Goal: Task Accomplishment & Management: Use online tool/utility

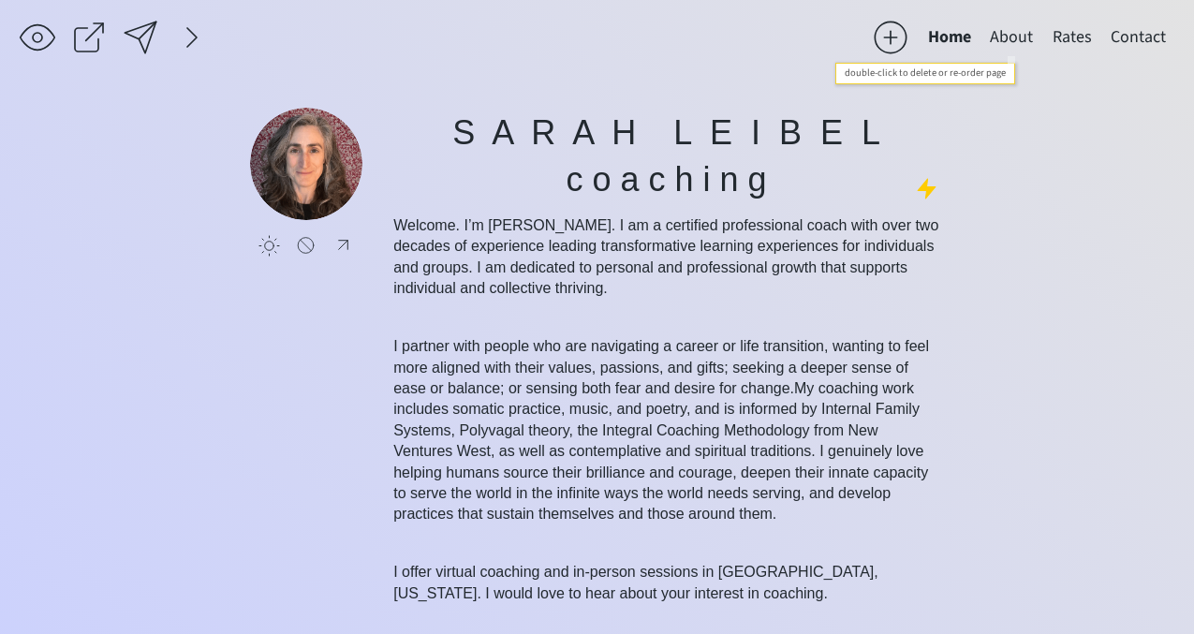
click at [1005, 33] on button "About" at bounding box center [1011, 37] width 62 height 37
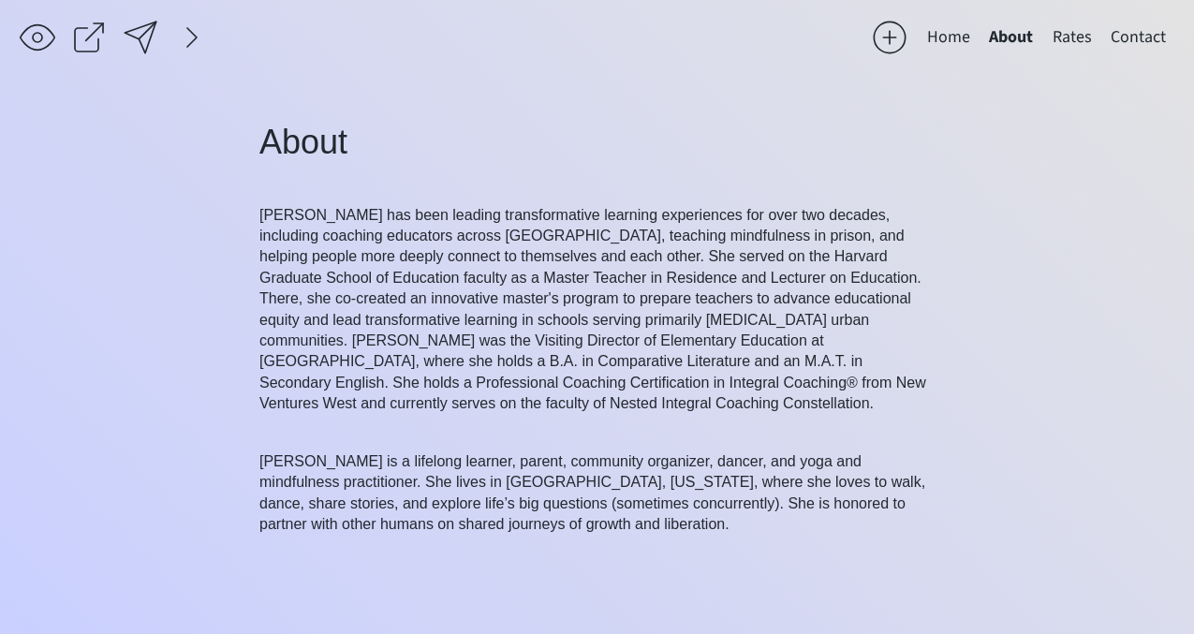
click at [942, 31] on button "Home" at bounding box center [949, 37] width 62 height 37
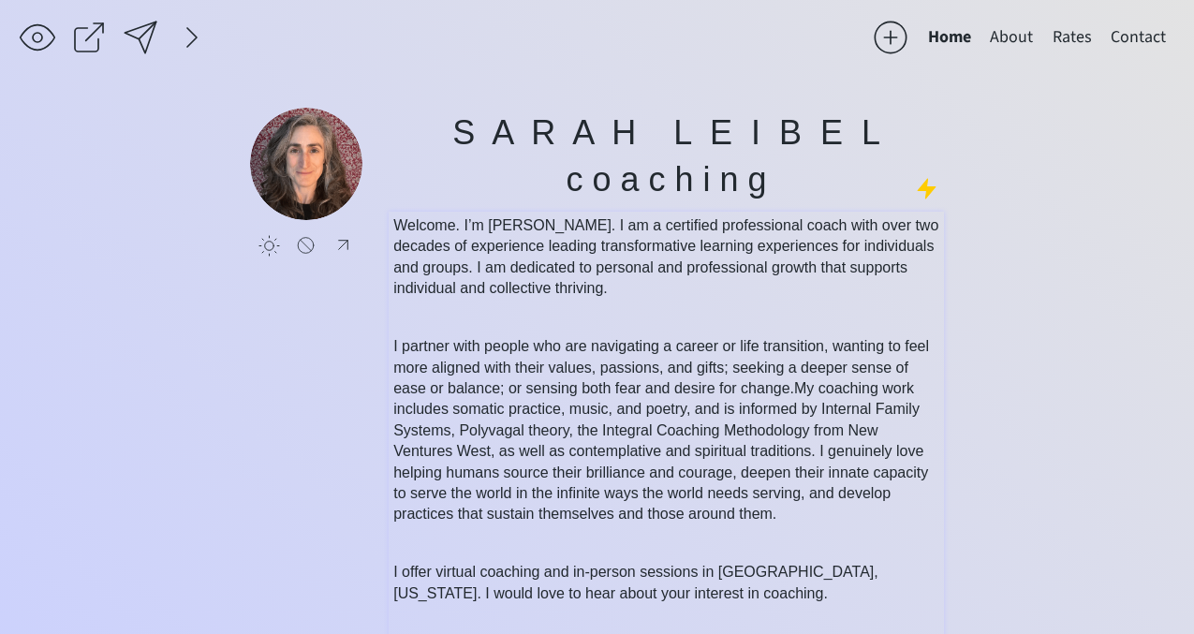
click at [516, 255] on p "Welcome. I’m [PERSON_NAME]. I am a certified professional coach with over two d…" at bounding box center [666, 257] width 547 height 84
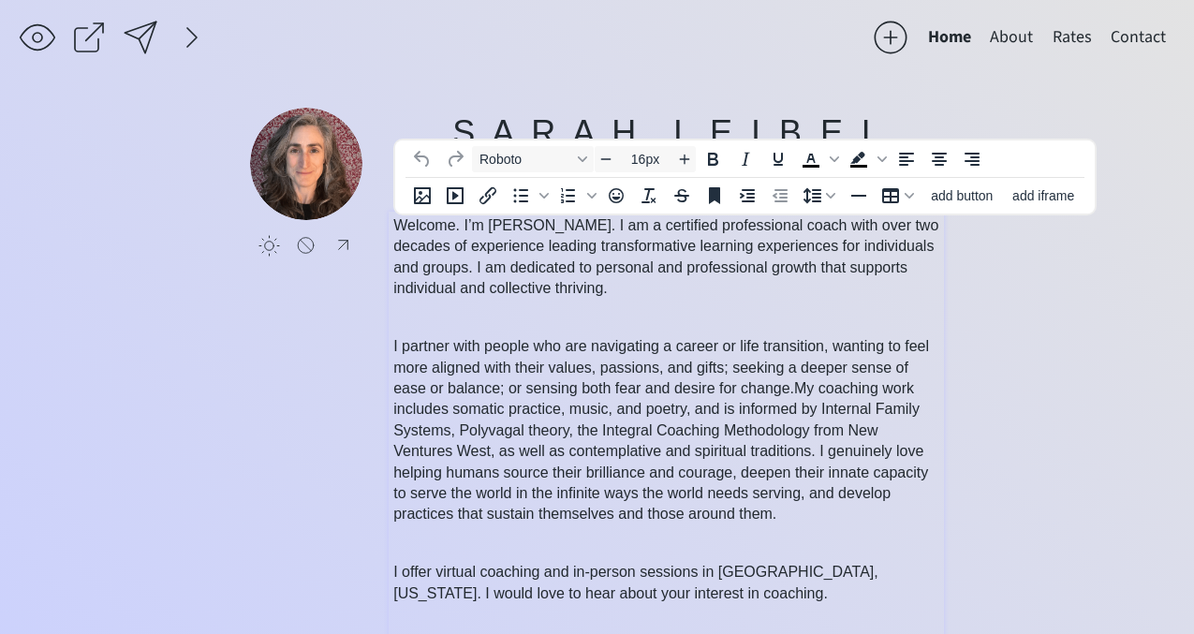
click at [493, 375] on span "I partner with people who are navigating a career or life transition, wanting t…" at bounding box center [661, 367] width 536 height 58
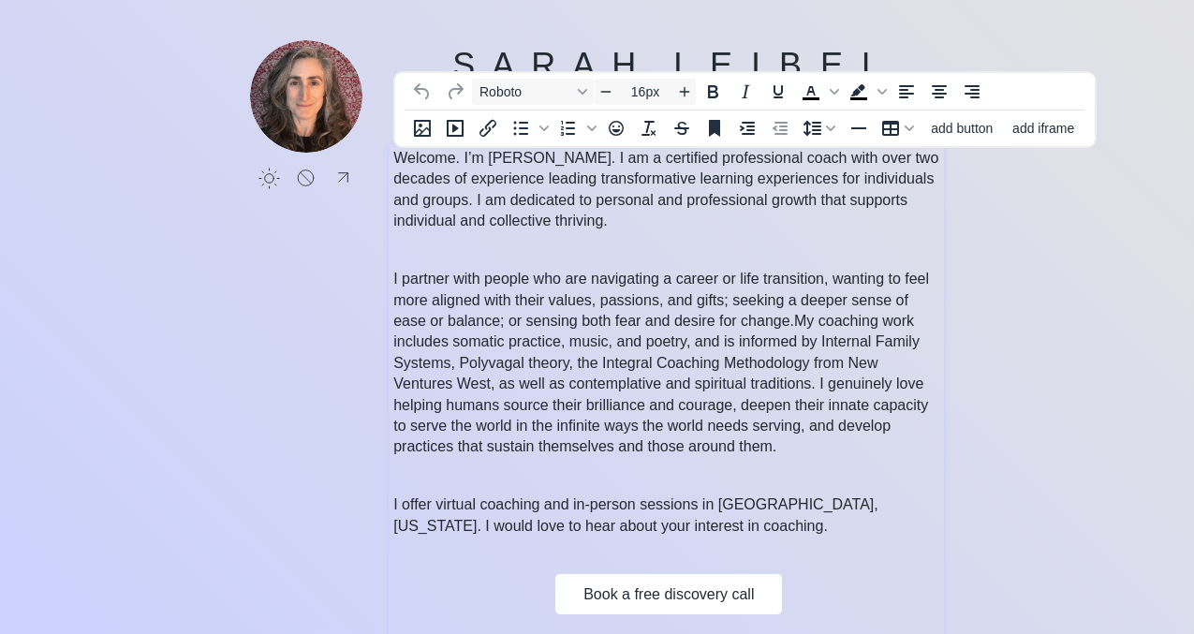
scroll to position [136, 0]
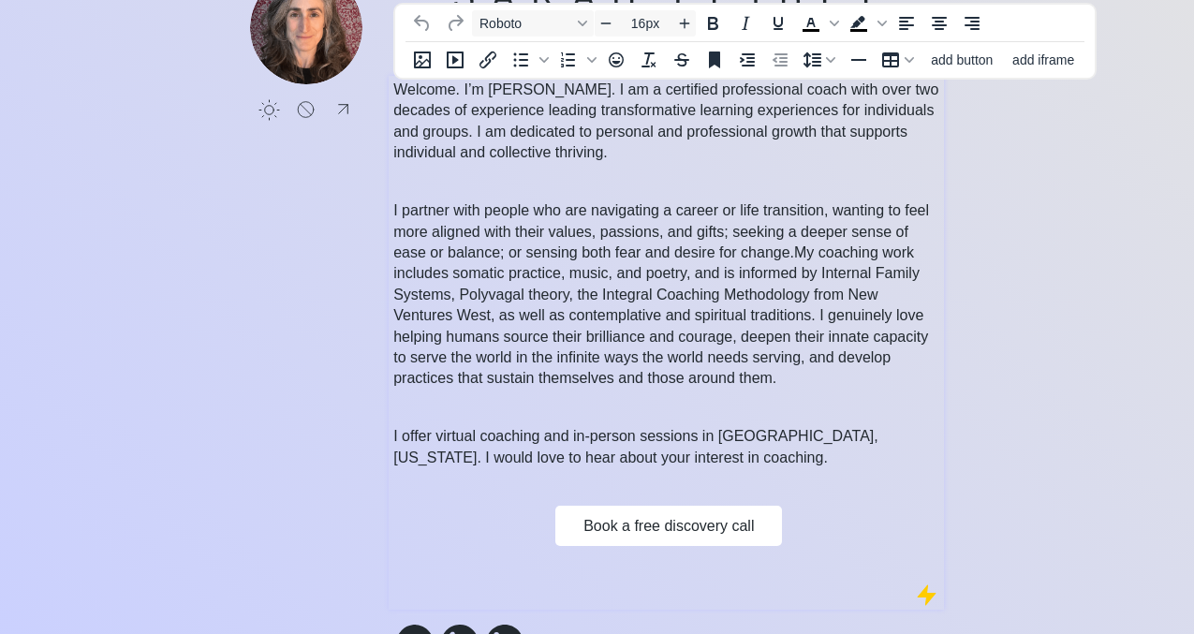
click at [485, 432] on span "I offer virtual coaching and in-person sessions in [GEOGRAPHIC_DATA], [US_STATE…" at bounding box center [635, 446] width 485 height 37
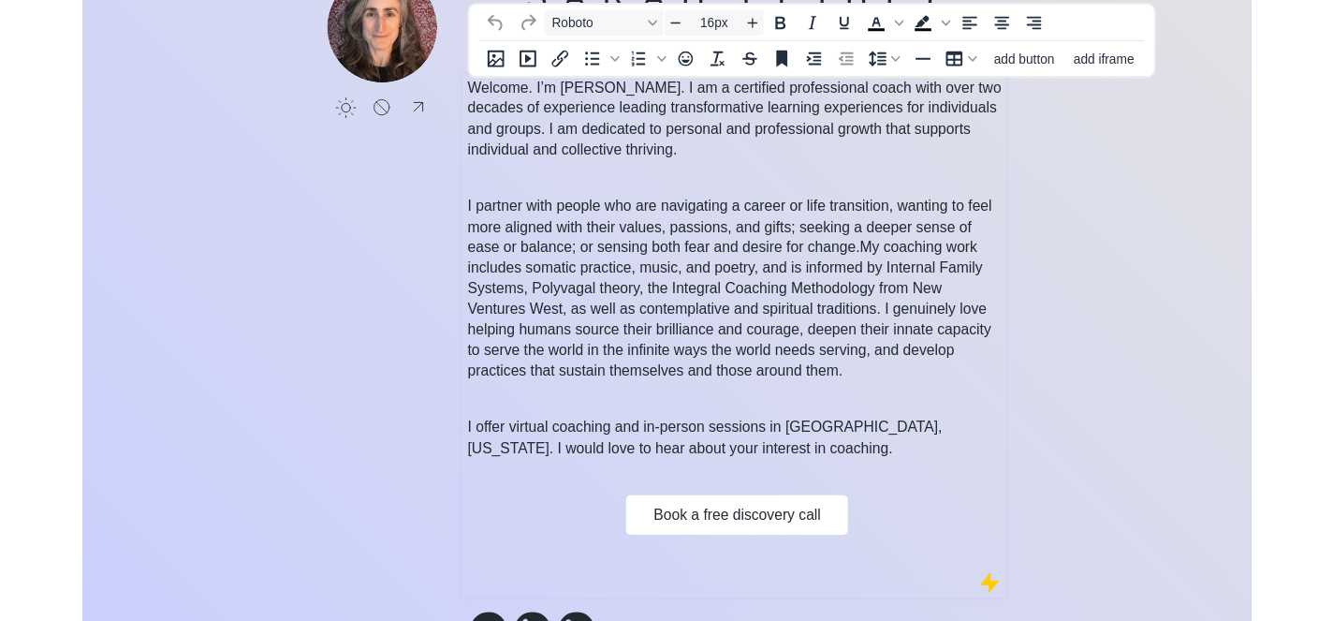
scroll to position [0, 0]
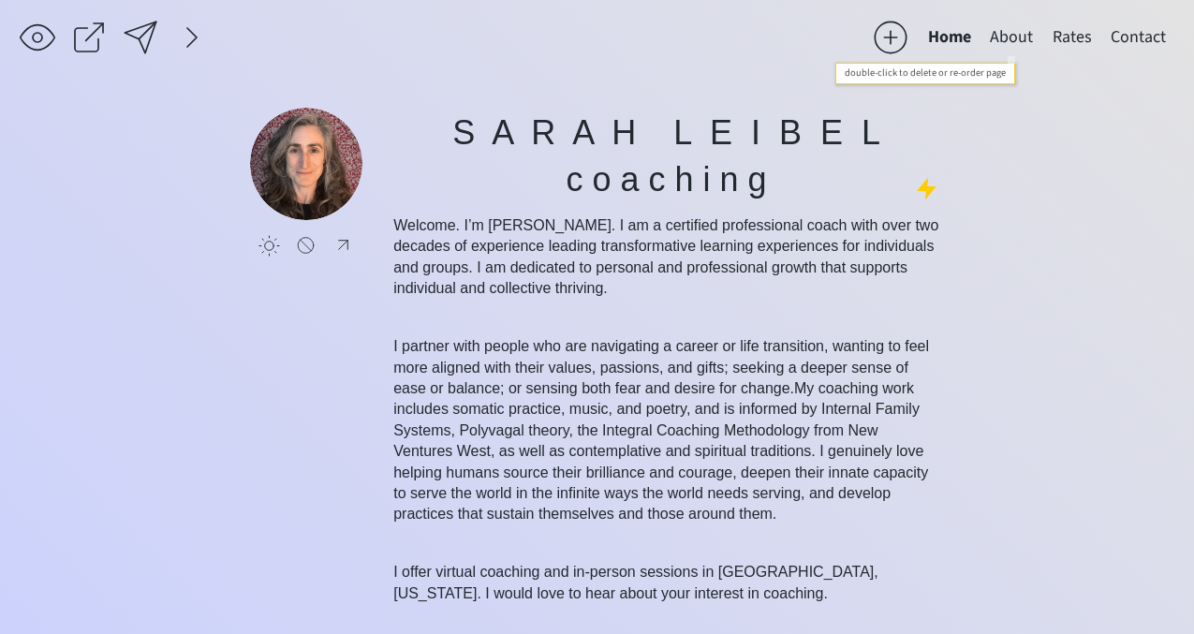
click at [1009, 28] on button "About" at bounding box center [1011, 37] width 62 height 37
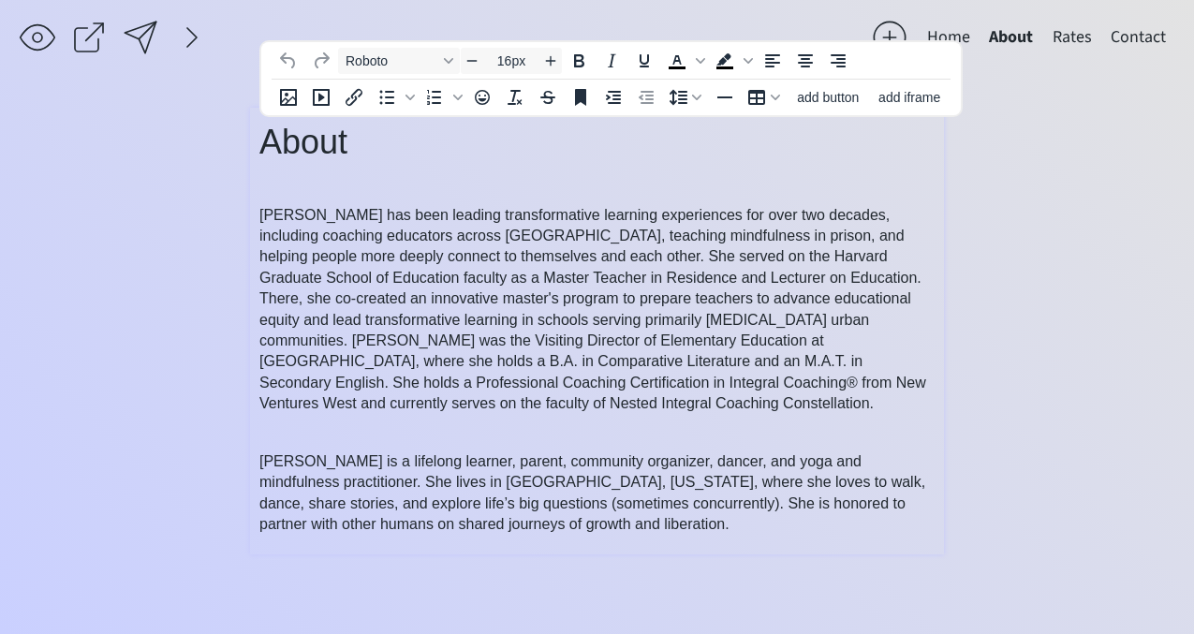
click at [564, 214] on span "[PERSON_NAME] has been leading transformative learning experiences for over two…" at bounding box center [592, 309] width 667 height 205
click at [641, 484] on span "[PERSON_NAME] is a lifelong learner, parent, community organizer, dancer, and y…" at bounding box center [592, 492] width 666 height 79
click at [1070, 29] on button "Rates" at bounding box center [1072, 37] width 58 height 37
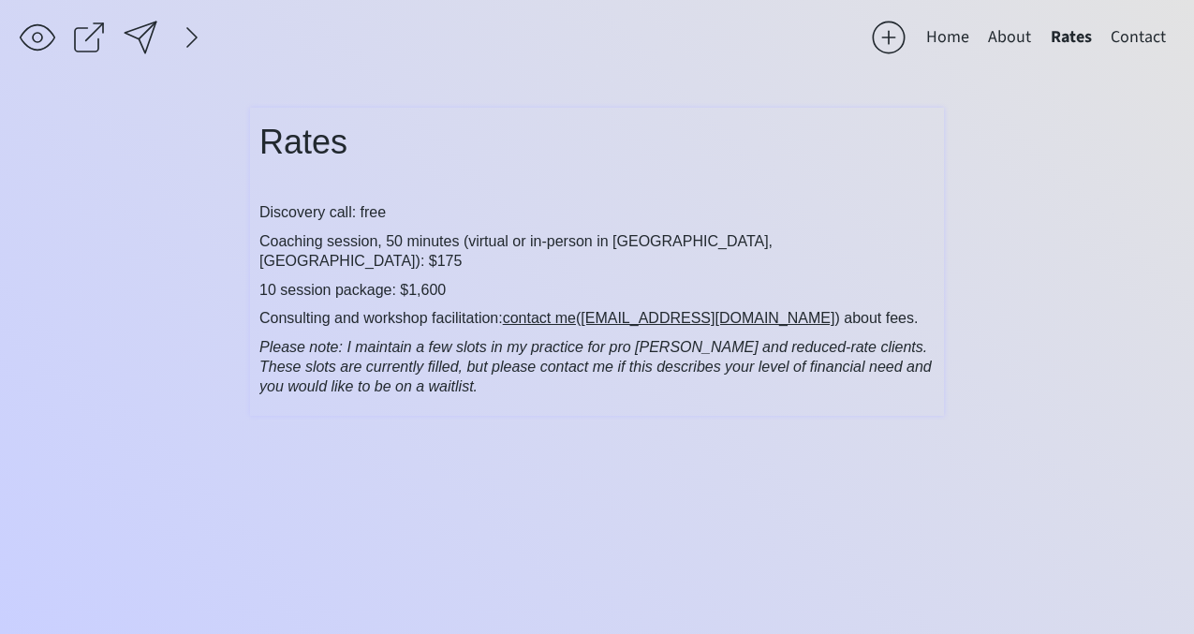
click at [443, 310] on span "Consulting and workshop facilitation: contact me ( sarahrleibel@gmail.com ) abo…" at bounding box center [588, 318] width 658 height 16
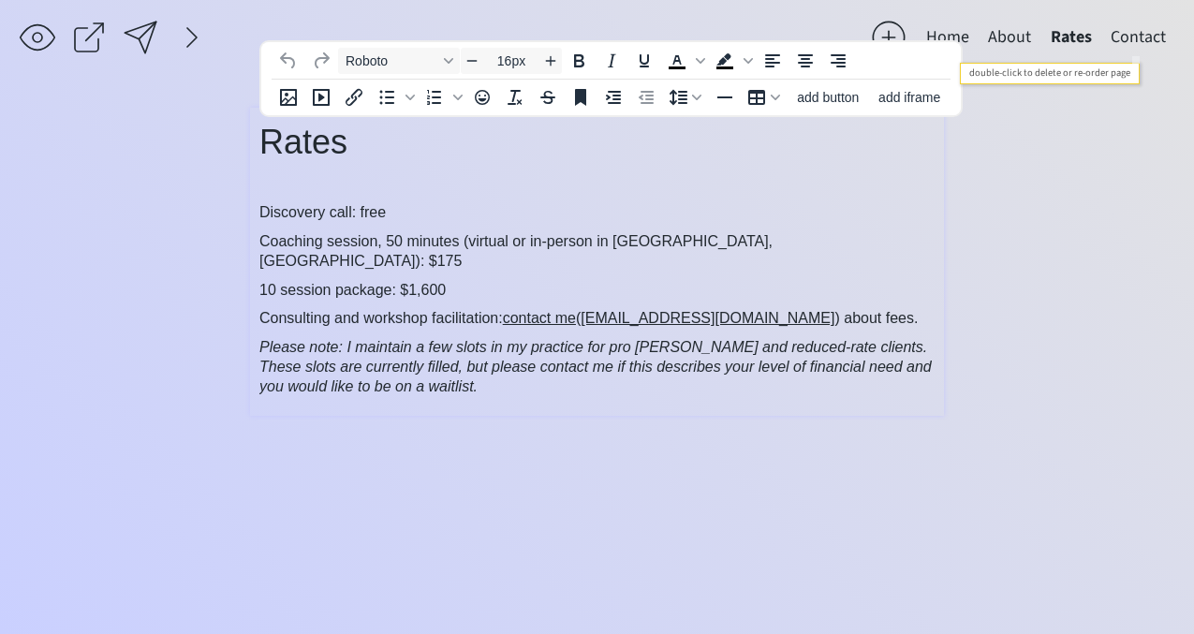
click at [1126, 33] on button "Contact" at bounding box center [1138, 37] width 74 height 37
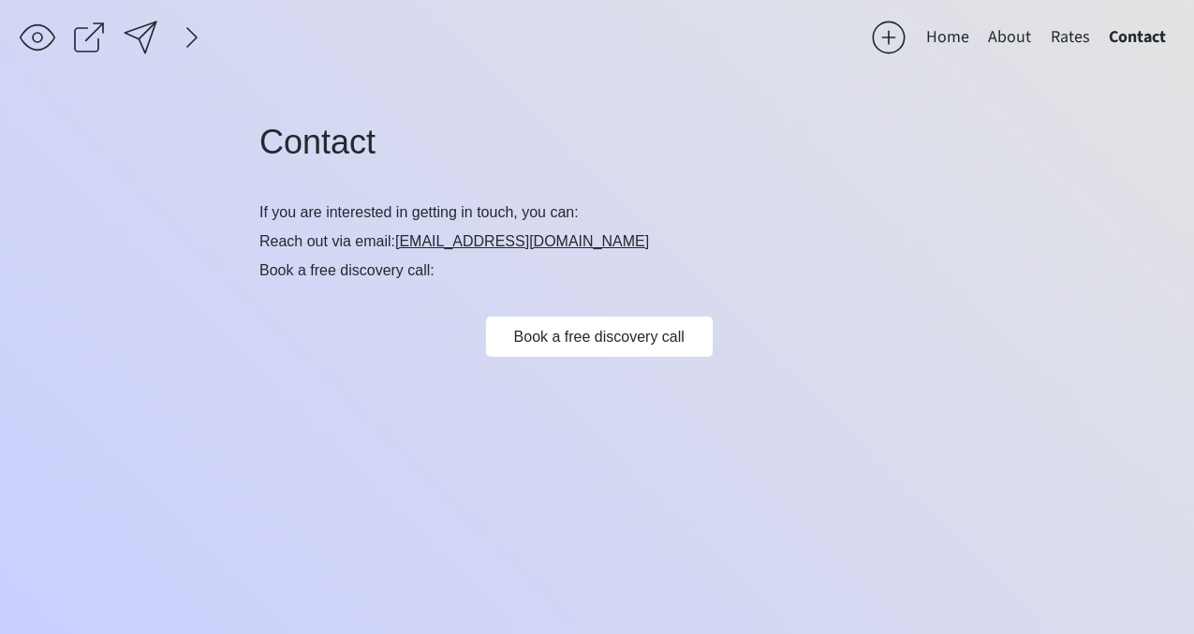
click at [959, 45] on button "Home" at bounding box center [948, 37] width 62 height 37
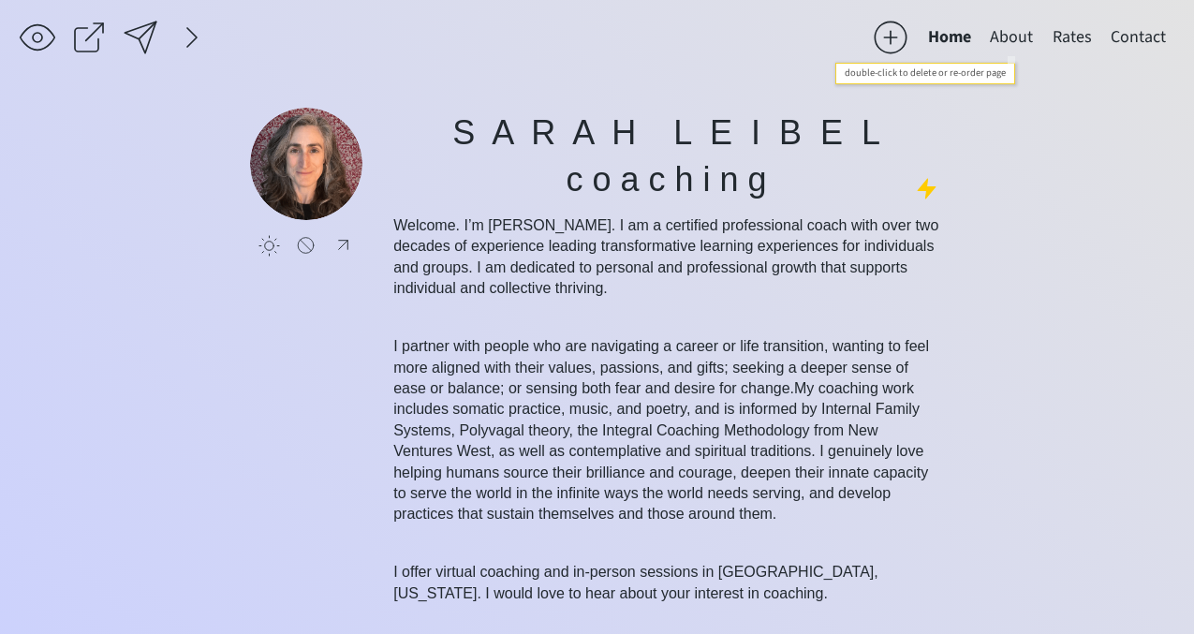
click at [1007, 23] on button "About" at bounding box center [1011, 37] width 62 height 37
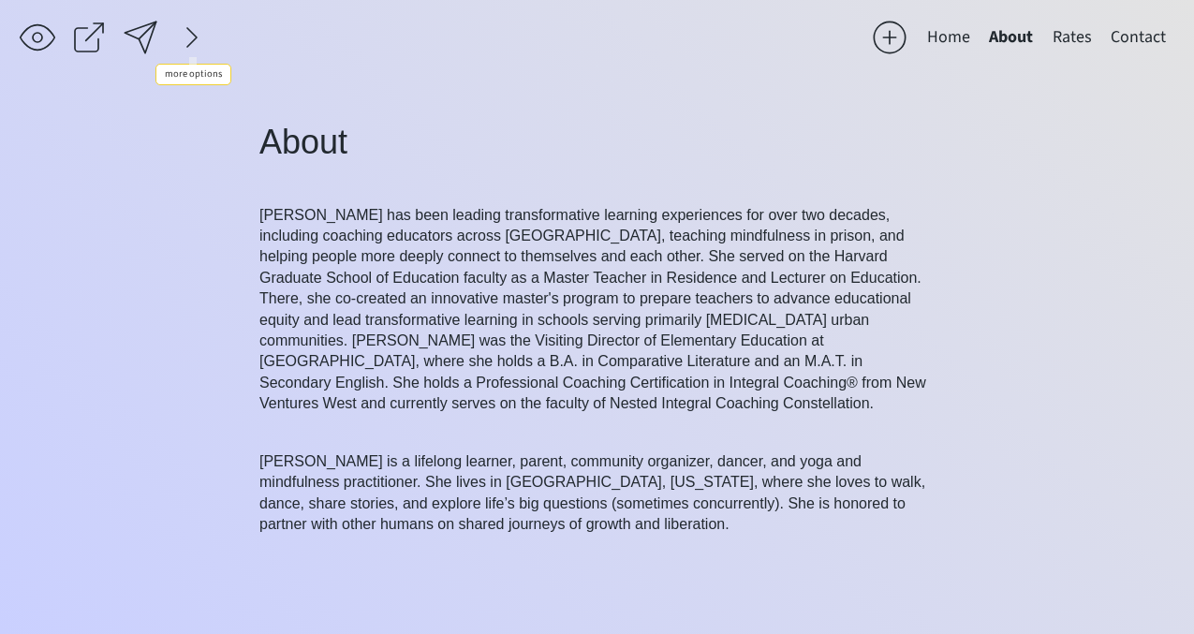
click at [191, 39] on div at bounding box center [191, 37] width 37 height 37
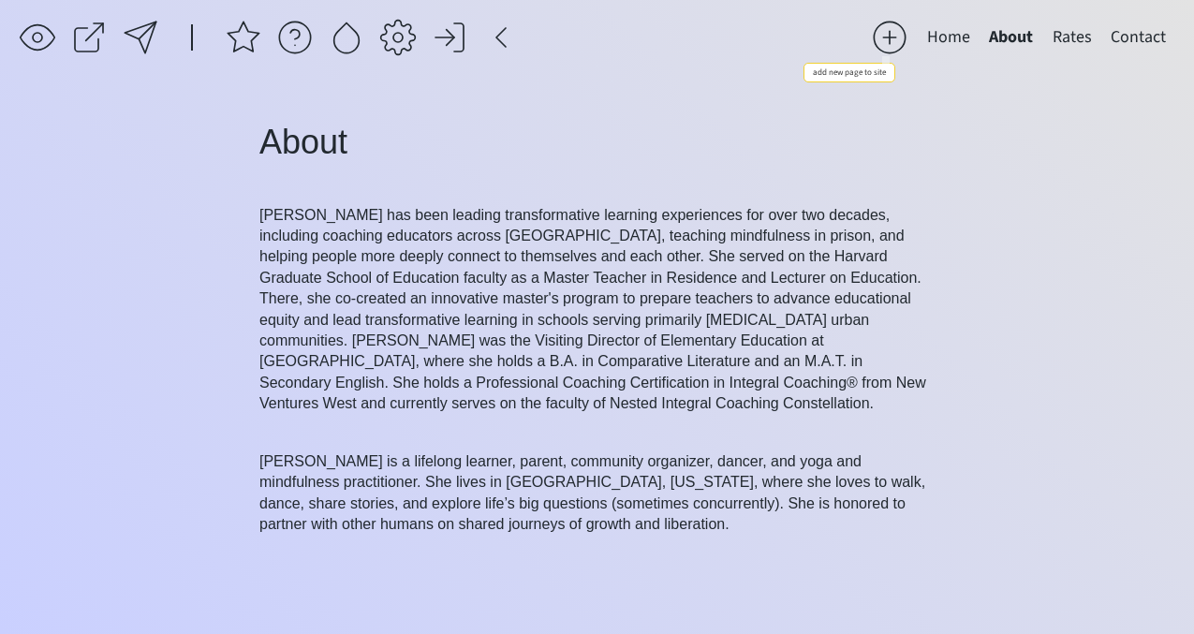
click at [896, 31] on div at bounding box center [889, 37] width 37 height 37
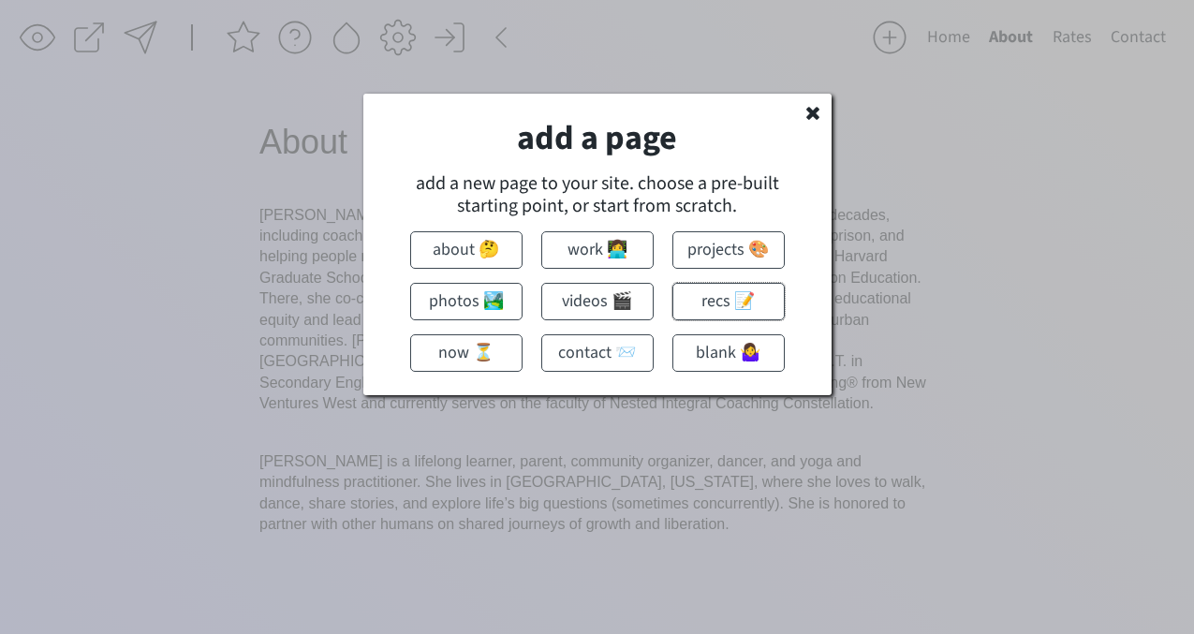
click at [725, 298] on button "recs 📝" at bounding box center [728, 301] width 112 height 37
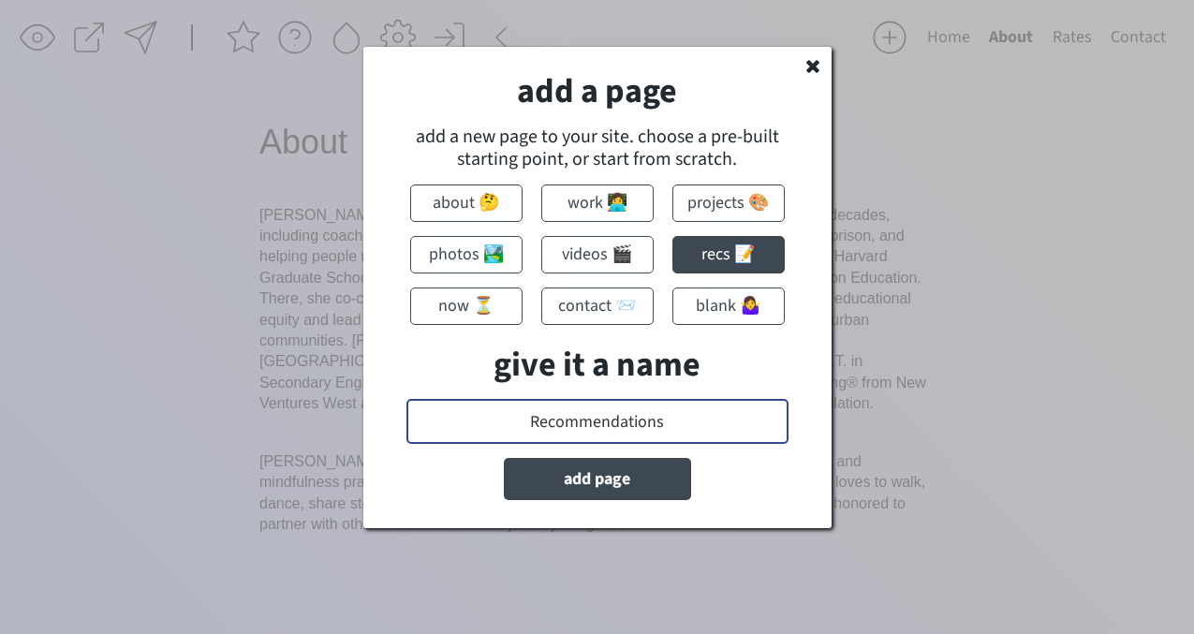
drag, startPoint x: 670, startPoint y: 419, endPoint x: 520, endPoint y: 415, distance: 150.8
click at [520, 415] on input "input" at bounding box center [597, 421] width 382 height 45
click at [564, 475] on button "add page" at bounding box center [597, 479] width 187 height 42
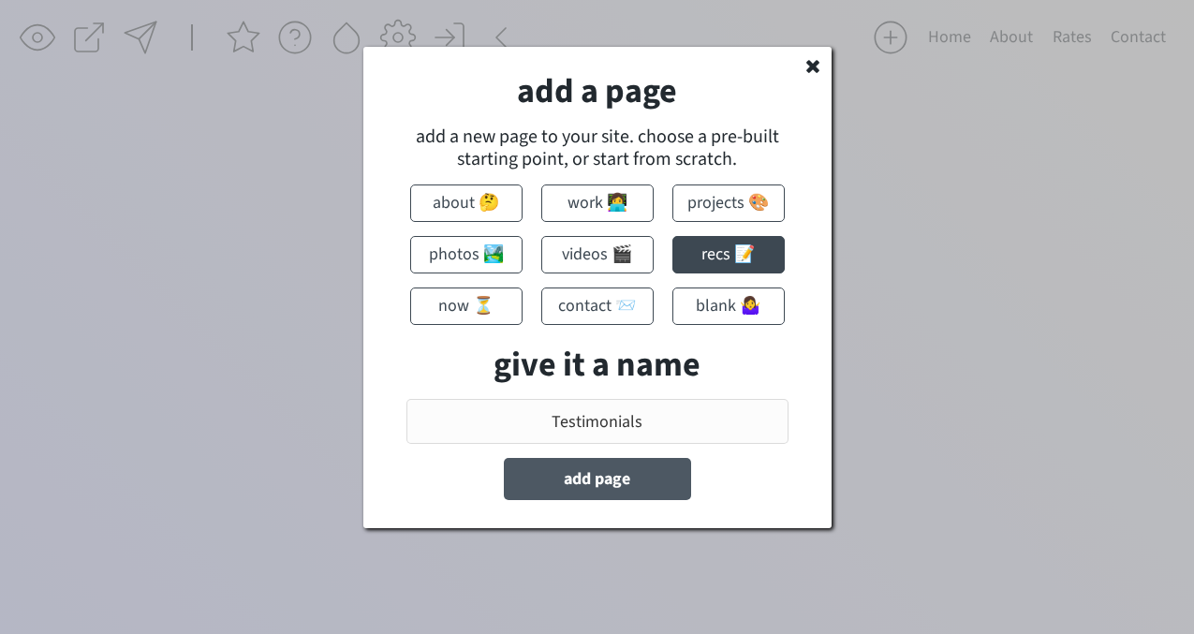
type input "Recommendations"
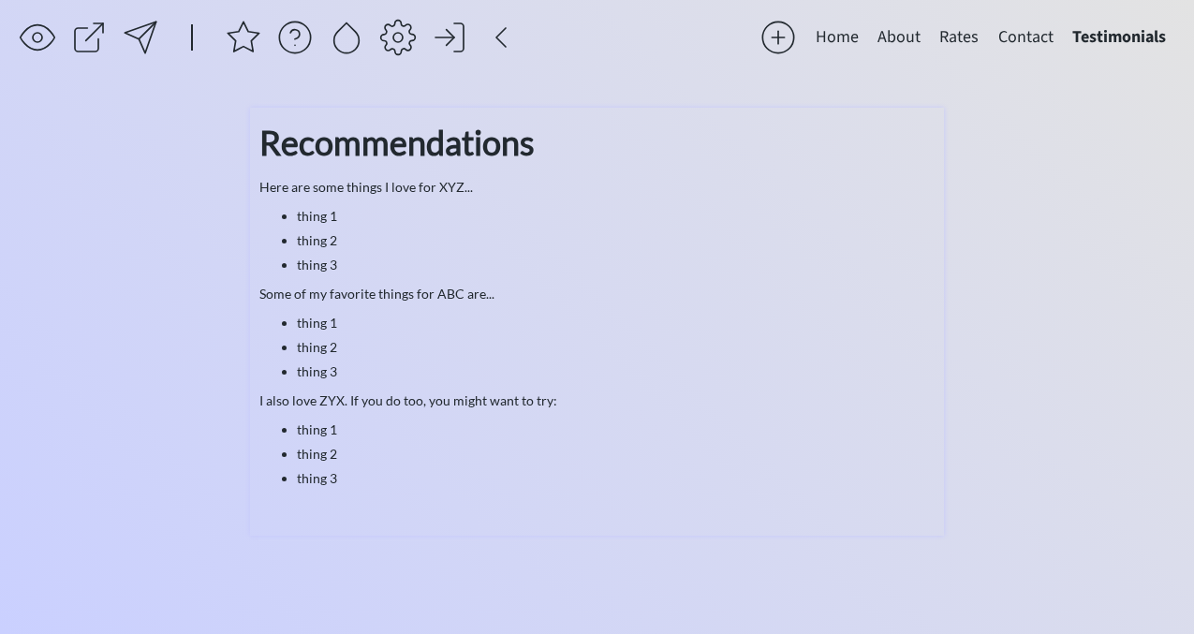
click at [432, 300] on p "Some of my favorite things for ABC are..." at bounding box center [596, 294] width 675 height 20
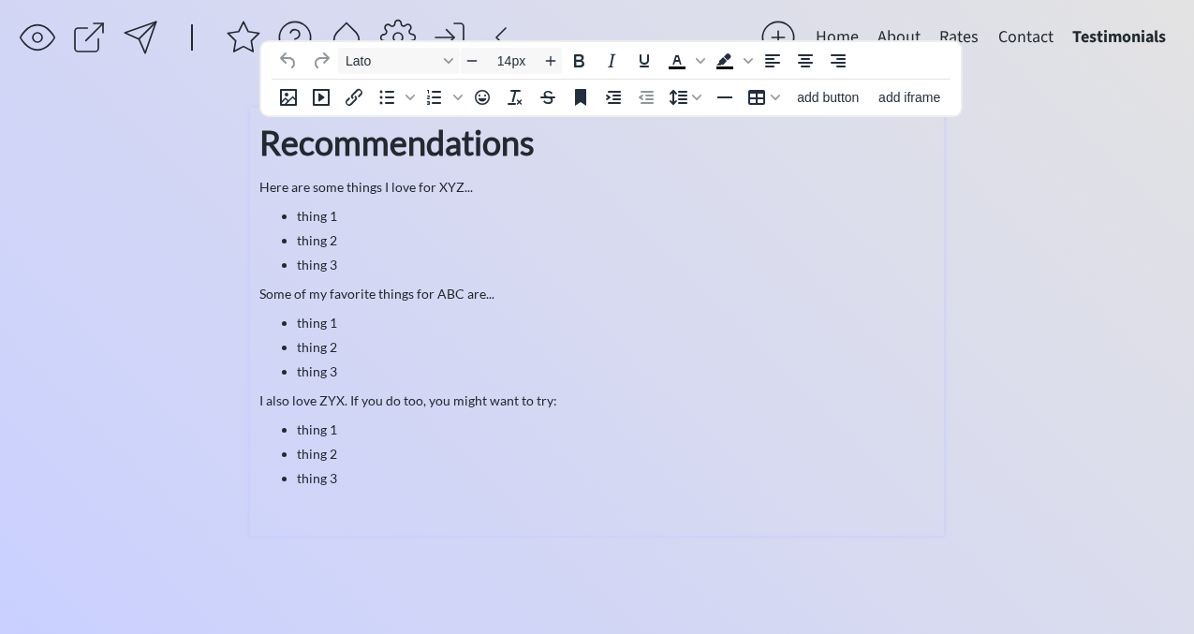
click at [259, 187] on p "Here are some things I love for XYZ..." at bounding box center [596, 187] width 675 height 20
click at [278, 189] on p "Here are some things I love for XYZ..." at bounding box center [596, 187] width 675 height 20
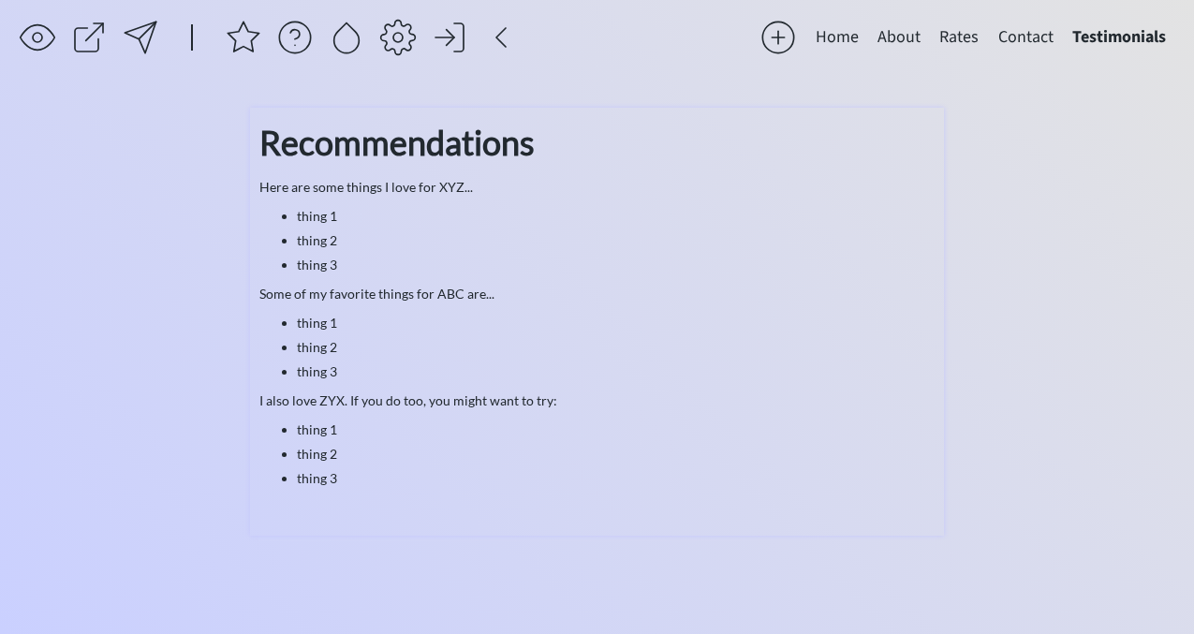
drag, startPoint x: 258, startPoint y: 183, endPoint x: 350, endPoint y: 430, distance: 263.7
click at [350, 430] on div "Recommendations Here are some things I love for XYZ... thing 1 thing 2 thing 3 …" at bounding box center [597, 322] width 694 height 428
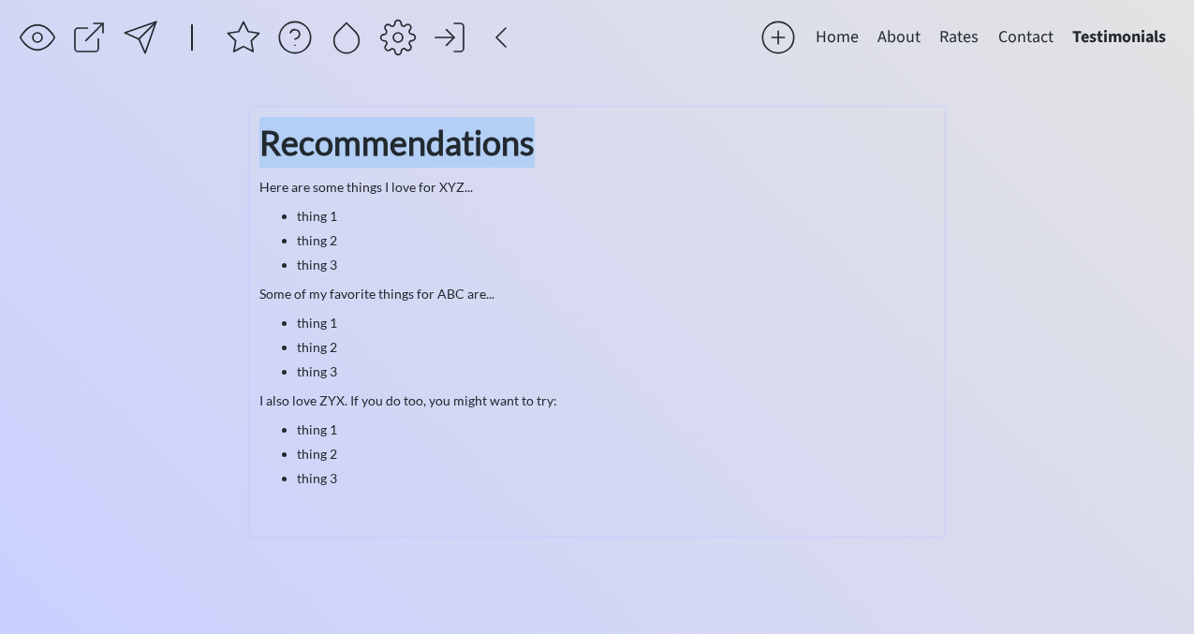
click at [350, 430] on li "thing 1" at bounding box center [616, 429] width 638 height 20
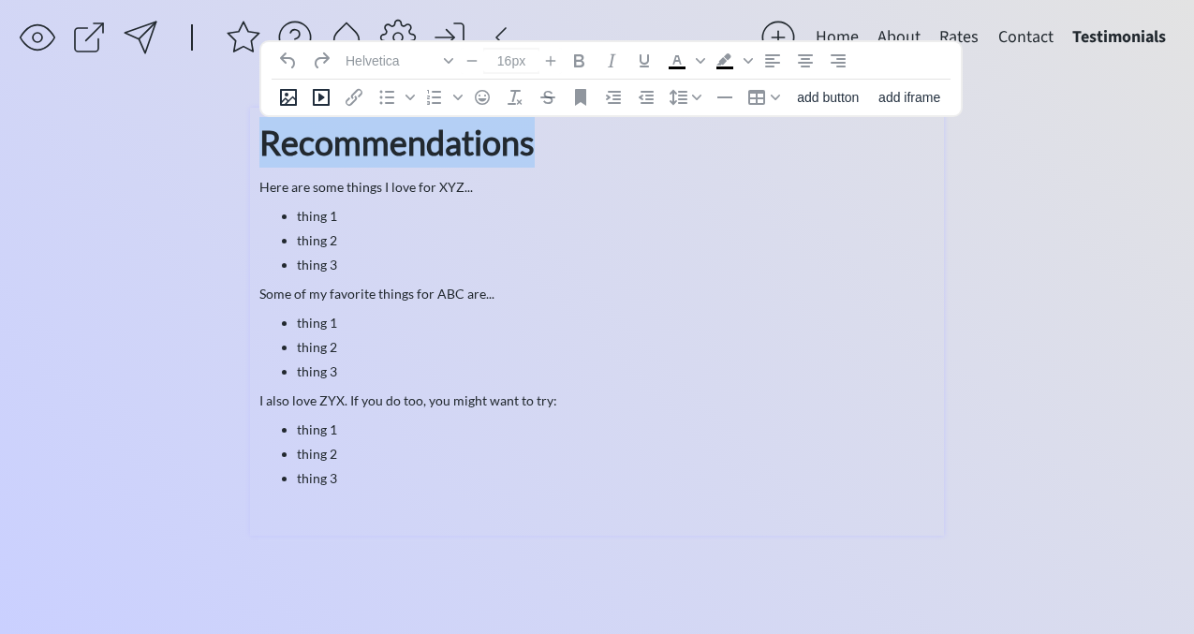
click at [350, 430] on li "thing 1" at bounding box center [616, 429] width 638 height 20
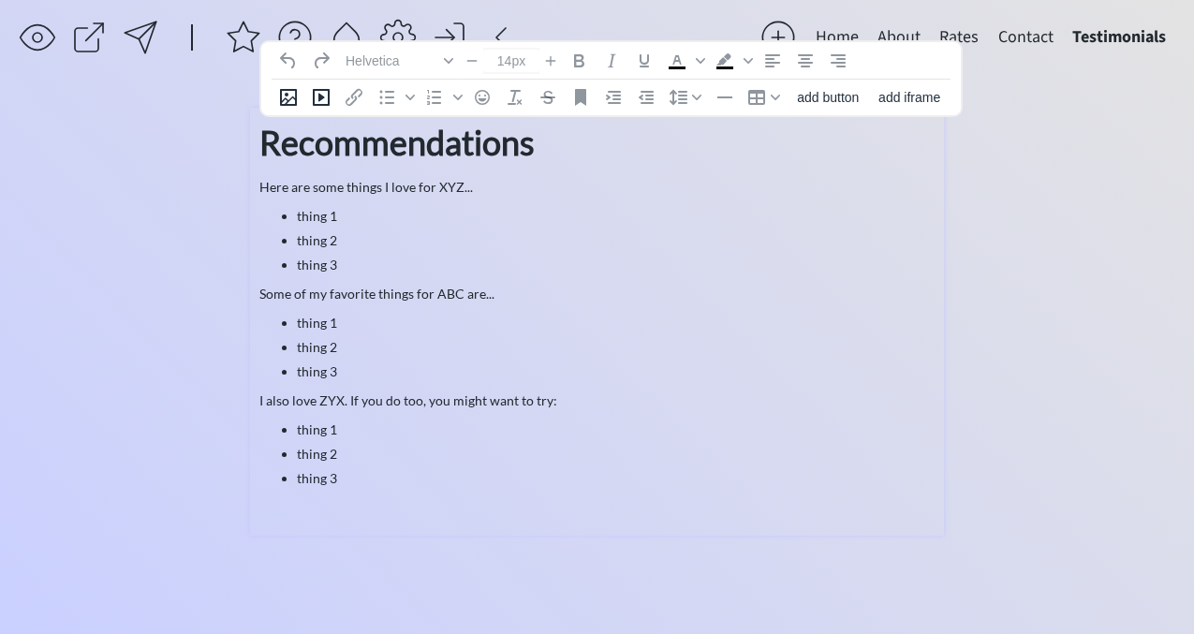
click at [307, 180] on p "Here are some things I love for XYZ..." at bounding box center [596, 187] width 675 height 20
click at [264, 184] on p "Here are some things I love for XYZ..." at bounding box center [596, 187] width 675 height 20
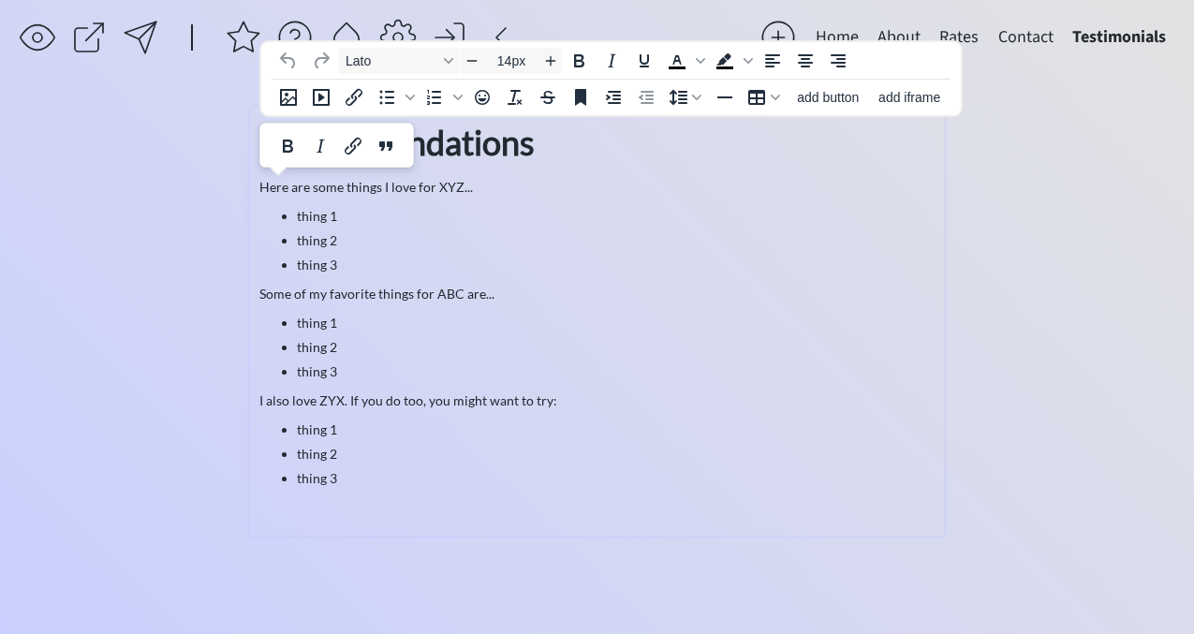
click at [264, 184] on p "Here are some things I love for XYZ..." at bounding box center [596, 187] width 675 height 20
type input "36px"
click at [465, 147] on strong "Recommendations" at bounding box center [396, 142] width 275 height 41
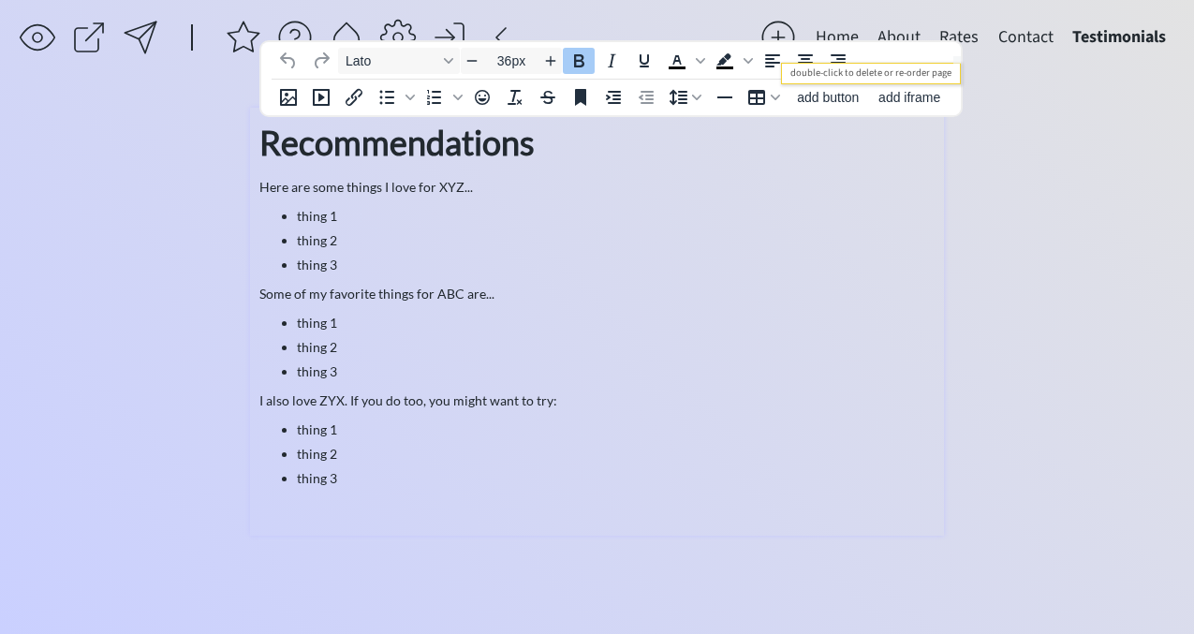
click at [961, 34] on button "Rates" at bounding box center [959, 37] width 58 height 37
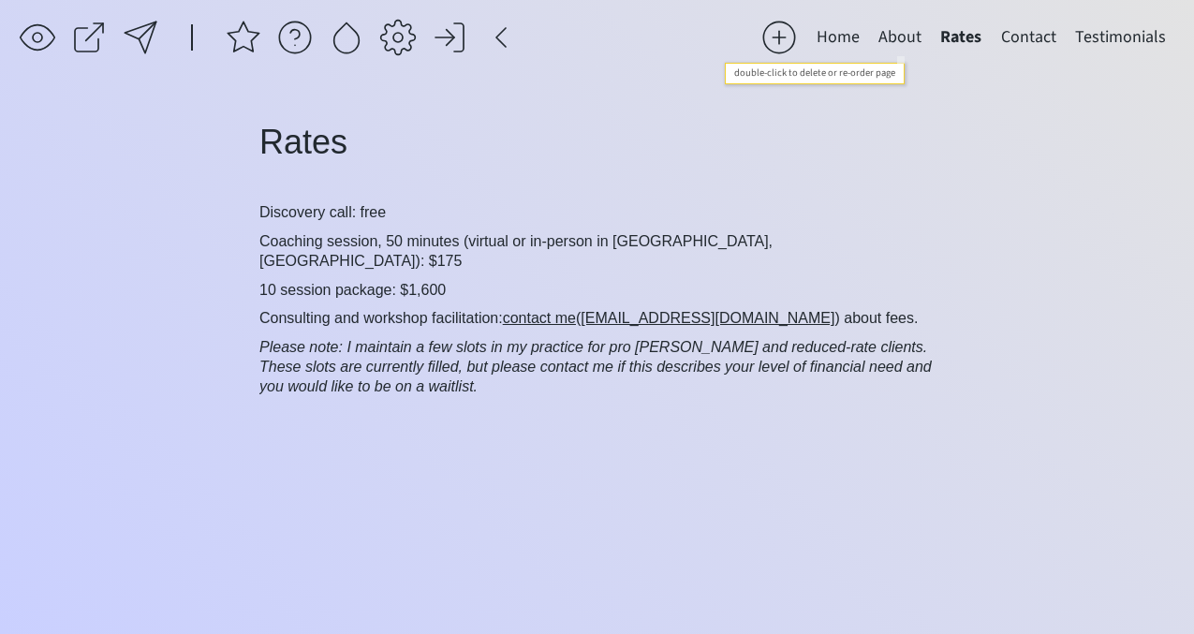
click at [909, 35] on button "About" at bounding box center [900, 37] width 62 height 37
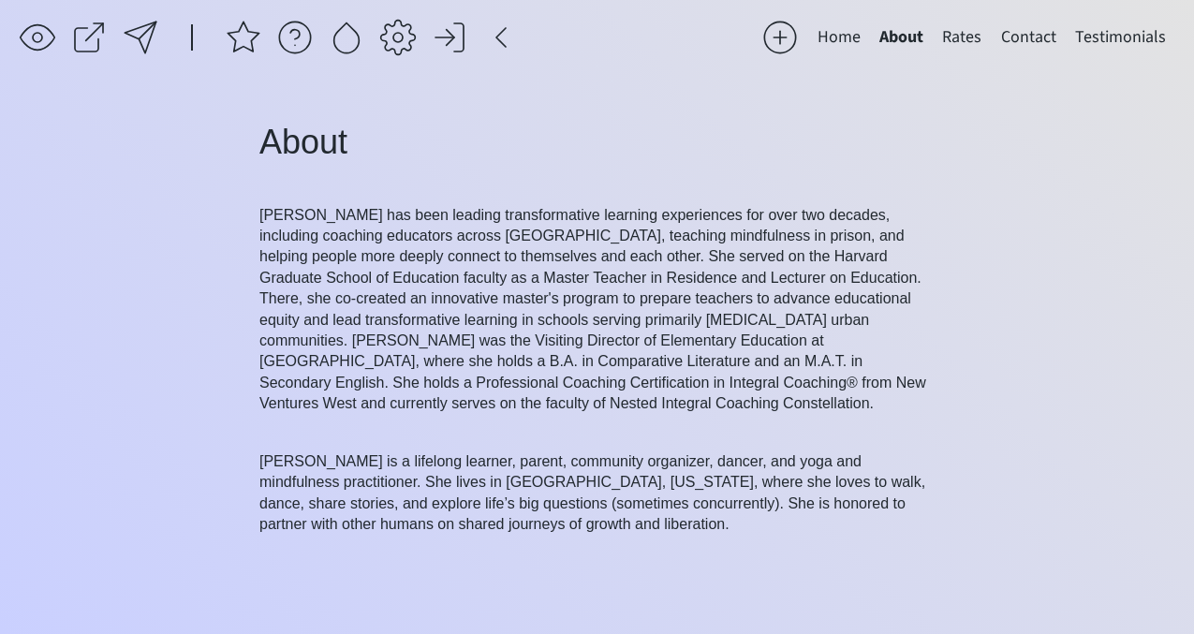
click at [862, 30] on button "Home" at bounding box center [839, 37] width 62 height 37
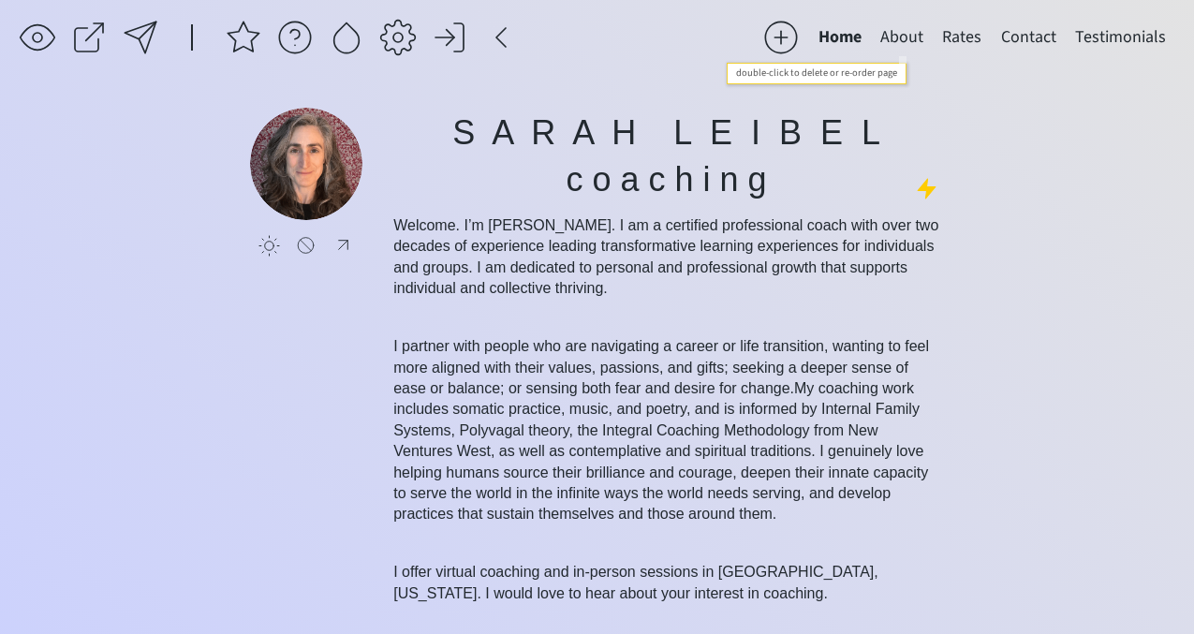
click at [898, 33] on button "About" at bounding box center [902, 37] width 62 height 37
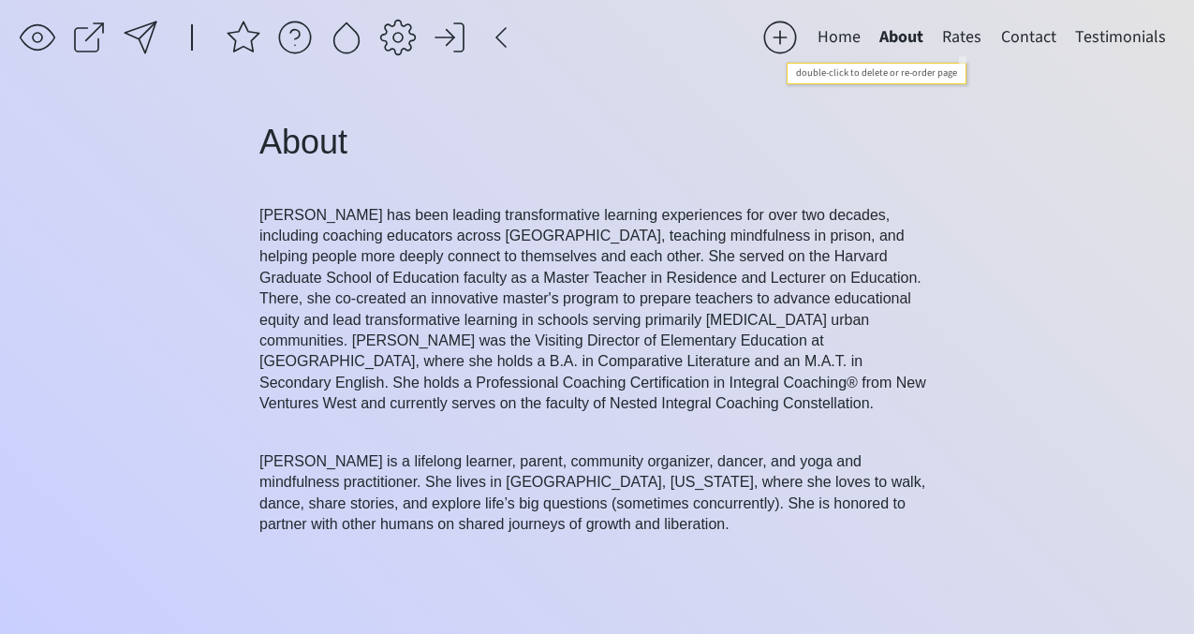
click at [967, 33] on button "Rates" at bounding box center [962, 37] width 58 height 37
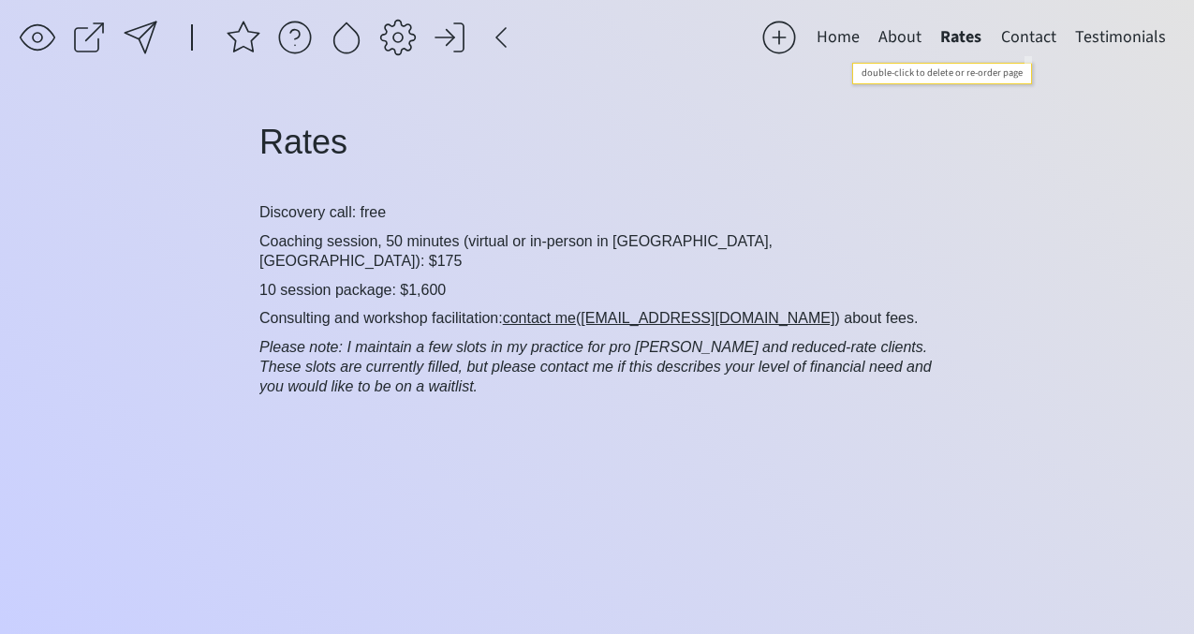
click at [1011, 33] on button "Contact" at bounding box center [1029, 37] width 74 height 37
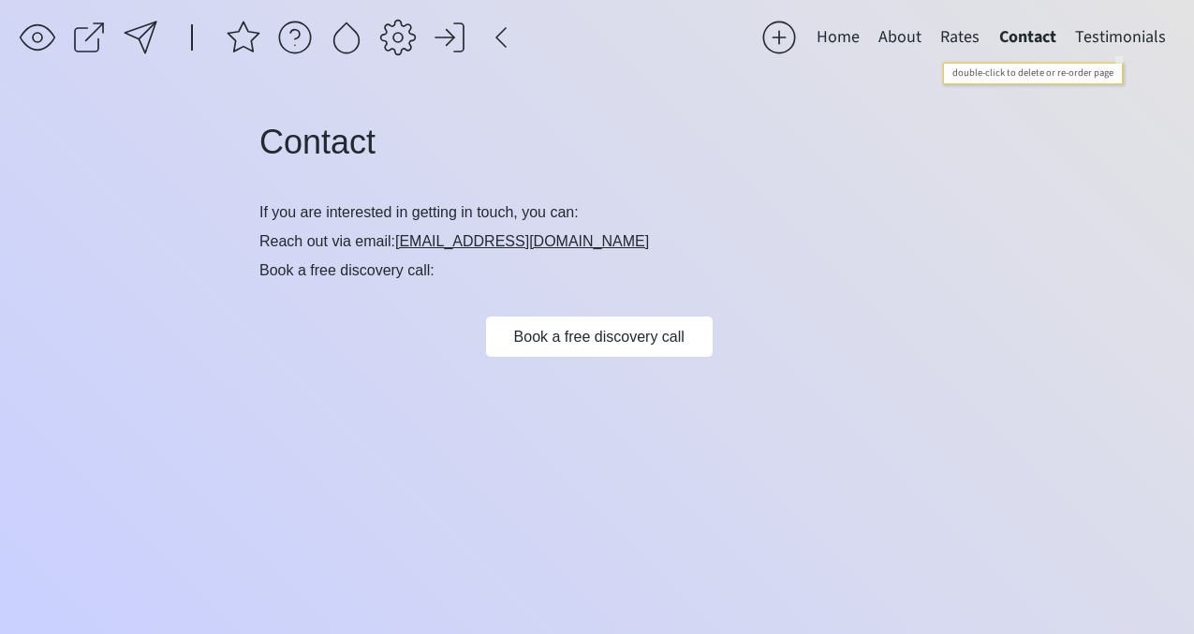
click at [1103, 34] on button "Testimonials" at bounding box center [1121, 37] width 110 height 37
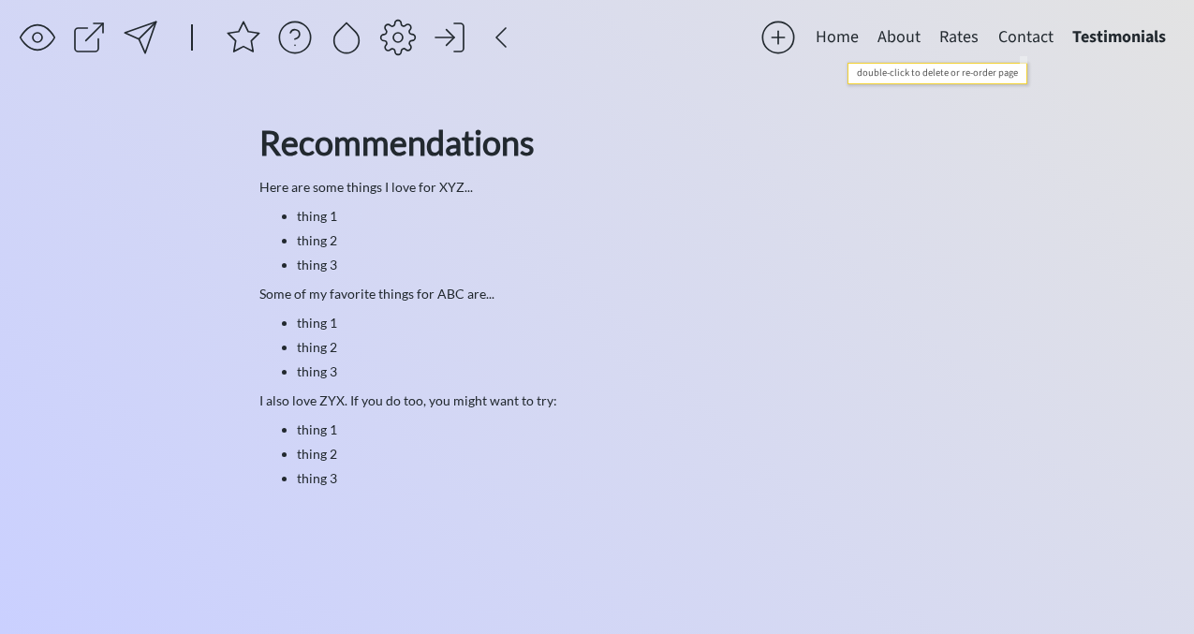
click at [1040, 35] on button "Contact" at bounding box center [1026, 37] width 74 height 37
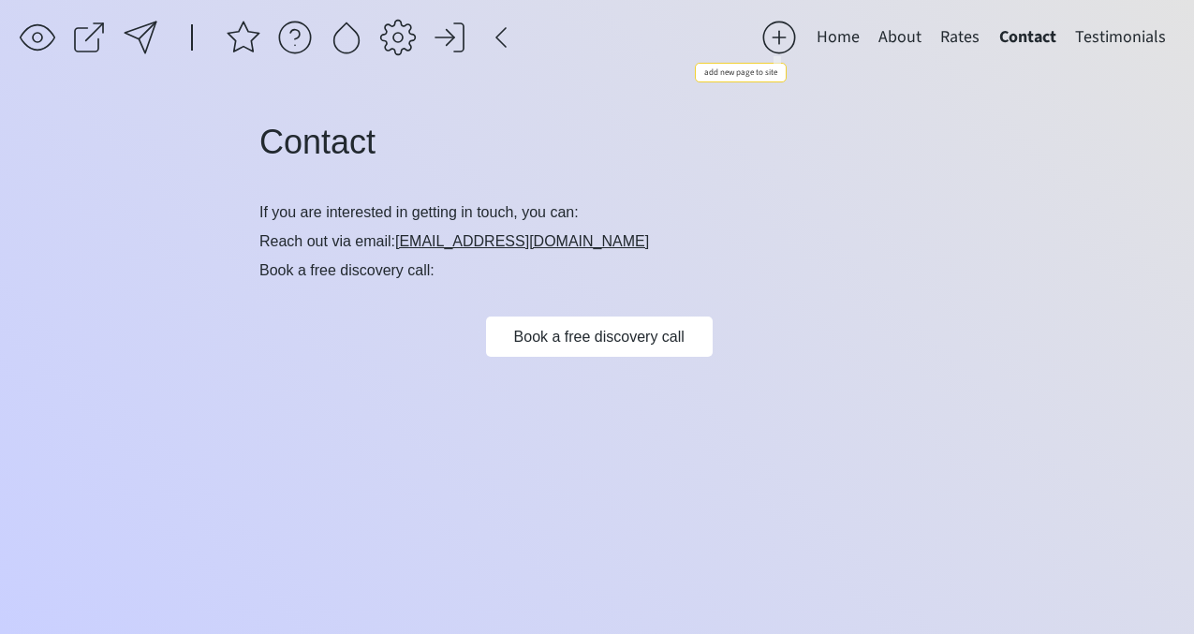
click at [775, 42] on div at bounding box center [778, 37] width 37 height 37
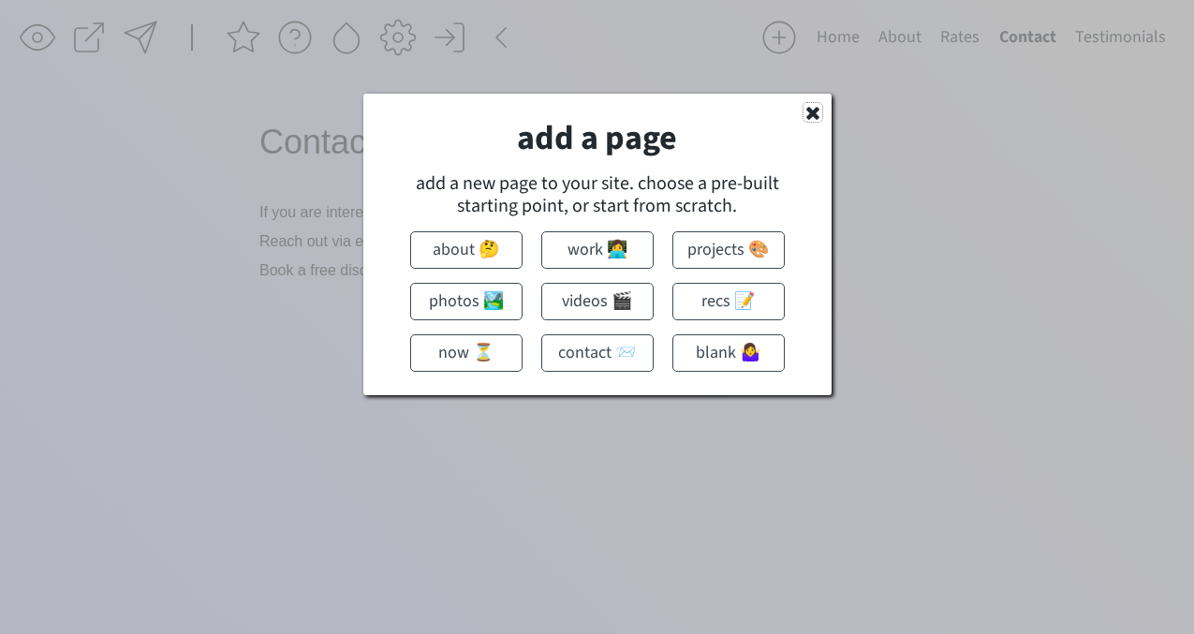
click at [810, 109] on use at bounding box center [812, 113] width 13 height 13
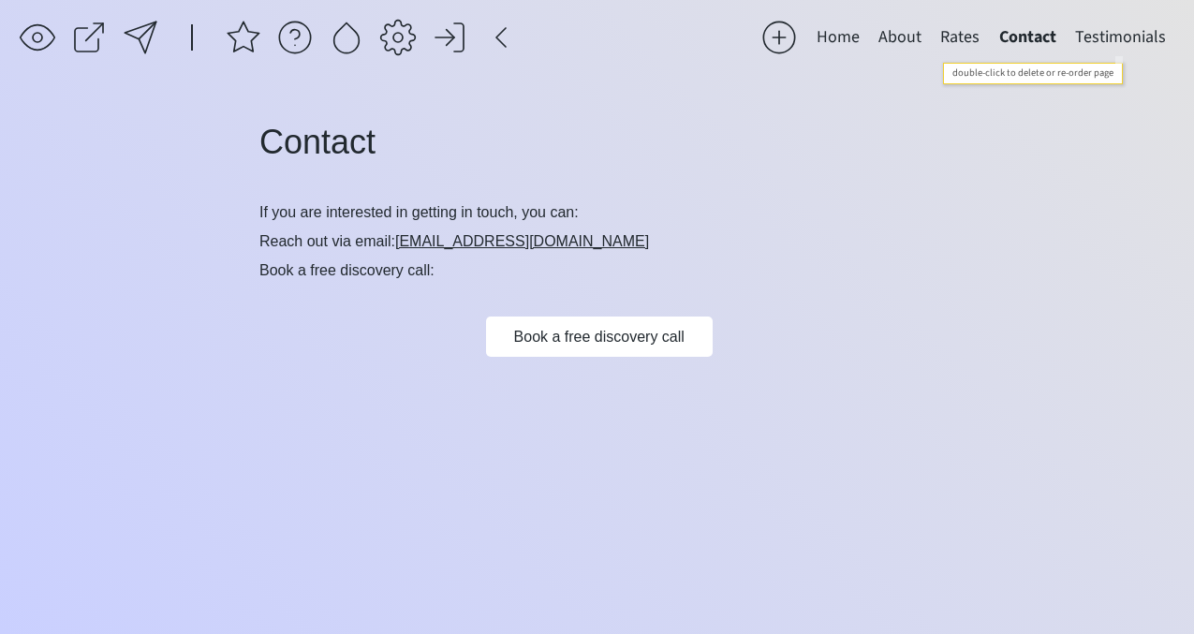
click at [1103, 40] on button "Testimonials" at bounding box center [1121, 37] width 110 height 37
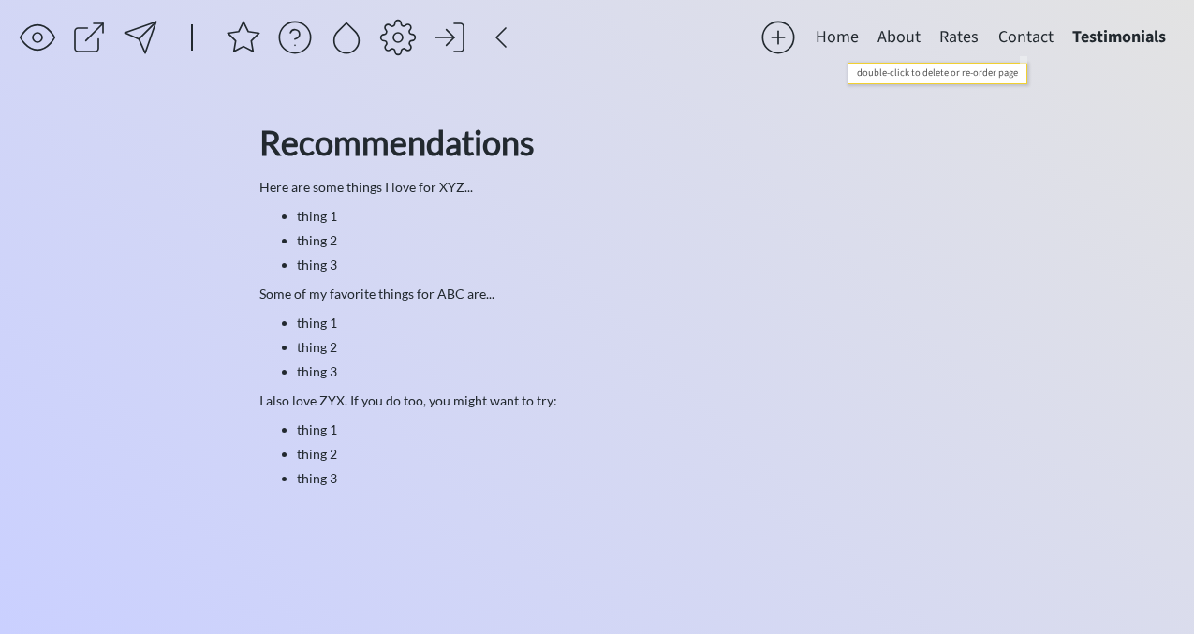
click at [1022, 33] on button "Contact" at bounding box center [1026, 37] width 74 height 37
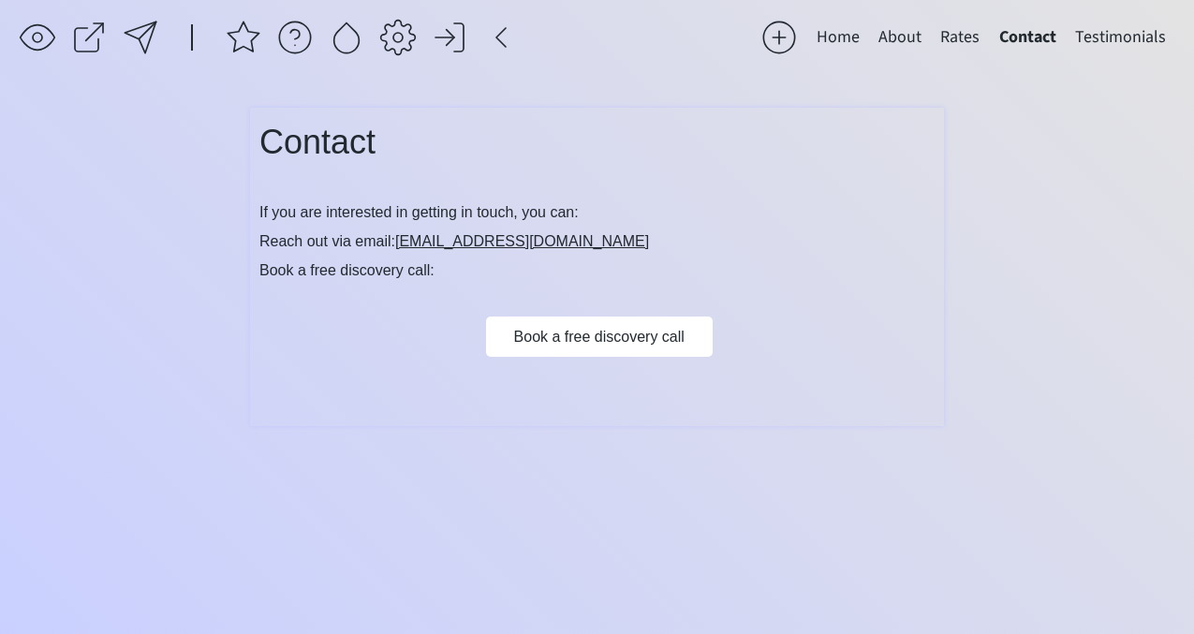
click at [296, 212] on span "If you are interested in getting in touch, you can:" at bounding box center [418, 212] width 319 height 16
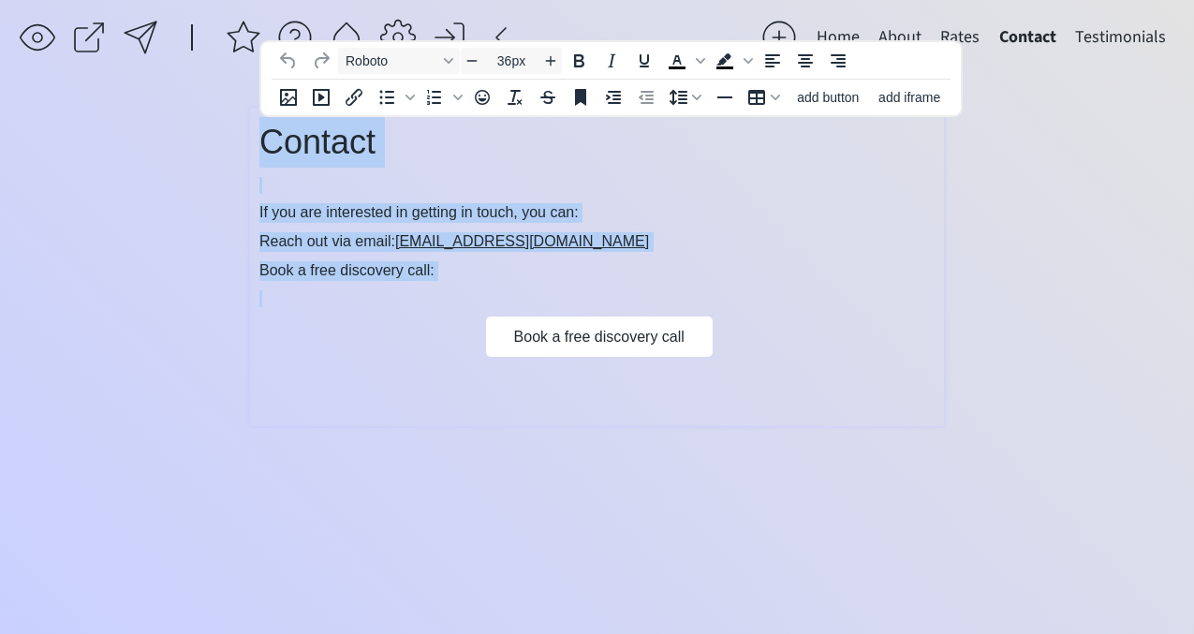
drag, startPoint x: 262, startPoint y: 135, endPoint x: 459, endPoint y: 282, distance: 245.5
click at [459, 282] on div "Contact If you are interested in getting in touch, you can: Reach out via email…" at bounding box center [596, 262] width 675 height 290
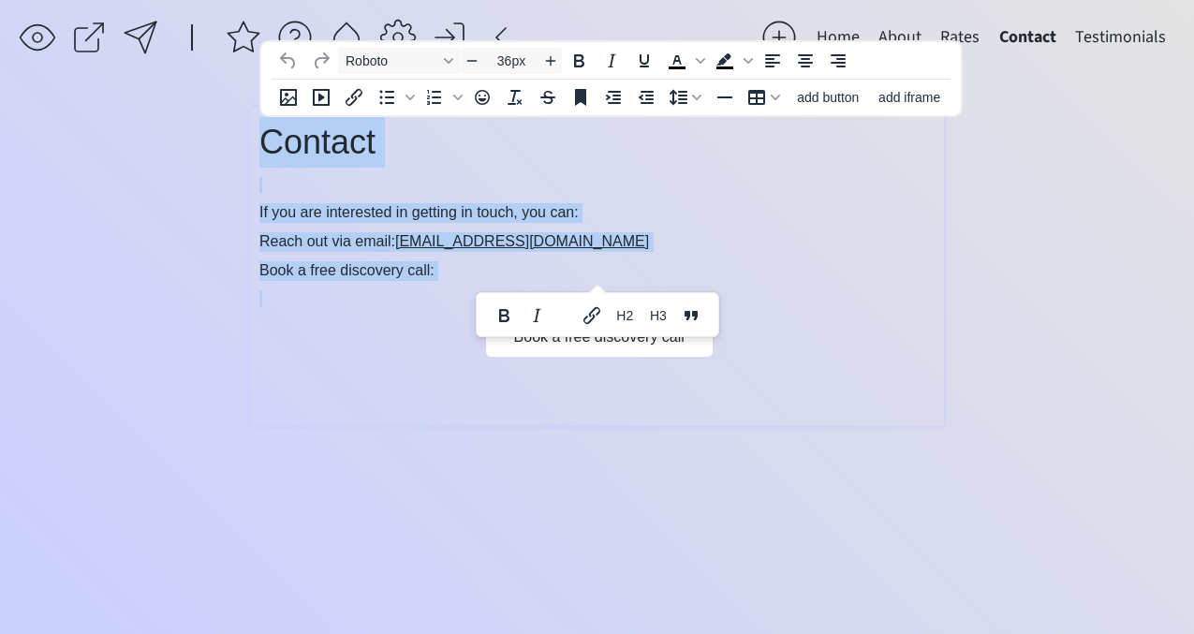
click at [459, 282] on div "Contact If you are interested in getting in touch, you can: Reach out via email…" at bounding box center [596, 262] width 675 height 290
type input "14px"
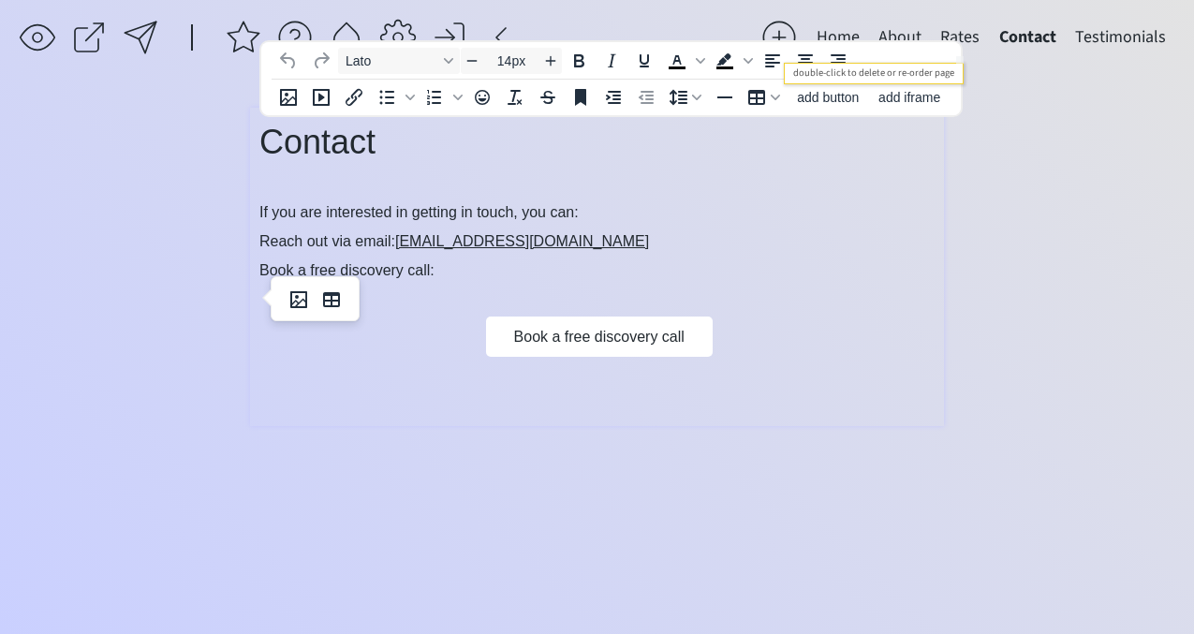
click at [969, 39] on button "Rates" at bounding box center [960, 37] width 58 height 37
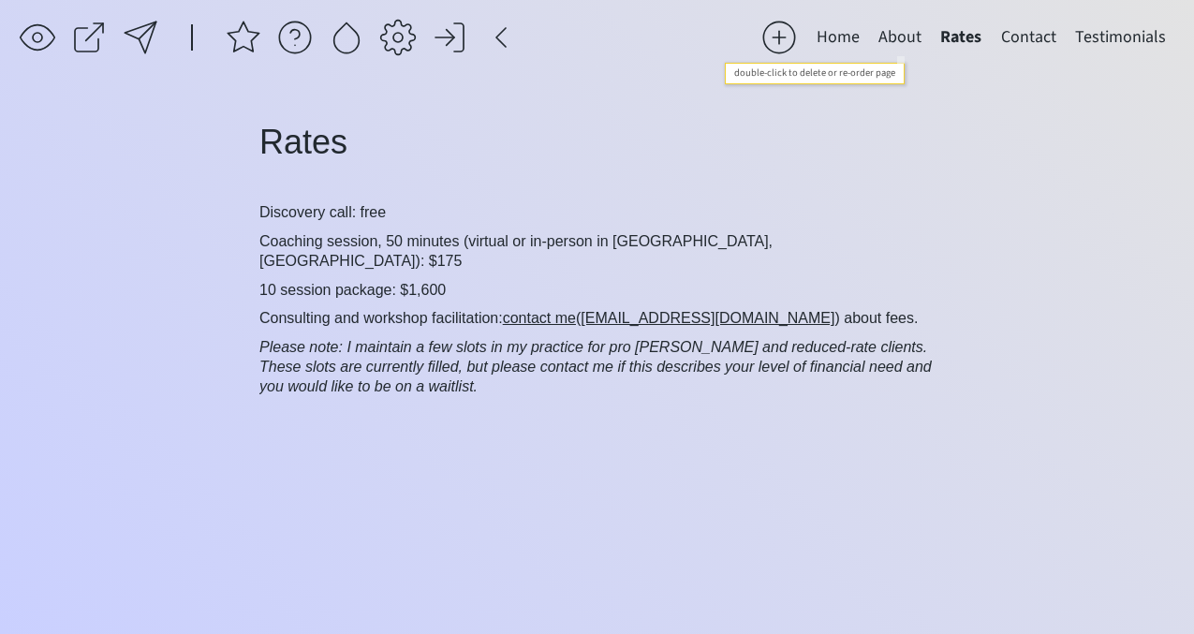
click at [909, 33] on button "About" at bounding box center [900, 37] width 62 height 37
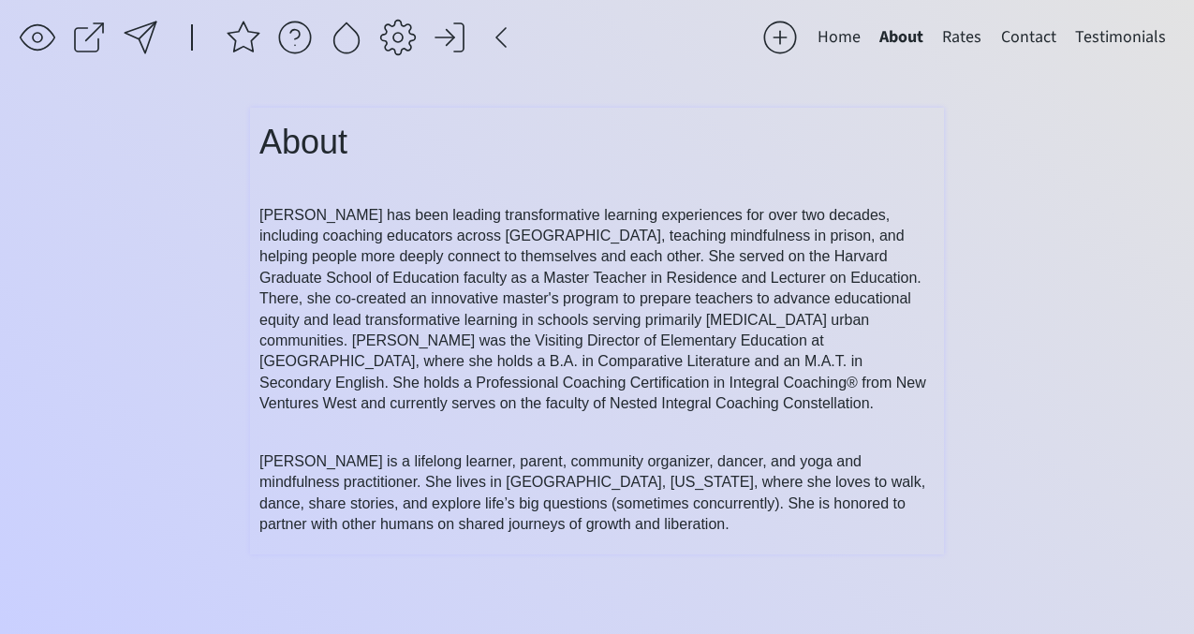
type input "36px"
click at [334, 163] on p "About" at bounding box center [596, 142] width 675 height 51
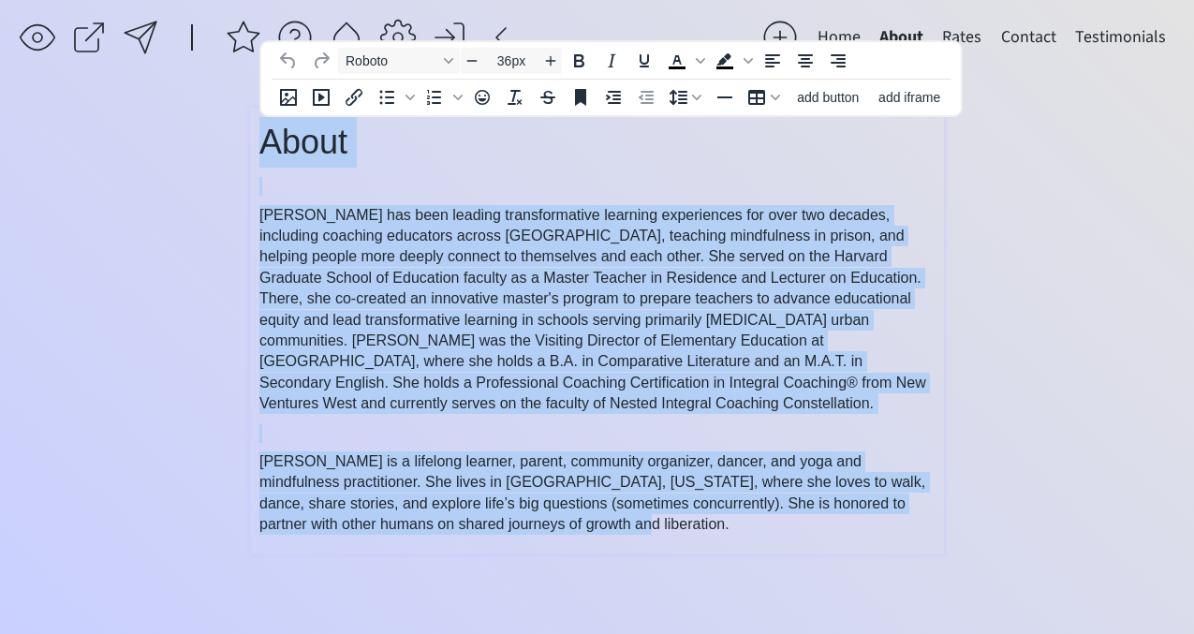
drag, startPoint x: 264, startPoint y: 138, endPoint x: 566, endPoint y: 545, distance: 506.7
click at [566, 545] on div "About Sarah Leibel has been leading transformative learning experiences for ove…" at bounding box center [597, 331] width 694 height 447
copy div "About Sarah Leibel has been leading transformative learning experiences for ove…"
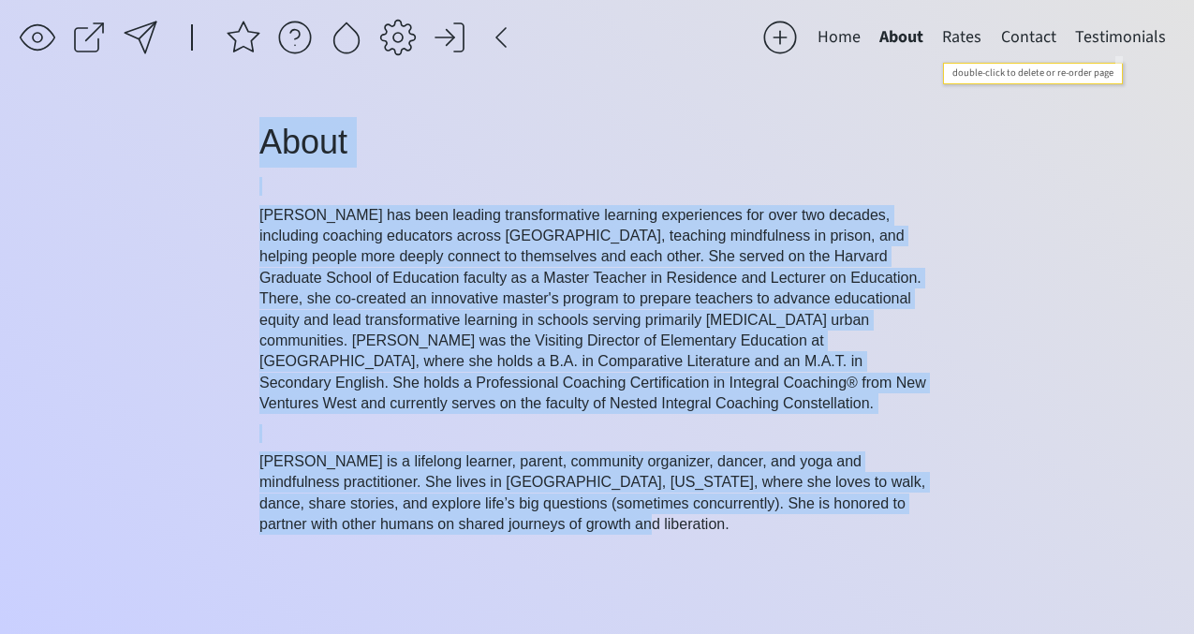
click at [1115, 34] on button "Testimonials" at bounding box center [1121, 37] width 110 height 37
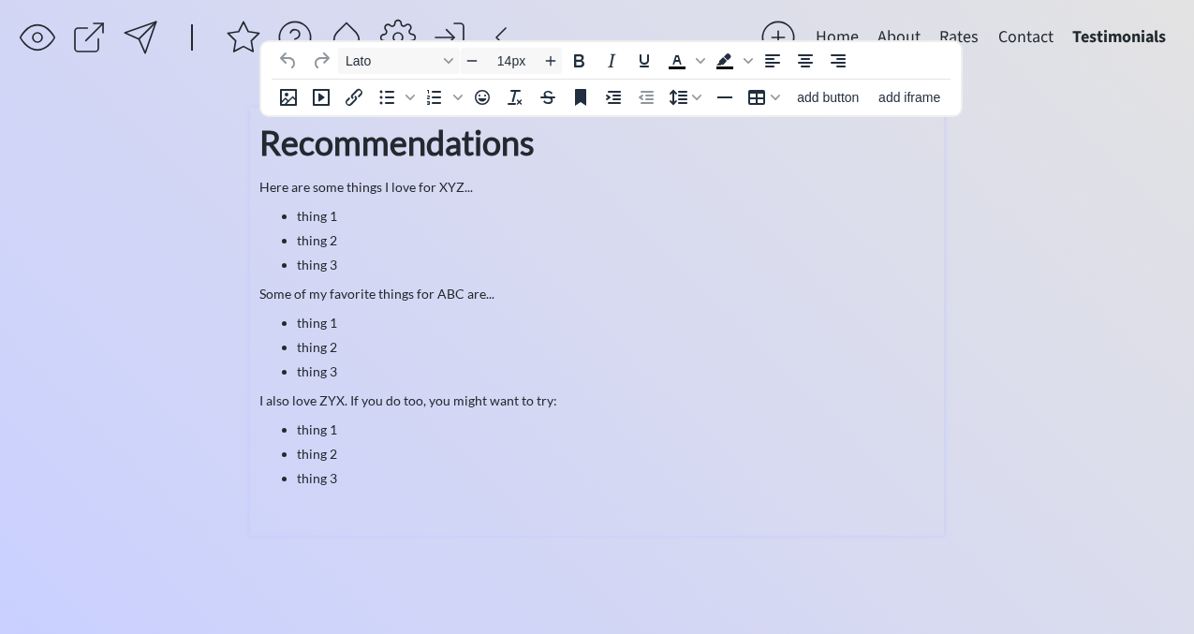
click at [361, 186] on p "Here are some things I love for XYZ..." at bounding box center [596, 187] width 675 height 20
type input "36px"
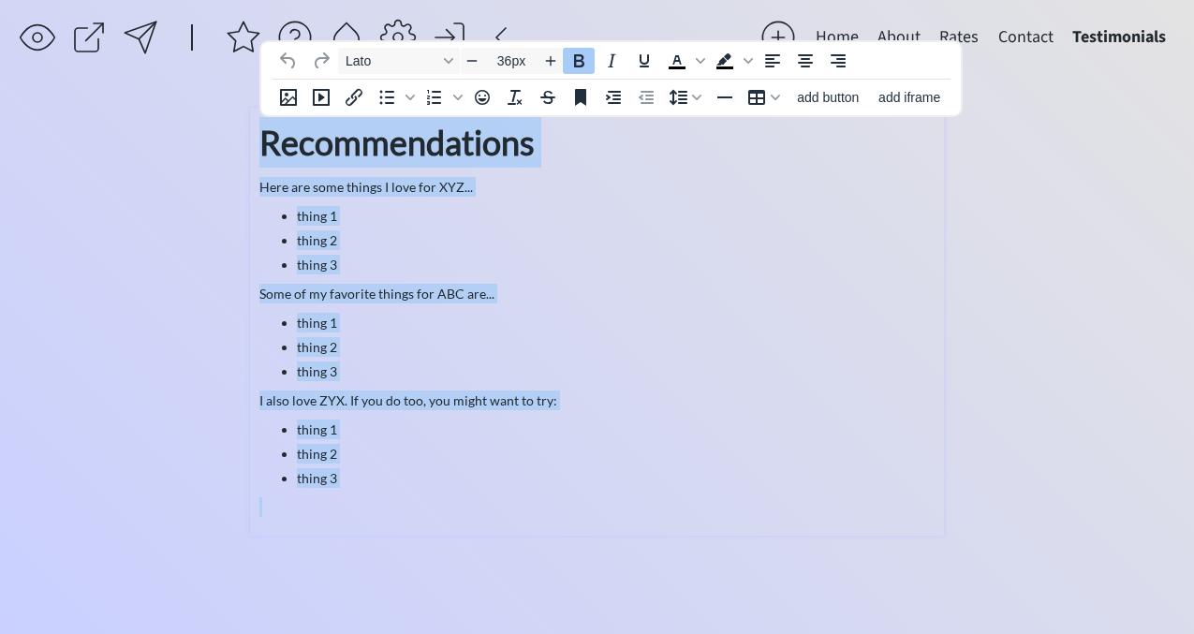
drag, startPoint x: 260, startPoint y: 138, endPoint x: 439, endPoint y: 503, distance: 406.6
click at [439, 503] on div "Recommendations Here are some things I love for XYZ... thing 1 thing 2 thing 3 …" at bounding box center [596, 317] width 675 height 400
paste div
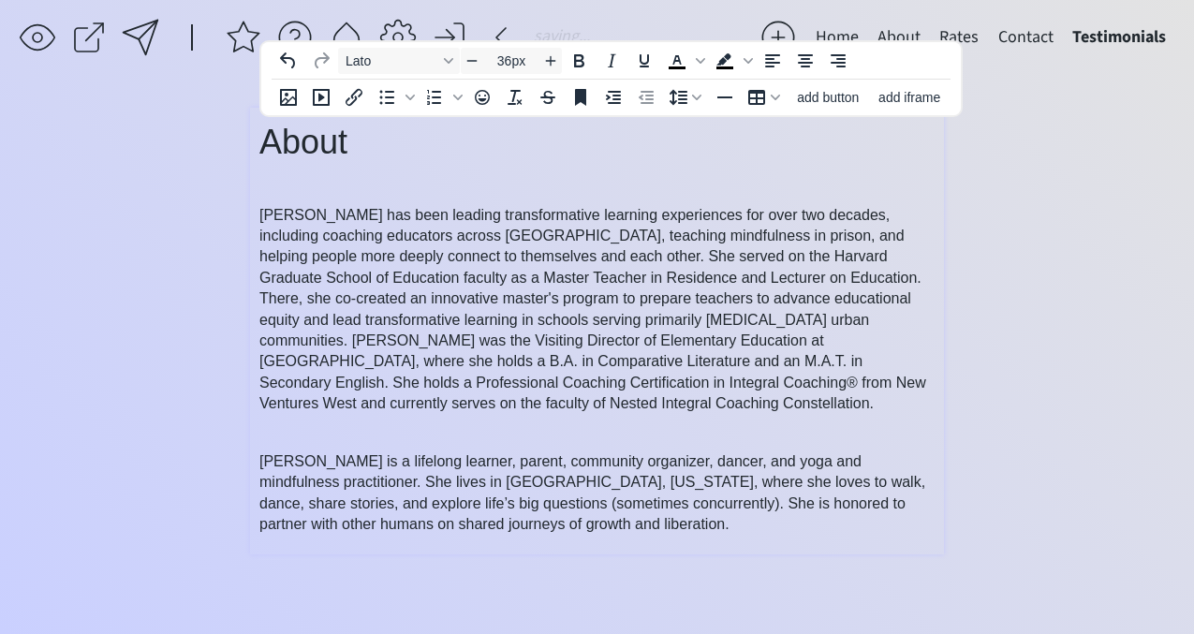
click at [306, 136] on span "About" at bounding box center [303, 142] width 88 height 38
click at [311, 239] on span "[PERSON_NAME] has been leading transformative learning experiences for over two…" at bounding box center [592, 309] width 667 height 205
click at [289, 131] on span "About" at bounding box center [303, 142] width 88 height 38
click at [323, 213] on span "[PERSON_NAME] has been leading transformative learning experiences for over two…" at bounding box center [592, 309] width 667 height 205
click at [345, 219] on span "[PERSON_NAME] has been leading transformative learning experiences for over two…" at bounding box center [592, 309] width 667 height 205
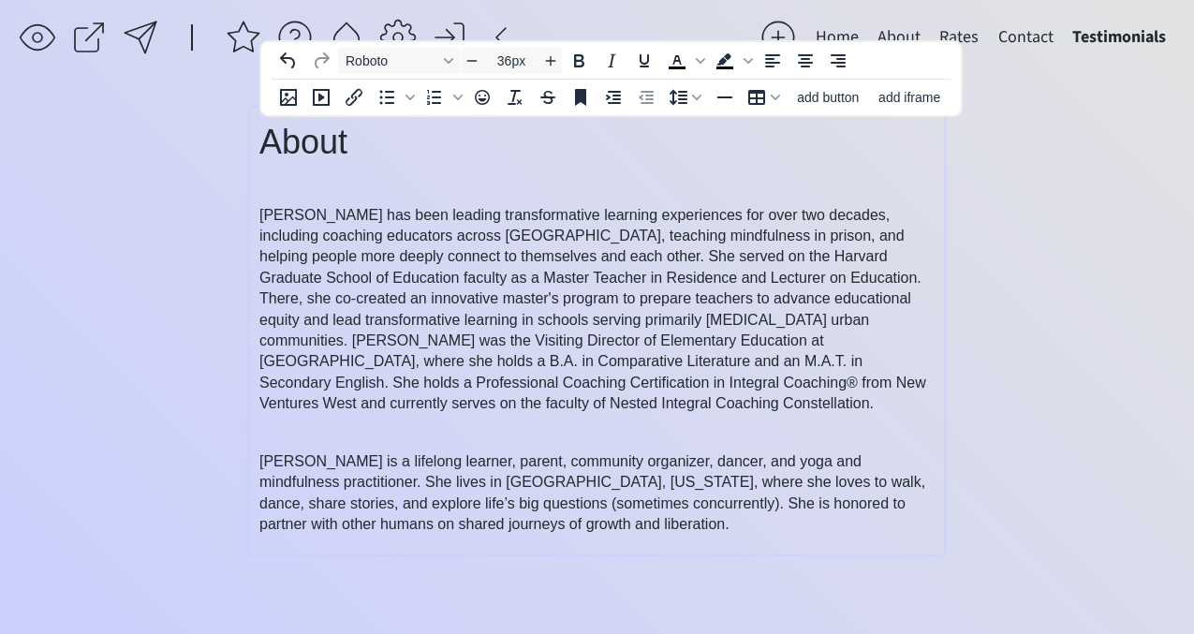
click at [333, 126] on span "About" at bounding box center [303, 142] width 88 height 38
click at [326, 172] on div "About Sarah Leibel has been leading transformative learning experiences for ove…" at bounding box center [596, 326] width 675 height 419
click at [323, 247] on p "[PERSON_NAME] has been leading transformative learning experiences for over two…" at bounding box center [596, 310] width 675 height 210
click at [321, 160] on span "About" at bounding box center [303, 142] width 88 height 38
click at [328, 177] on p at bounding box center [596, 186] width 675 height 19
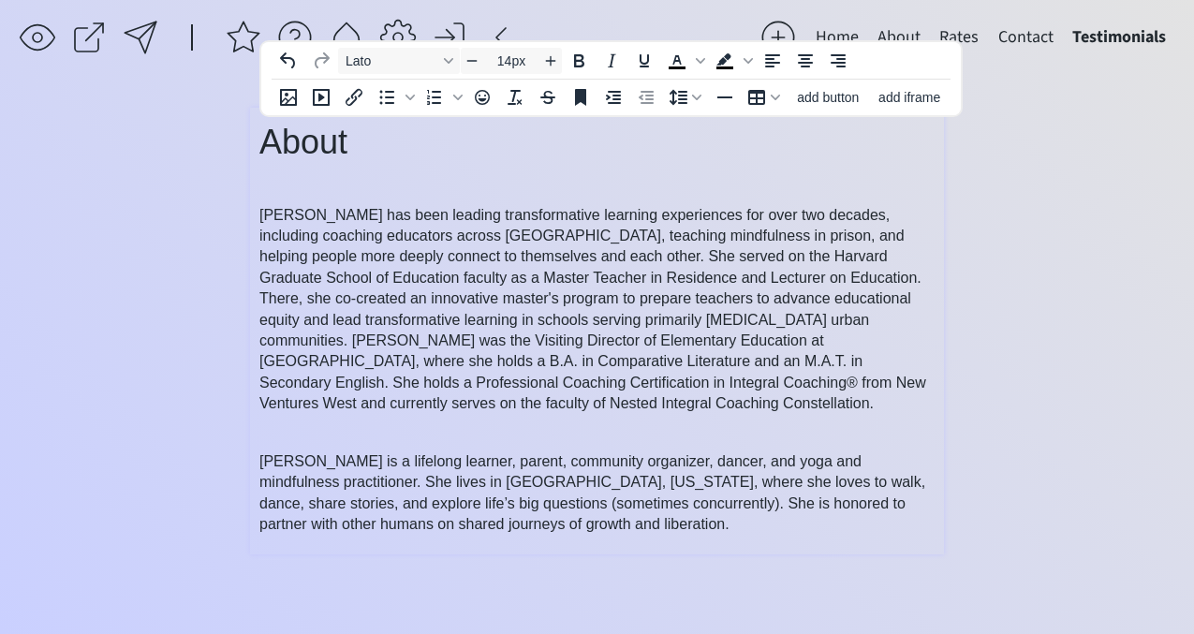
type input "36px"
click at [347, 162] on p "About" at bounding box center [596, 142] width 675 height 51
click at [1003, 39] on button "Contact" at bounding box center [1026, 37] width 74 height 37
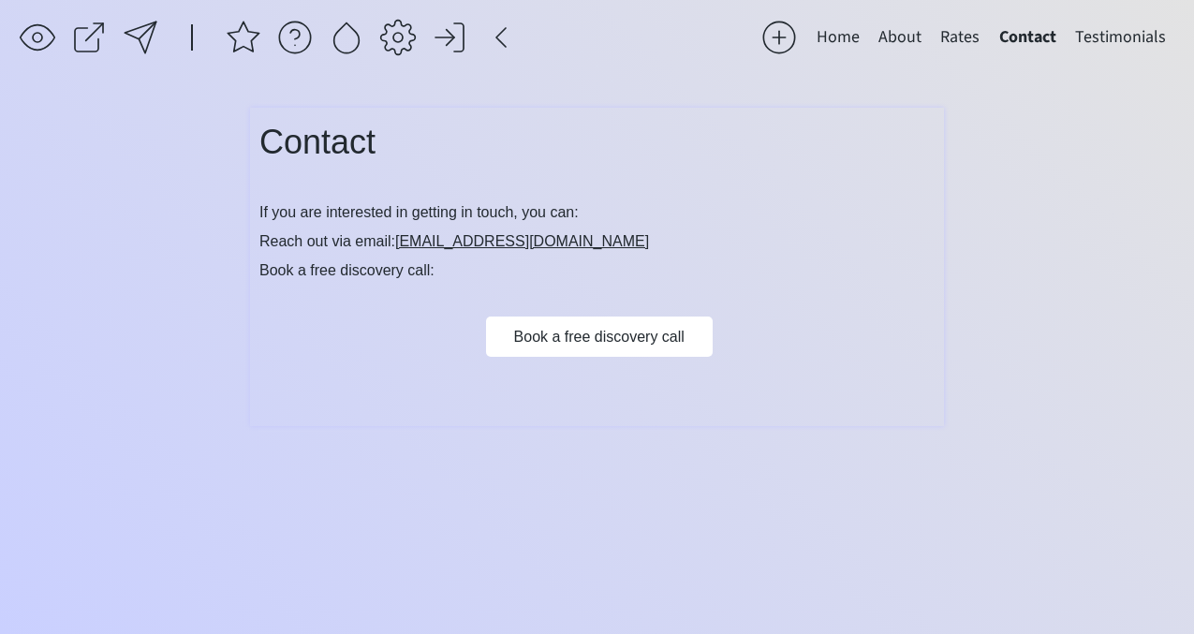
click at [371, 142] on span "Contact" at bounding box center [317, 142] width 116 height 38
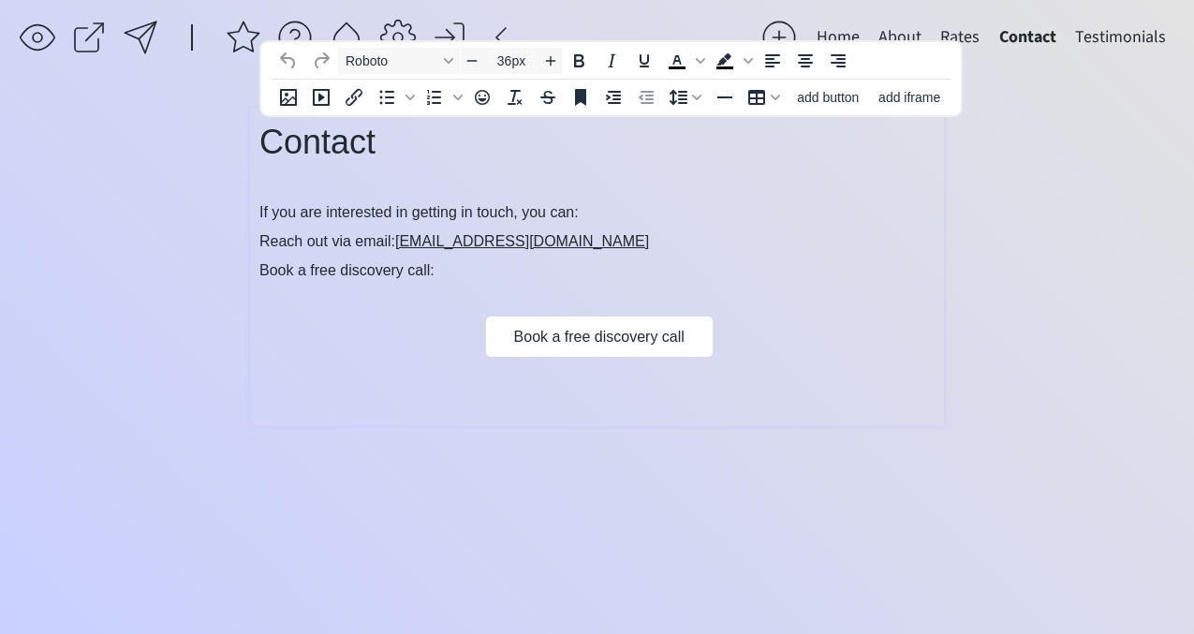
type input "14px"
click at [330, 179] on body "saving... Home About Rates Contact Testimonials click to upload a picture S A R…" at bounding box center [597, 317] width 1194 height 634
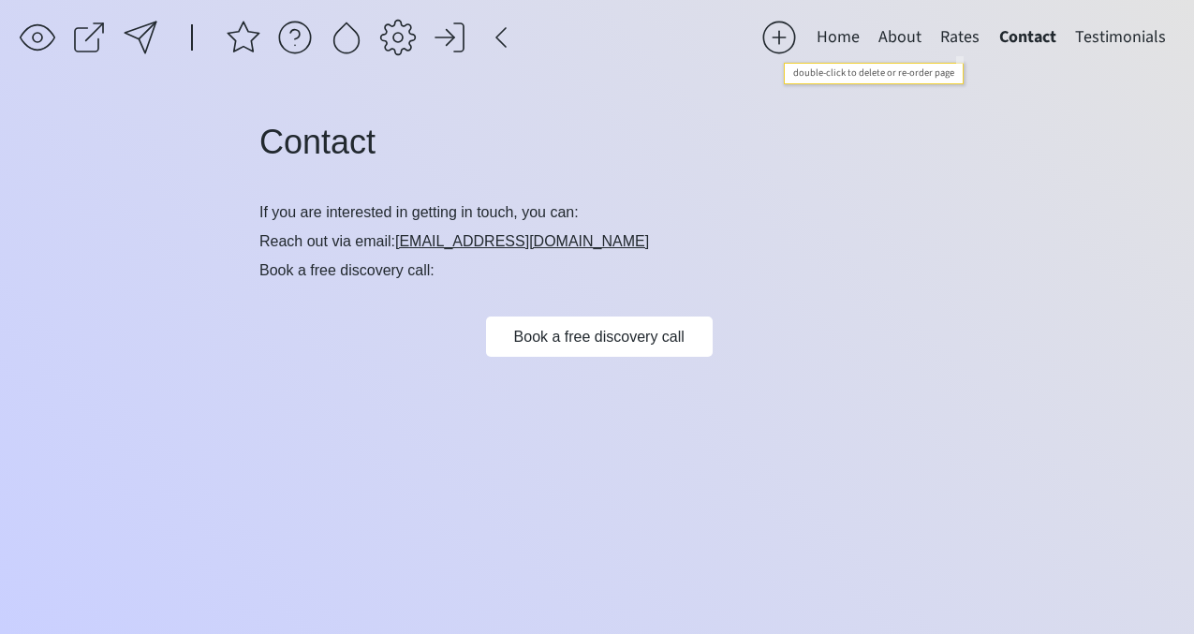
click at [969, 28] on button "Rates" at bounding box center [960, 37] width 58 height 37
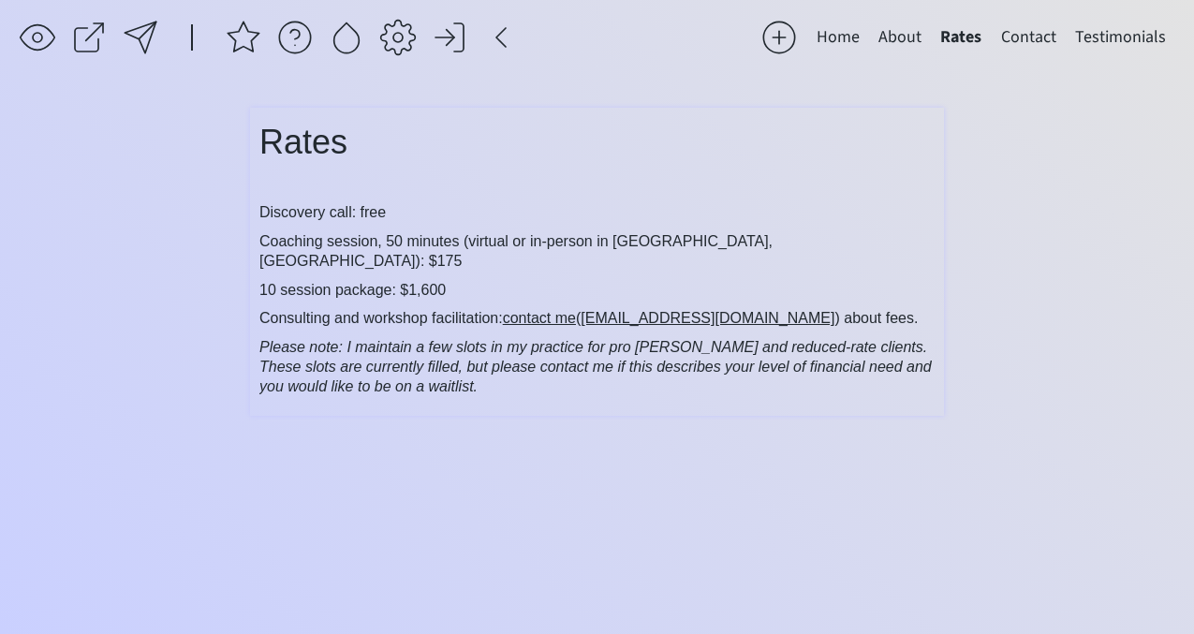
type input "14px"
click at [317, 169] on div "Rates Discovery call: free Coaching session, 50 minutes (virtual or in-person i…" at bounding box center [596, 257] width 675 height 280
click at [843, 27] on button "Home" at bounding box center [838, 37] width 62 height 37
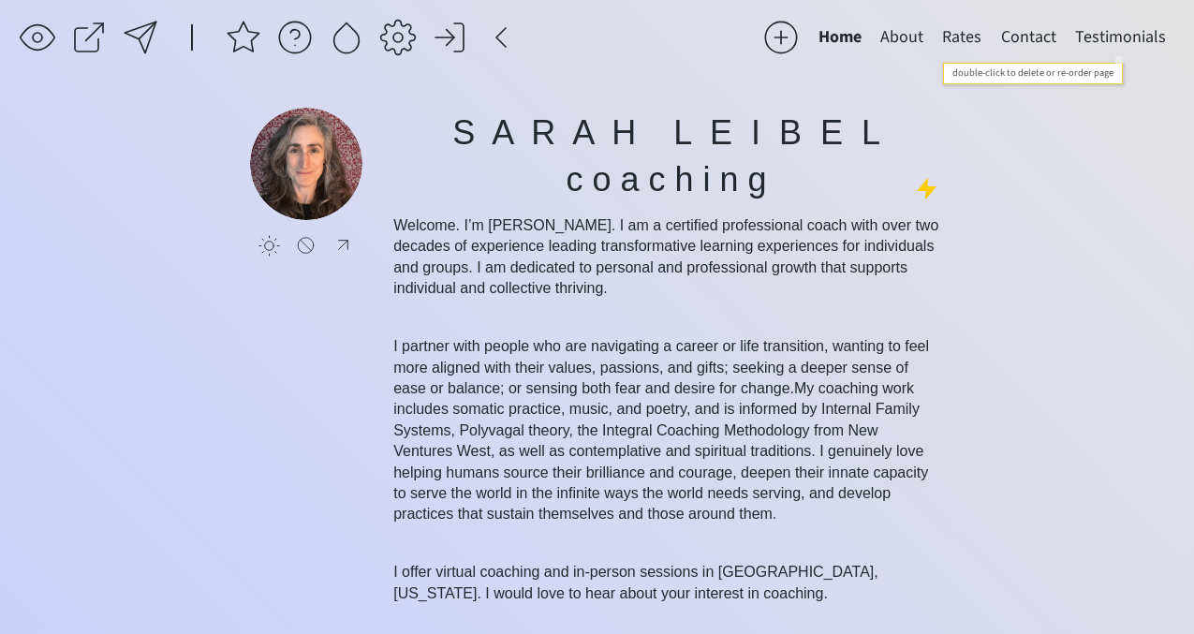
click at [1100, 36] on button "Testimonials" at bounding box center [1121, 37] width 110 height 37
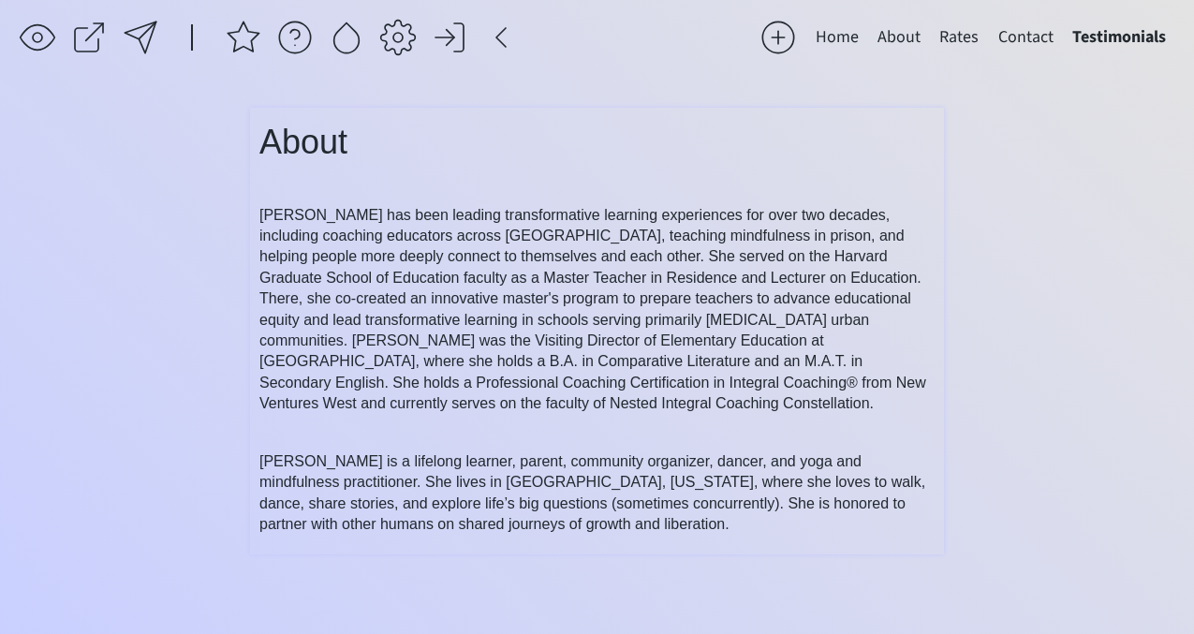
click at [317, 133] on span "About" at bounding box center [303, 142] width 88 height 38
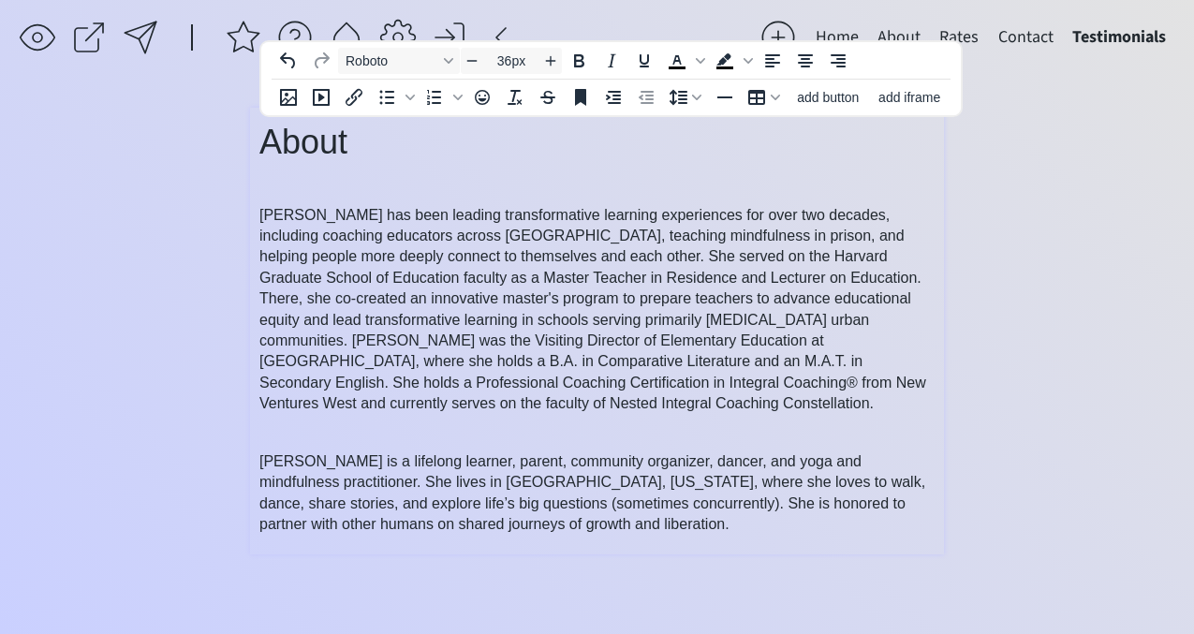
click at [345, 138] on span "About" at bounding box center [303, 142] width 88 height 38
click at [282, 132] on span "ATestimonials" at bounding box center [361, 142] width 205 height 38
click at [402, 220] on span "[PERSON_NAME] has been leading transformative learning experiences for over two…" at bounding box center [592, 309] width 667 height 205
click at [513, 243] on span "[PERSON_NAME] has been leading transformative learning experiences for over two…" at bounding box center [592, 309] width 667 height 205
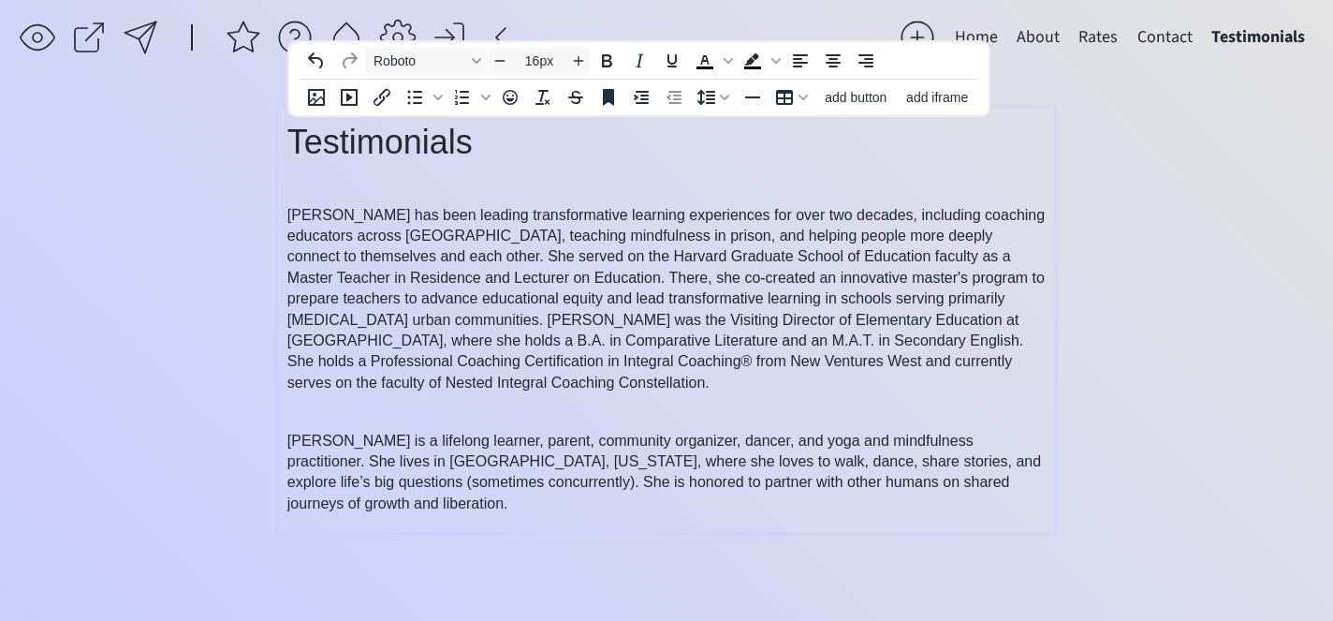
click at [360, 239] on span "[PERSON_NAME] has been leading transformative learning experiences for over two…" at bounding box center [665, 299] width 757 height 184
click at [301, 212] on span "[PERSON_NAME] has been leading transformative learning experiences for over two…" at bounding box center [665, 299] width 757 height 184
click at [294, 212] on span "[PERSON_NAME] has been leading transformative learning experiences for over two…" at bounding box center [665, 299] width 757 height 184
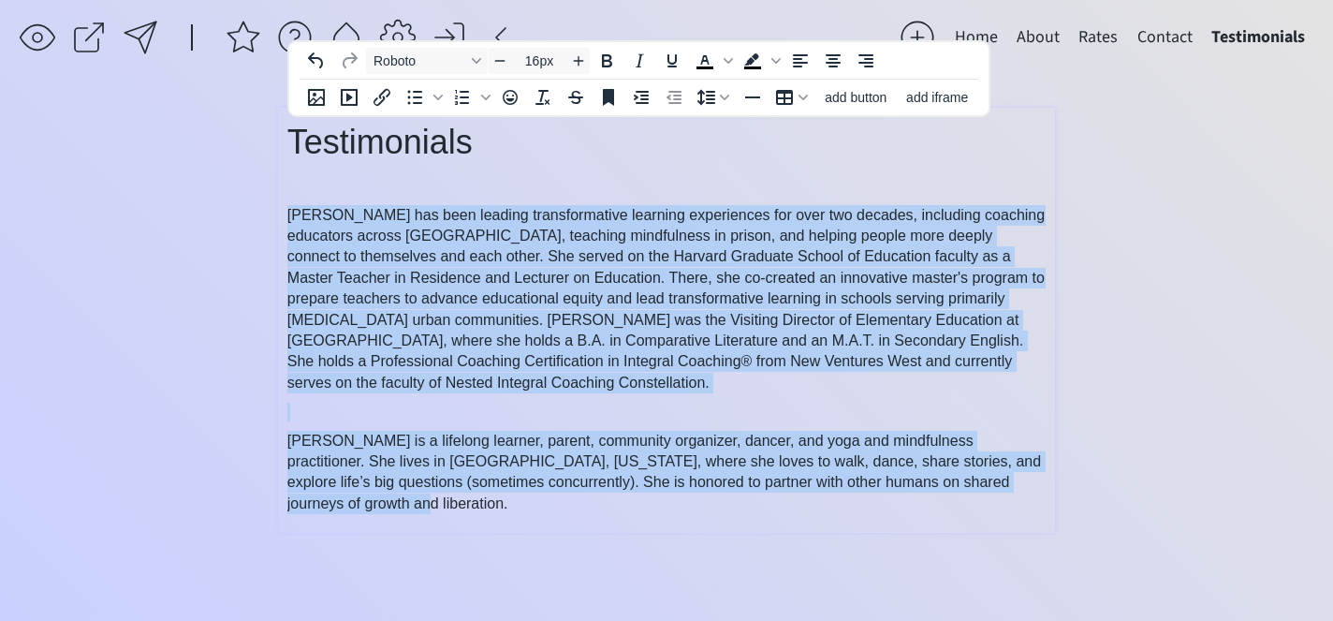
drag, startPoint x: 287, startPoint y: 205, endPoint x: 362, endPoint y: 502, distance: 306.3
click at [362, 502] on div "Testimonials Sarah Leibel has been leading transformative learning experiences …" at bounding box center [666, 315] width 758 height 397
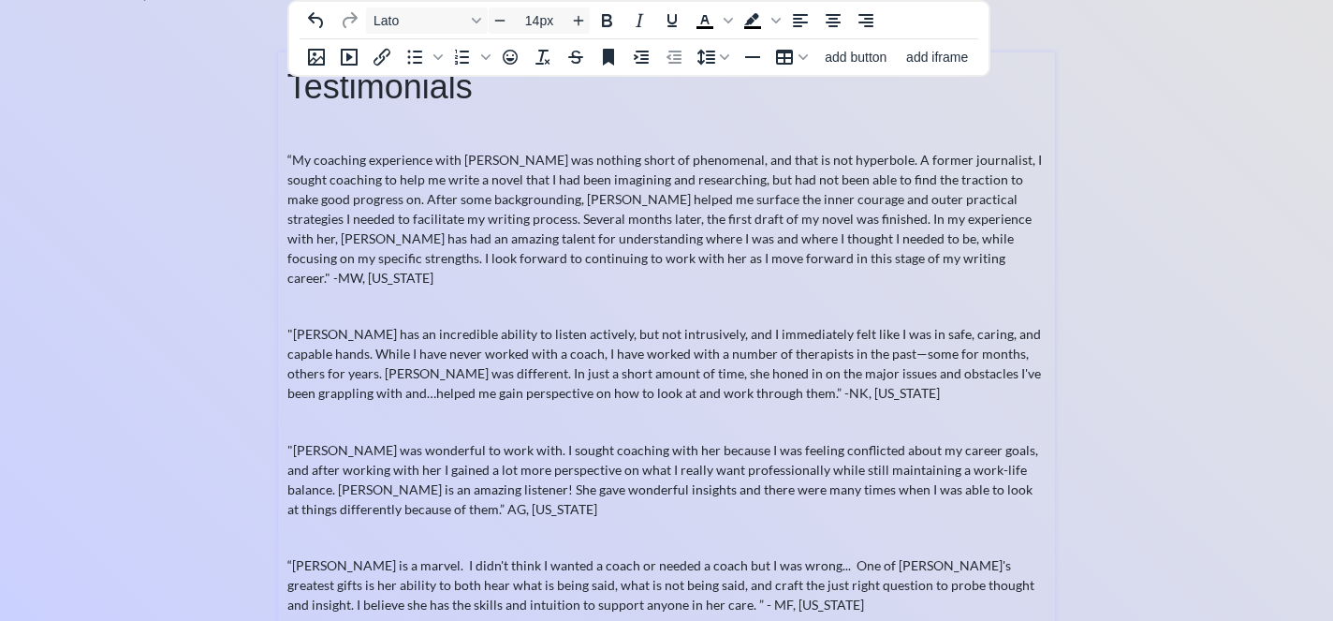
click at [404, 221] on p "“My coaching experience with Sarah was nothing short of phenomenal, and that is…" at bounding box center [666, 219] width 758 height 138
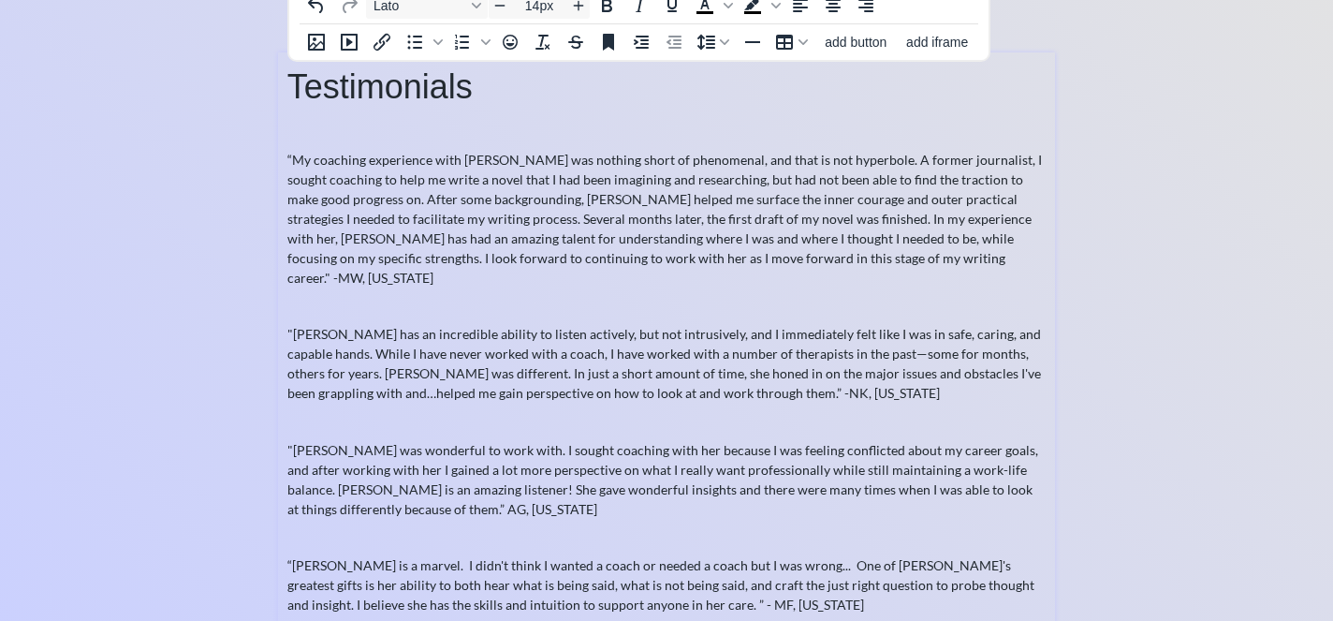
scroll to position [33, 0]
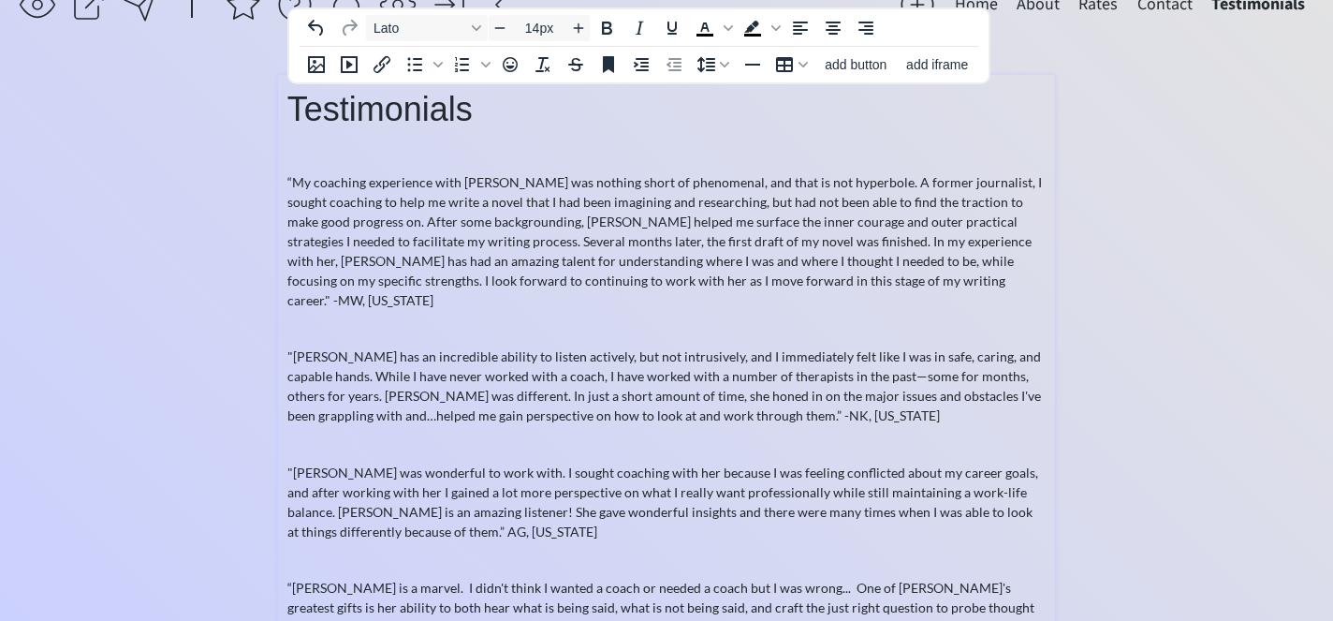
click at [300, 164] on div "Testimonials “My coaching experience with Sarah was nothing short of phenomenal…" at bounding box center [666, 374] width 758 height 581
click at [304, 131] on p "Testimonials" at bounding box center [666, 109] width 758 height 51
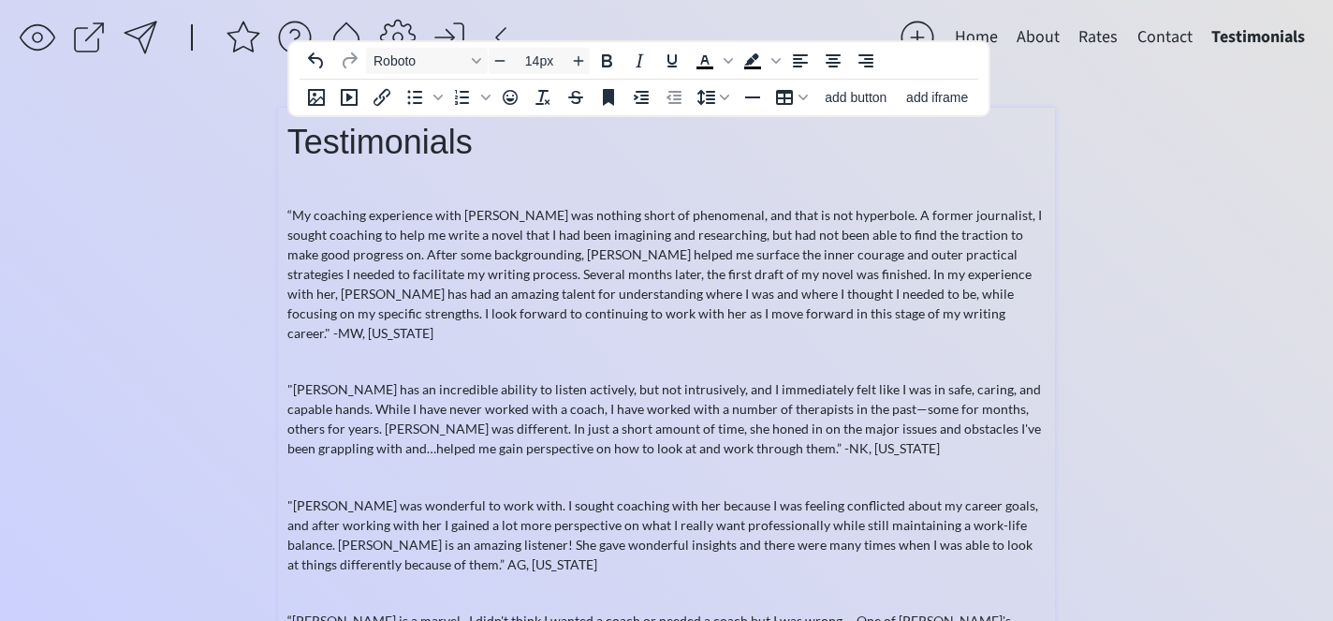
click at [316, 221] on p "“My coaching experience with Sarah was nothing short of phenomenal, and that is…" at bounding box center [666, 274] width 758 height 138
click at [308, 188] on p at bounding box center [666, 186] width 758 height 19
click at [302, 166] on p "Testimonials" at bounding box center [666, 142] width 758 height 51
click at [294, 157] on span "Testimonials" at bounding box center [379, 142] width 185 height 38
click at [294, 174] on div "Testimonials “My coaching experience with Sarah was nothing short of phenomenal…" at bounding box center [666, 407] width 758 height 581
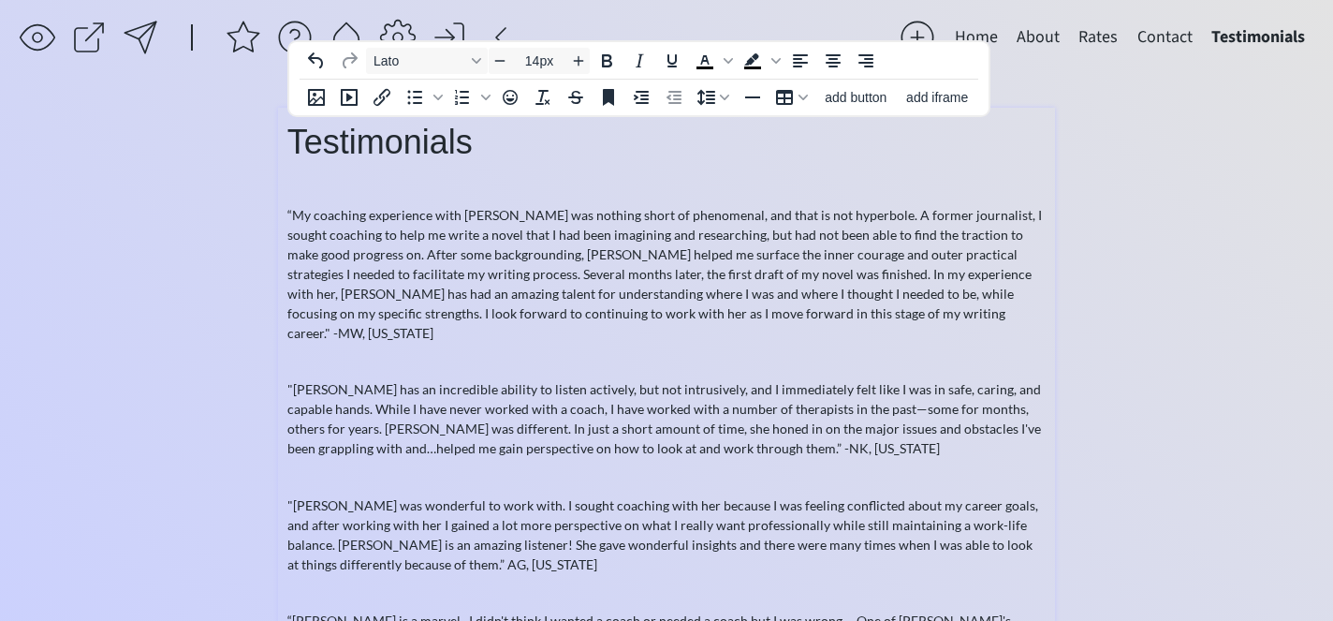
click at [299, 242] on p "“My coaching experience with Sarah was nothing short of phenomenal, and that is…" at bounding box center [666, 274] width 758 height 138
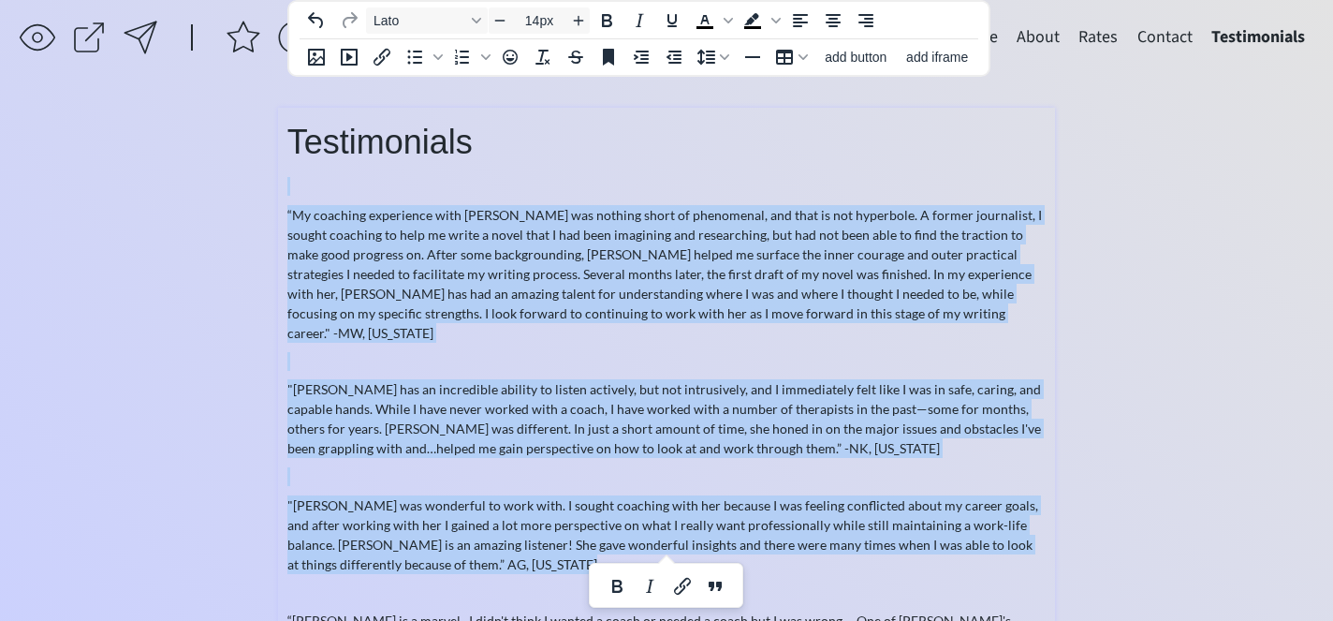
scroll to position [104, 0]
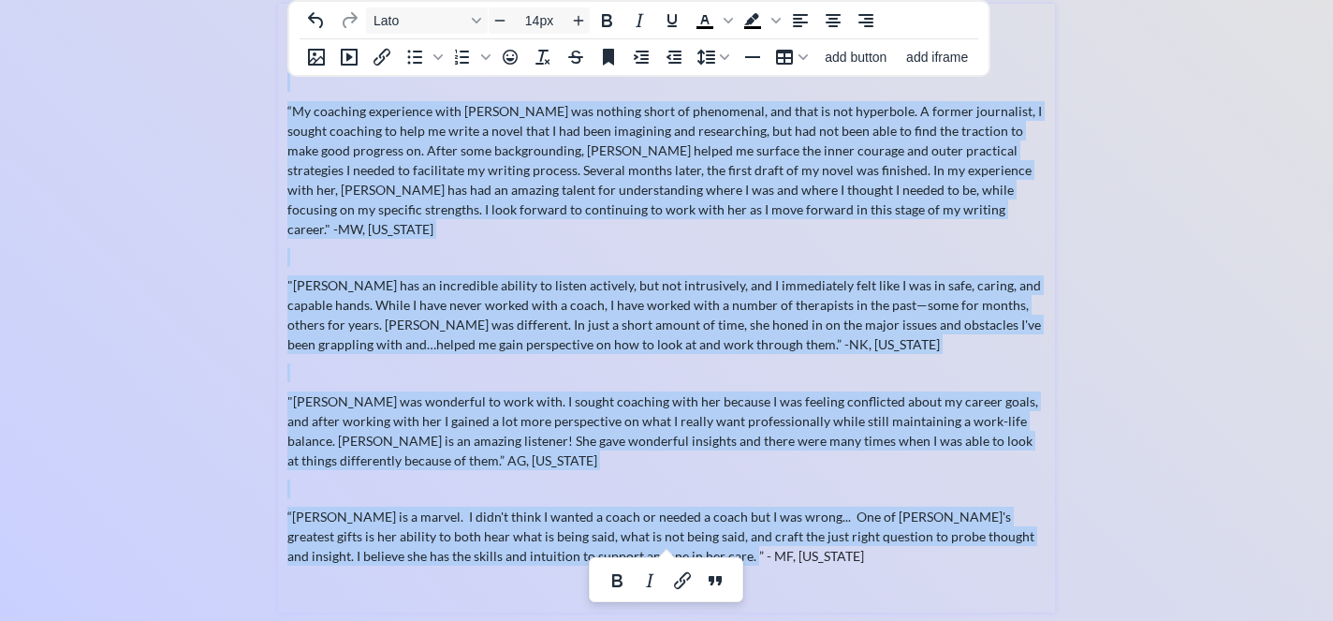
drag, startPoint x: 291, startPoint y: 191, endPoint x: 717, endPoint y: 546, distance: 554.5
click at [717, 546] on div "Testimonials “My coaching experience with Sarah was nothing short of phenomenal…" at bounding box center [666, 303] width 758 height 581
click at [475, 11] on button "Lato" at bounding box center [427, 20] width 122 height 26
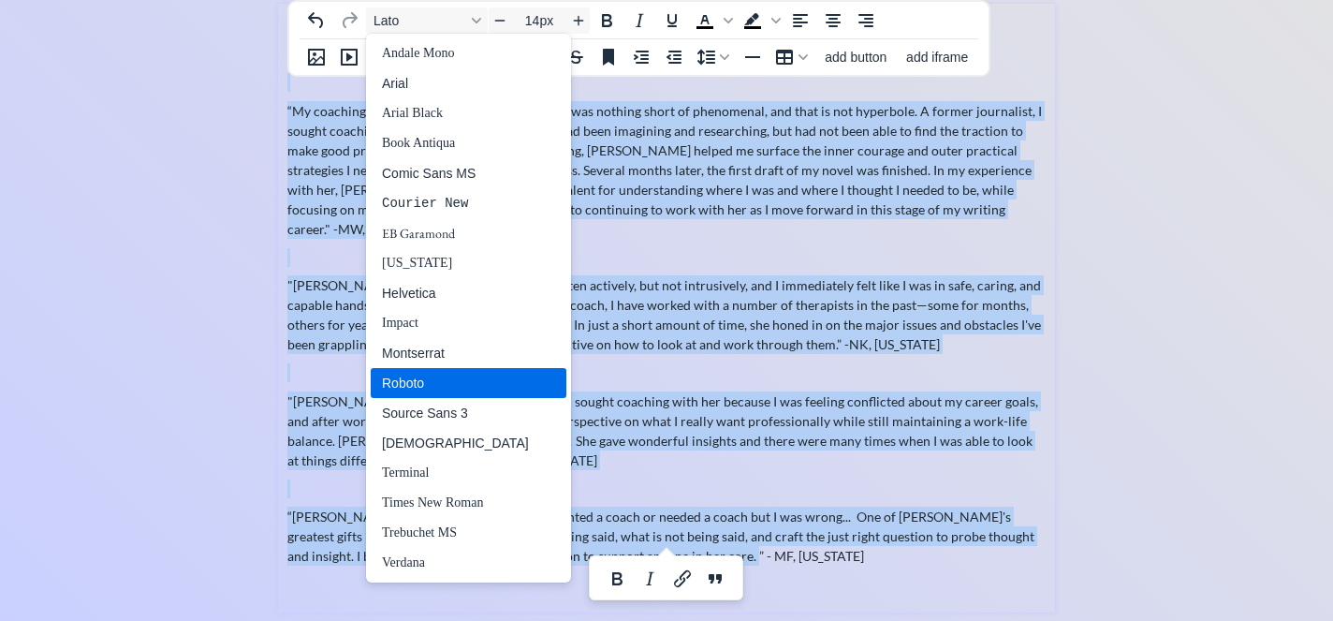
click at [442, 380] on div "Roboto" at bounding box center [455, 383] width 147 height 22
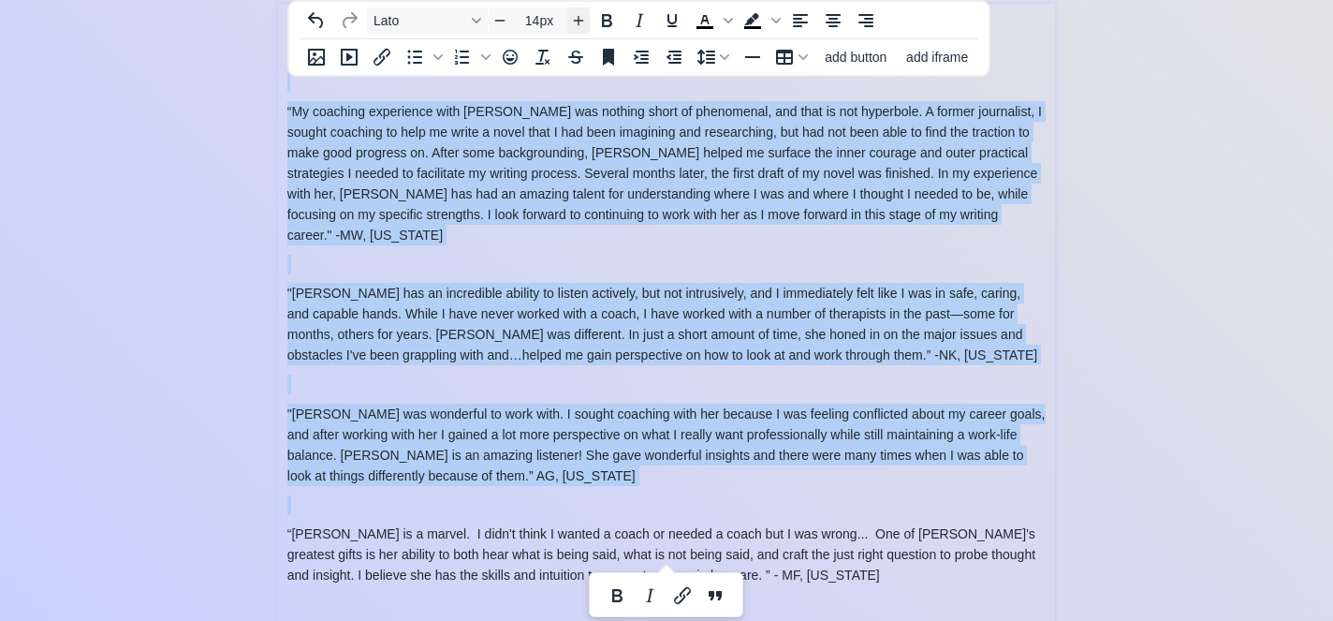
click at [576, 18] on icon "Increase font size" at bounding box center [578, 20] width 15 height 15
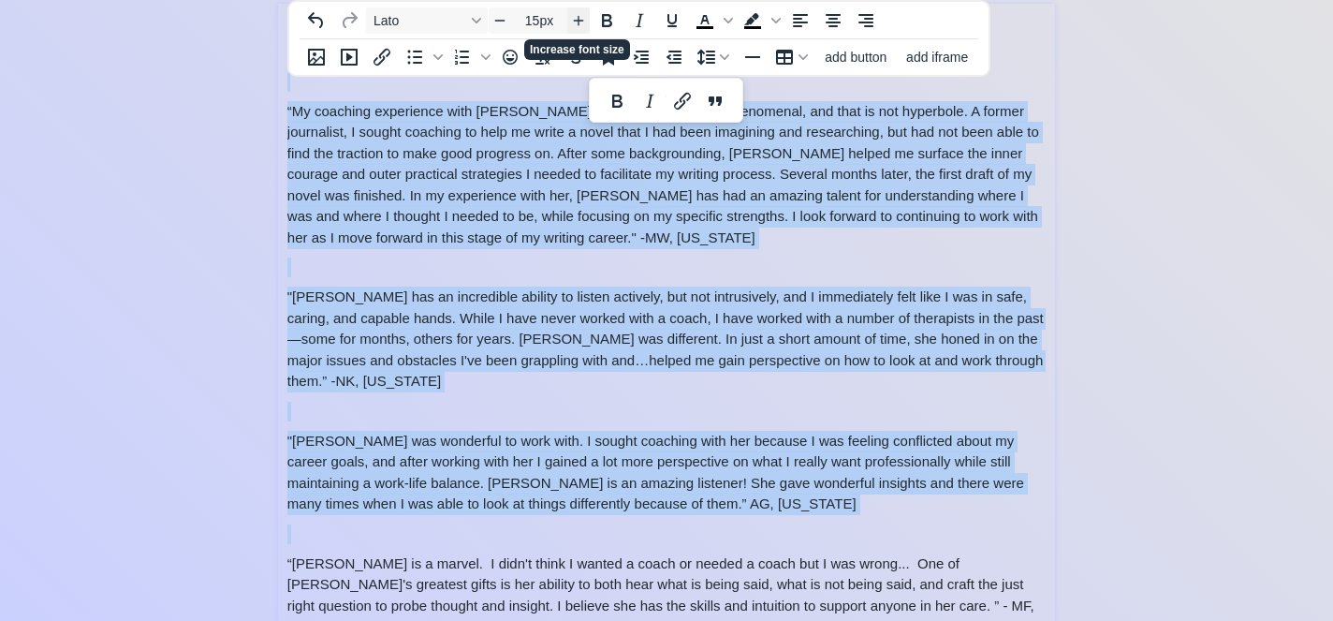
click at [576, 18] on icon "Increase font size" at bounding box center [578, 20] width 15 height 15
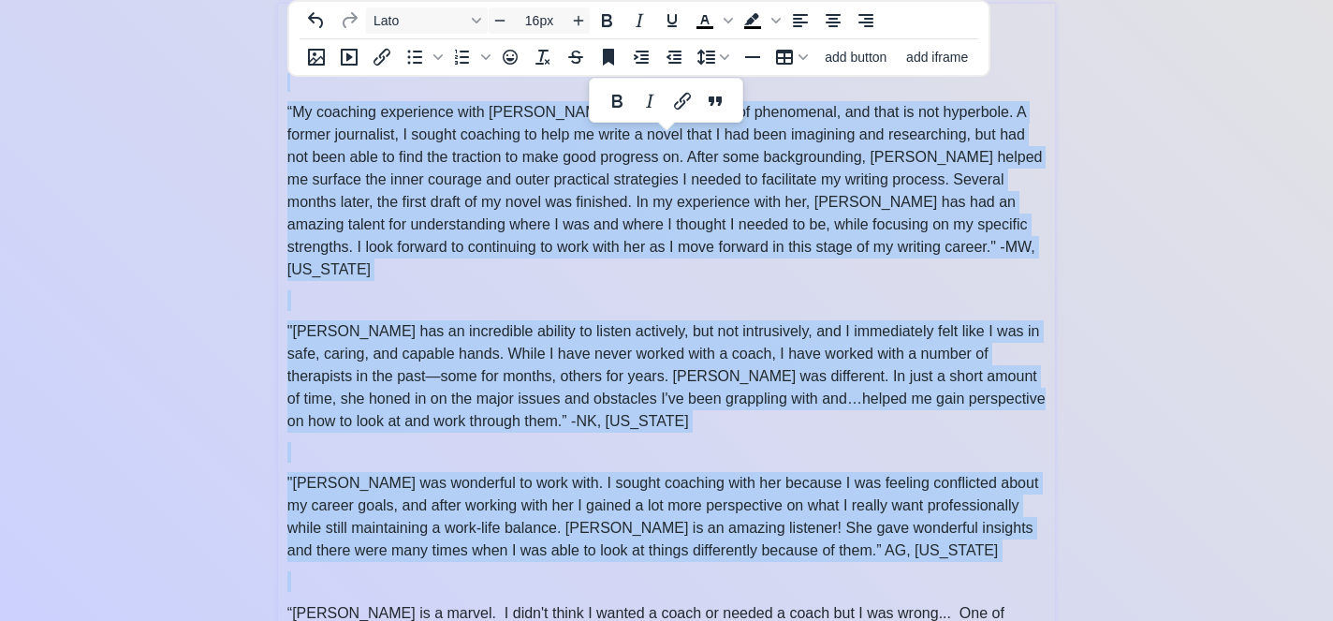
scroll to position [0, 0]
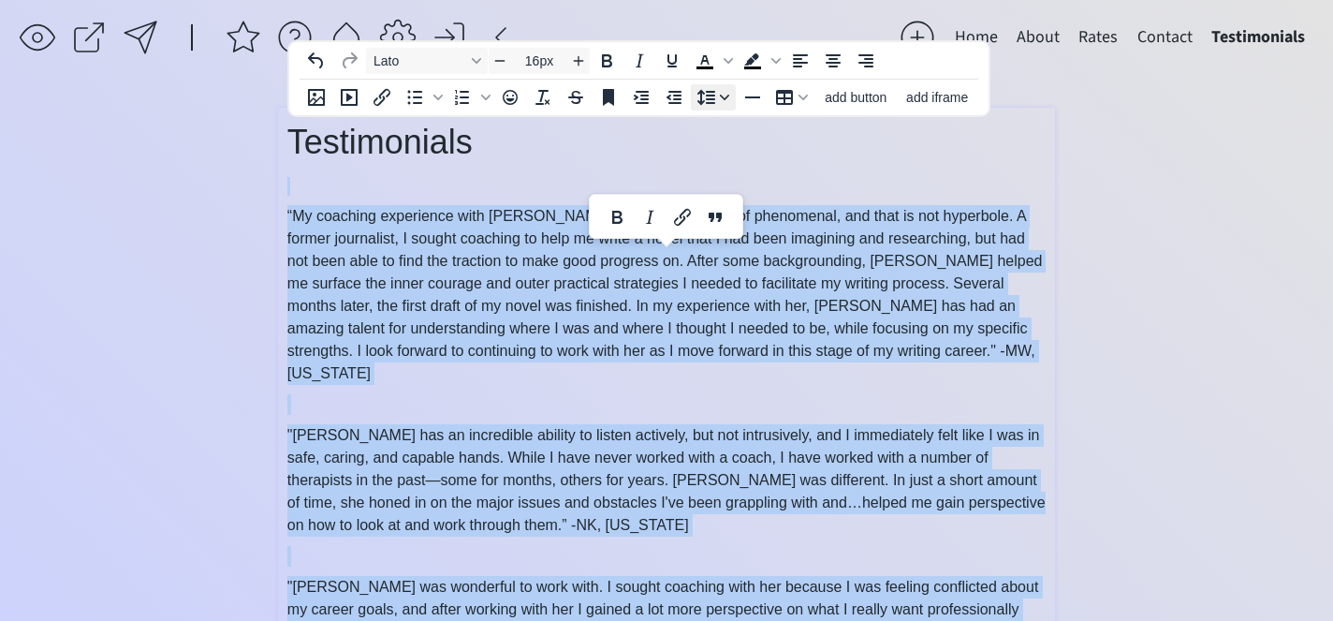
click at [720, 94] on icon "Line height" at bounding box center [724, 97] width 9 height 9
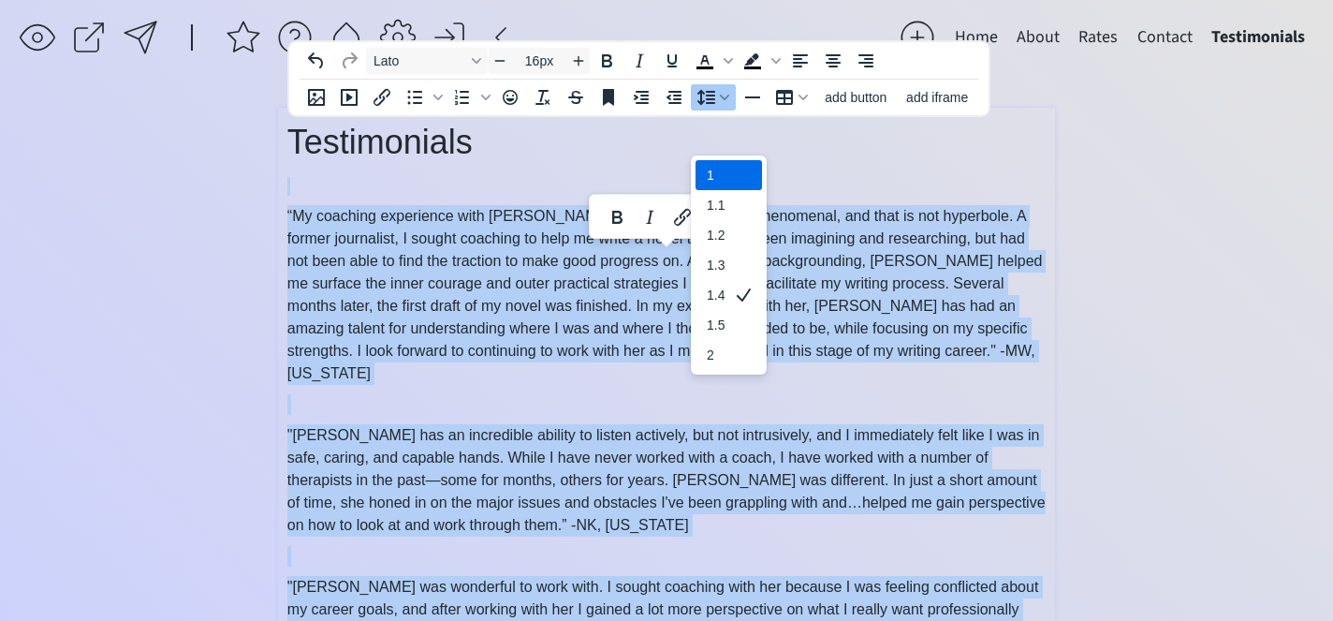
click at [716, 164] on div "1" at bounding box center [716, 175] width 18 height 22
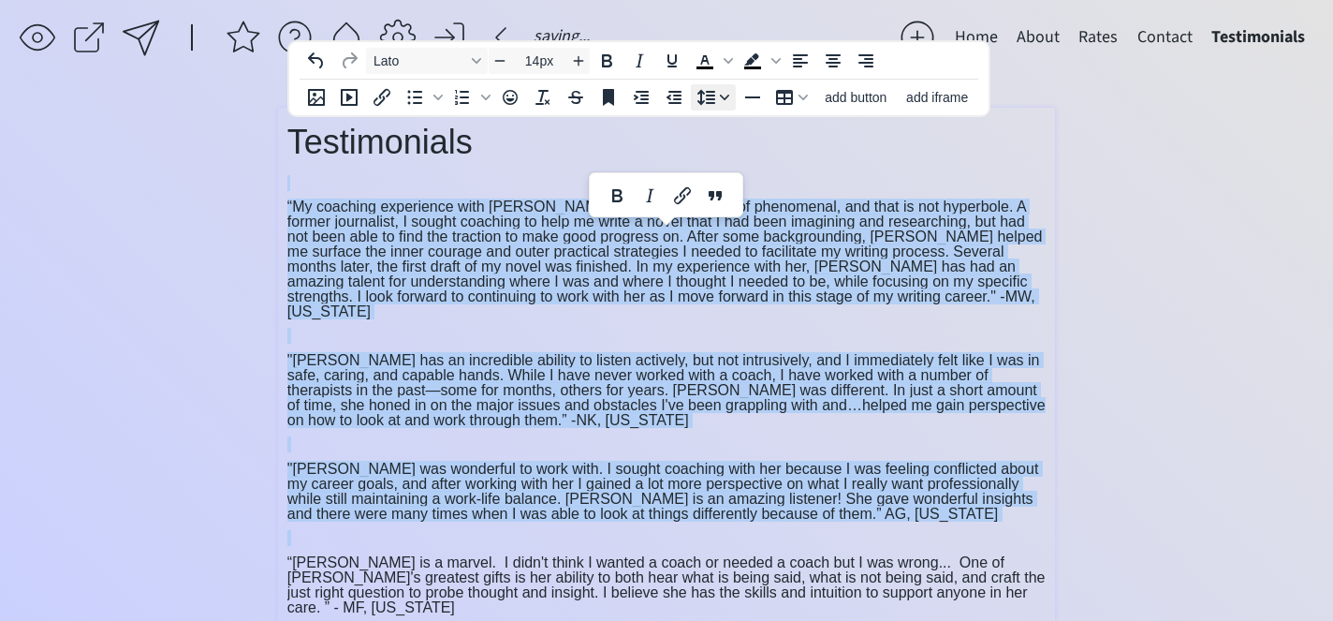
click at [726, 96] on icon "Line height" at bounding box center [724, 97] width 9 height 9
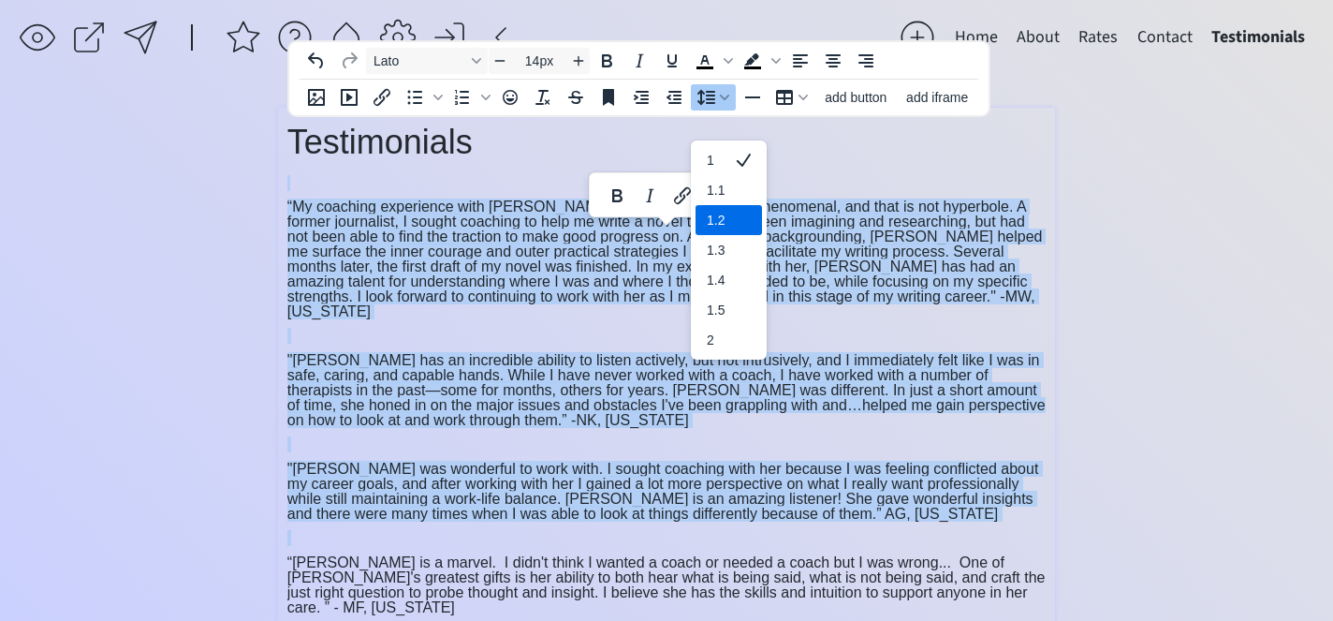
click at [729, 205] on div "1.2" at bounding box center [729, 220] width 66 height 30
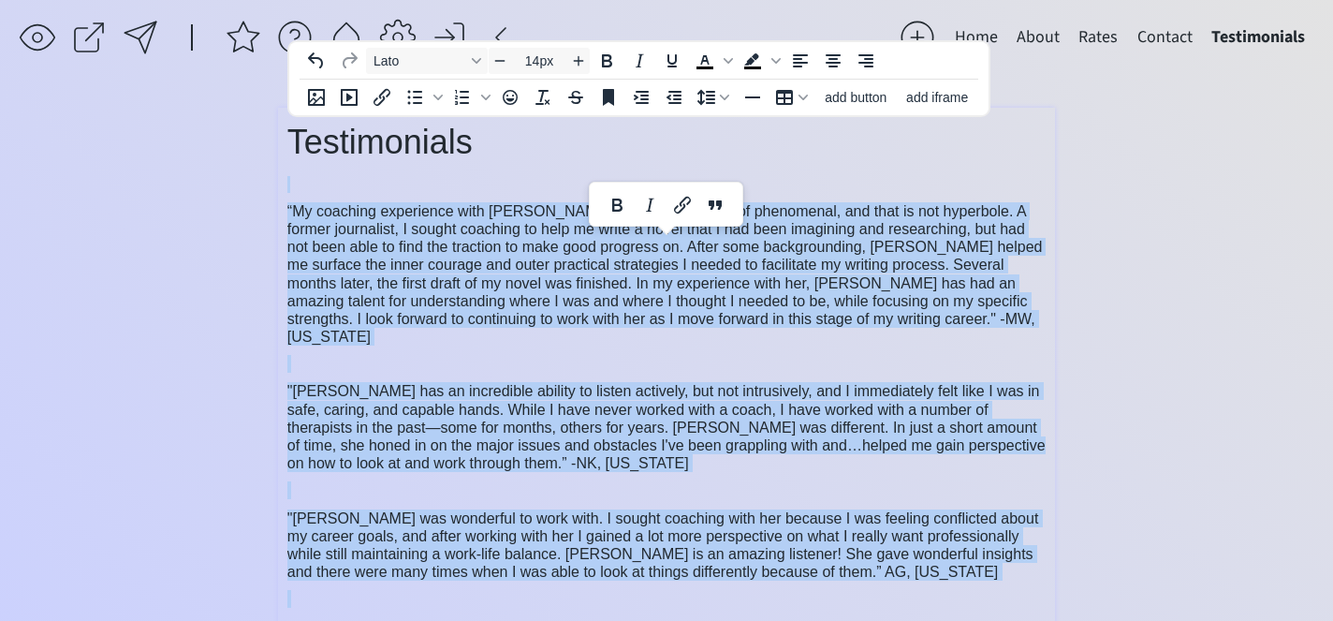
click at [704, 386] on span ""Sarah has an incredible ability to listen actively, but not intrusively, and I…" at bounding box center [666, 427] width 758 height 88
type input "16px"
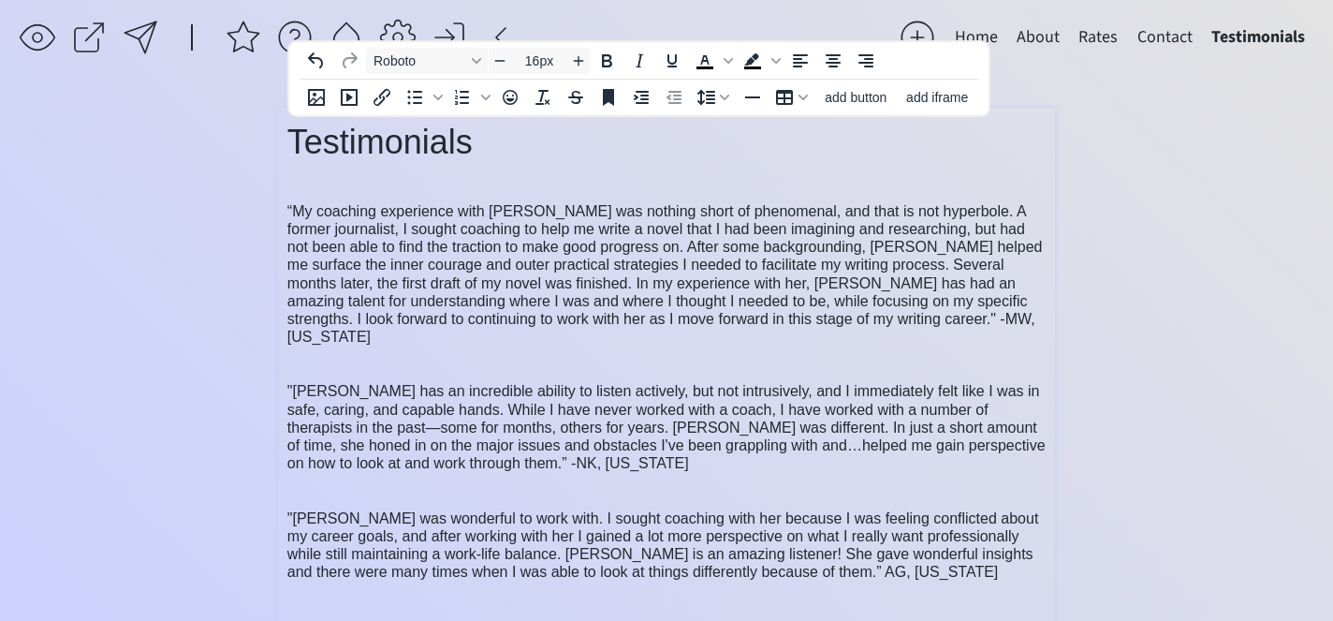
click at [983, 30] on button "Home" at bounding box center [977, 37] width 62 height 37
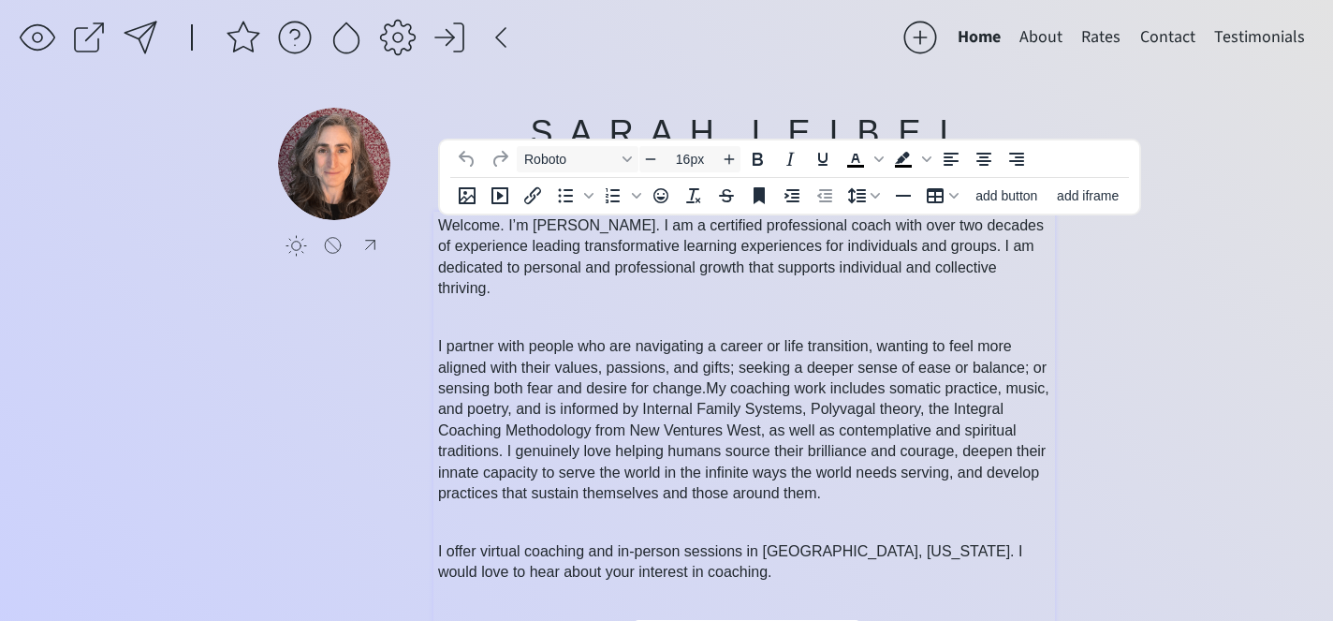
click at [604, 236] on p "Welcome. I’m [PERSON_NAME]. I am a certified professional coach with over two d…" at bounding box center [744, 257] width 613 height 84
click at [873, 198] on icon "Line height" at bounding box center [875, 195] width 9 height 9
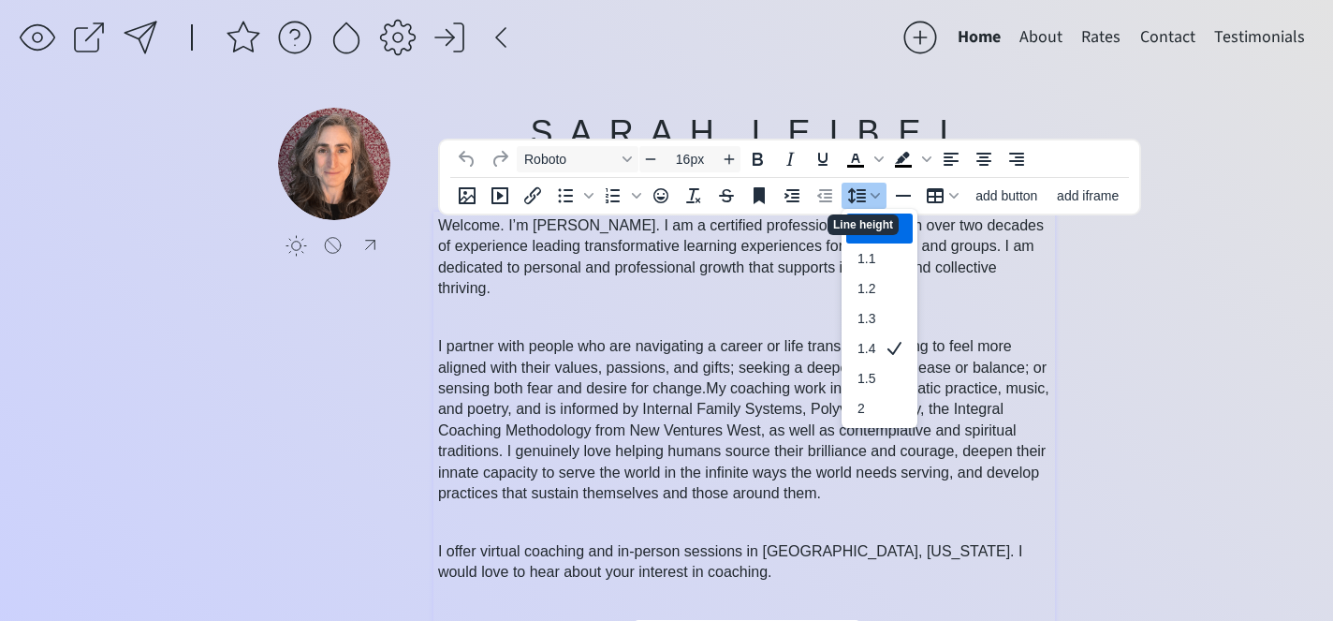
click at [759, 294] on p "Welcome. I’m [PERSON_NAME]. I am a certified professional coach with over two d…" at bounding box center [744, 257] width 613 height 84
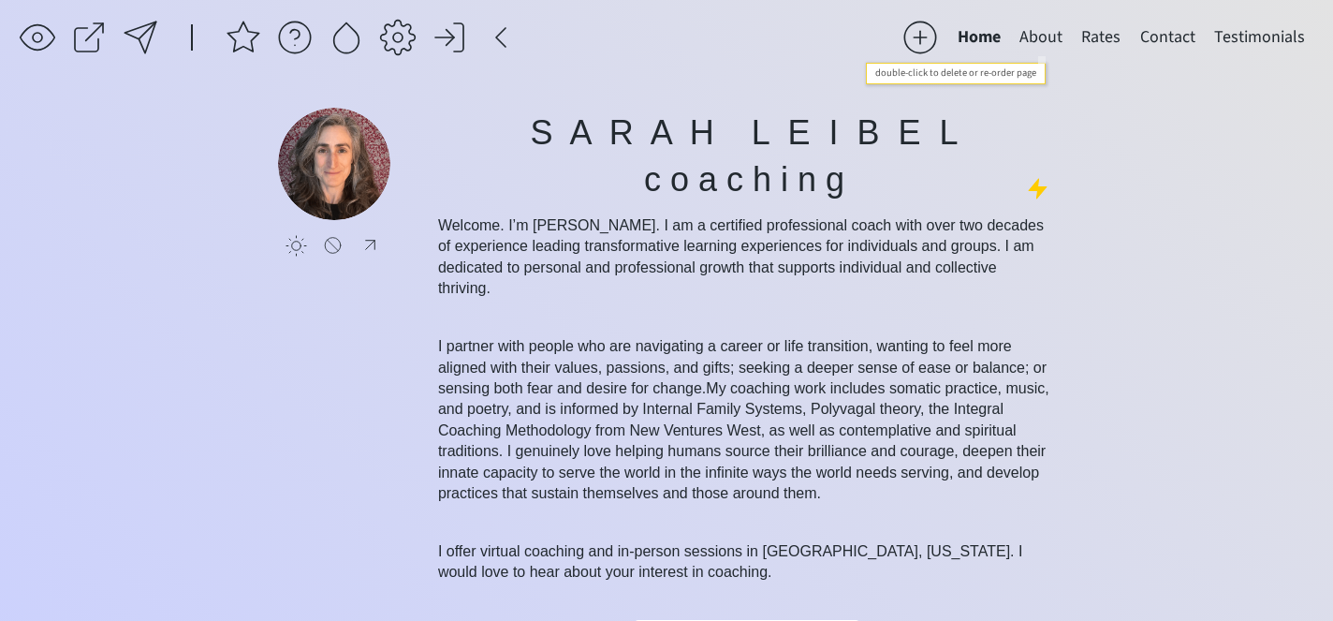
click at [1033, 27] on button "About" at bounding box center [1041, 37] width 62 height 37
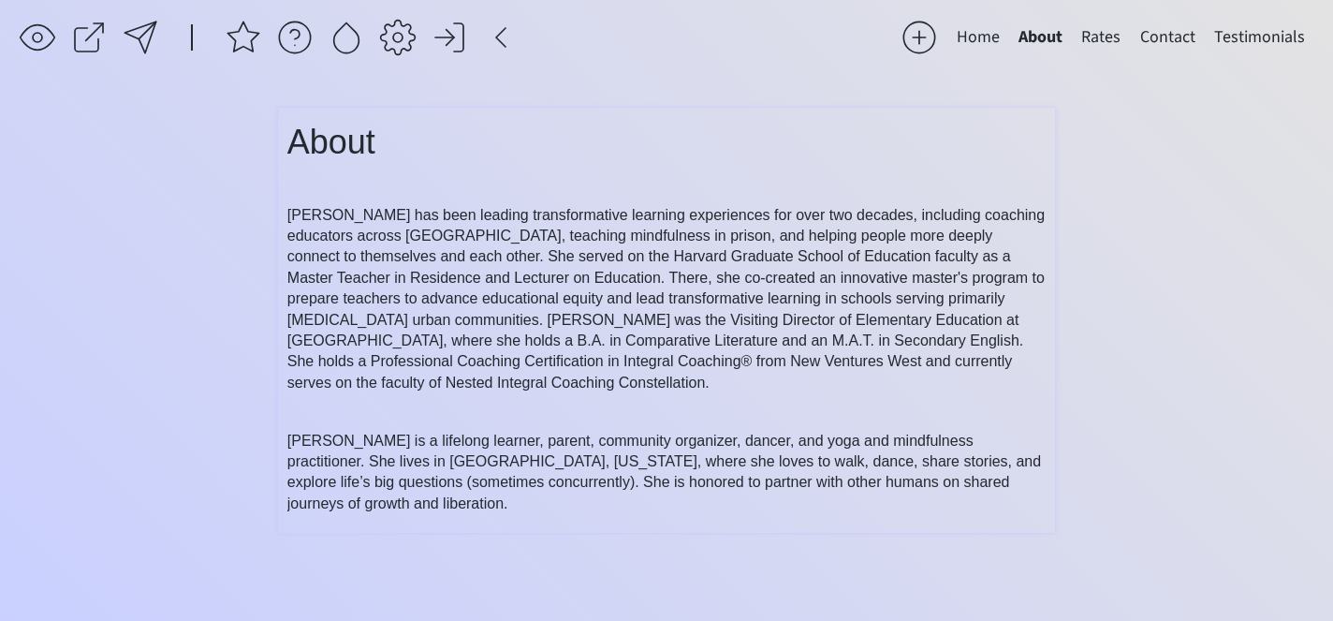
click at [710, 231] on span "[PERSON_NAME] has been leading transformative learning experiences for over two…" at bounding box center [665, 299] width 757 height 184
type input "16px"
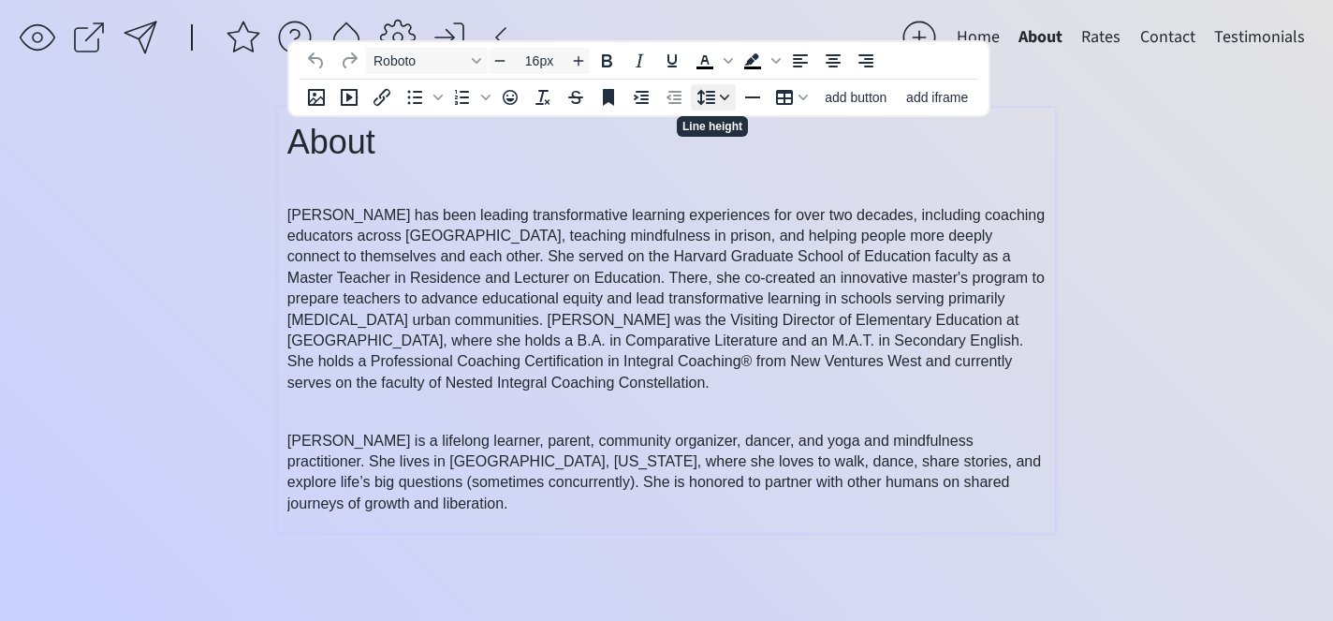
click at [713, 101] on icon "Line height" at bounding box center [706, 97] width 22 height 22
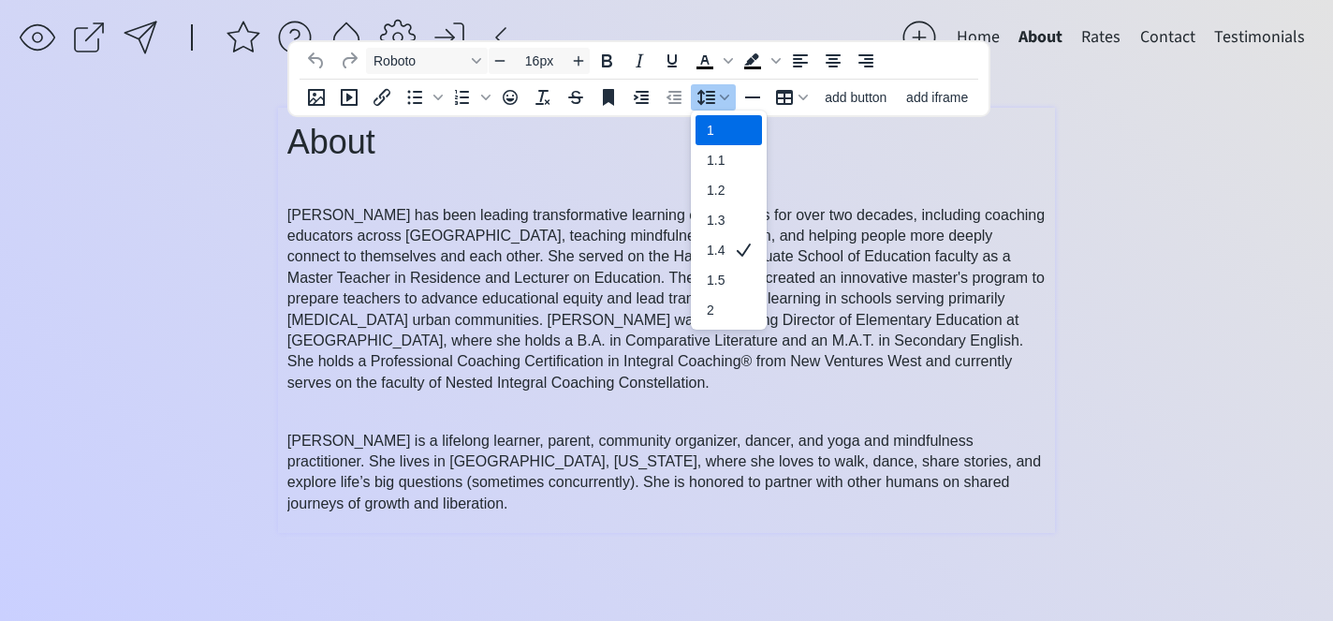
click at [608, 308] on p "[PERSON_NAME] has been leading transformative learning experiences for over two…" at bounding box center [666, 299] width 758 height 189
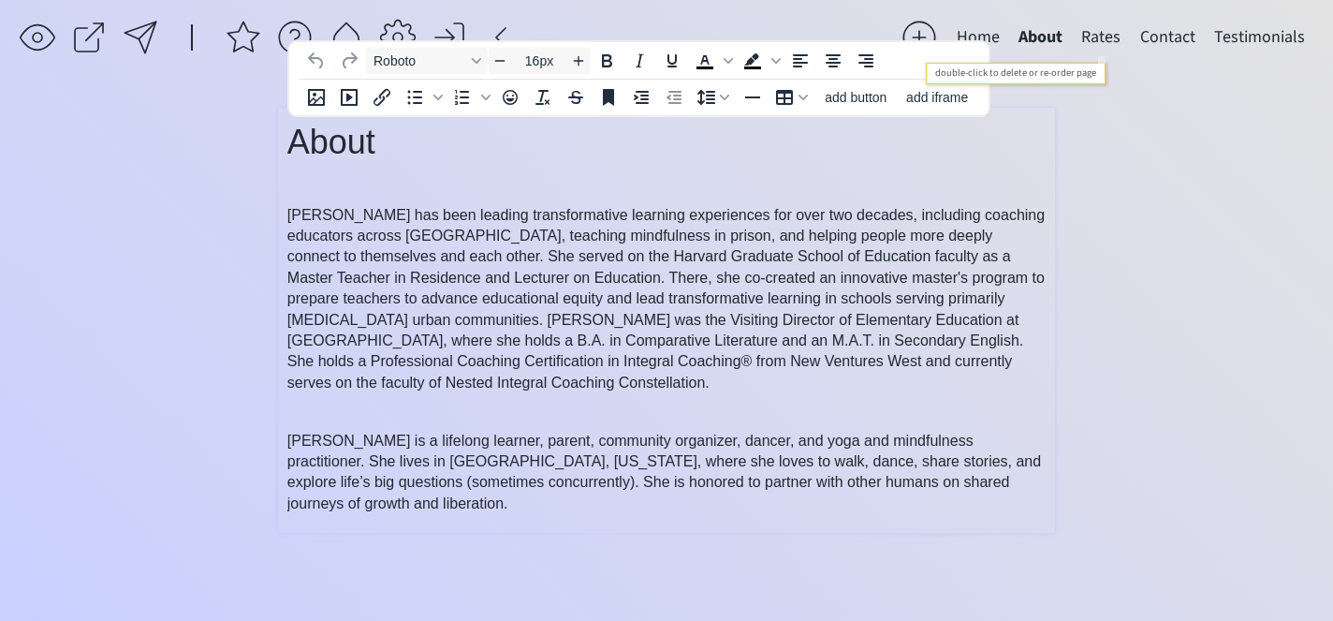
click at [1099, 46] on button "Rates" at bounding box center [1101, 37] width 58 height 37
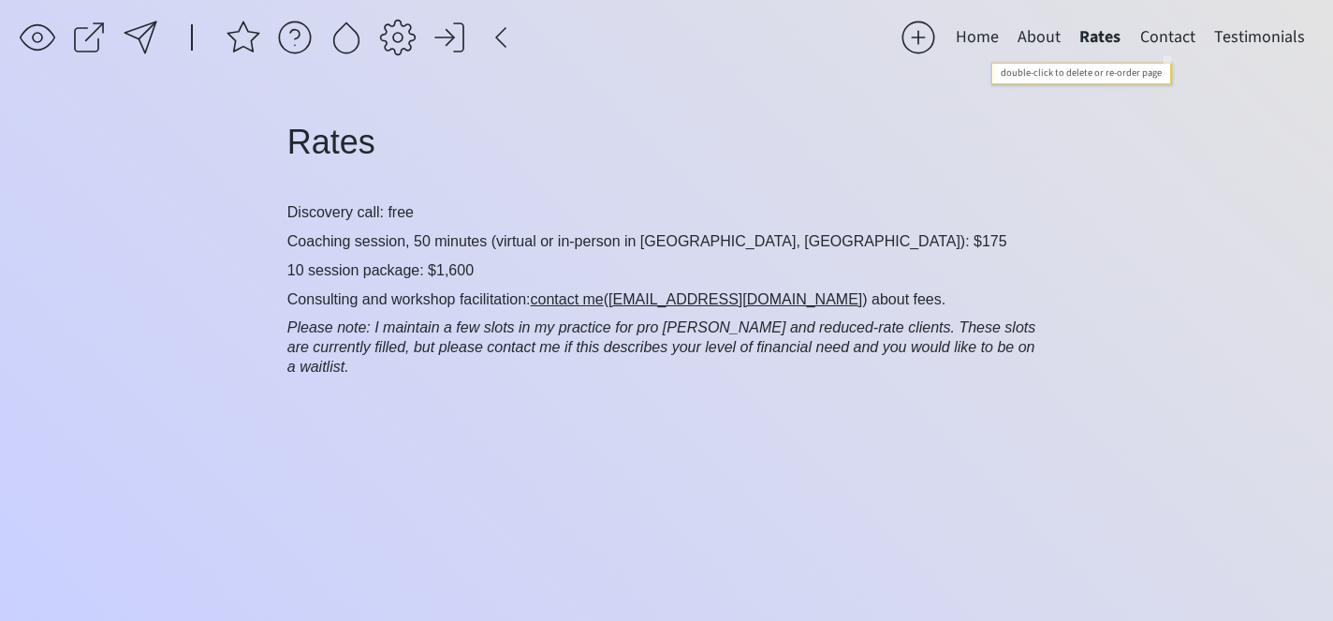
click at [1153, 36] on button "Contact" at bounding box center [1168, 37] width 74 height 37
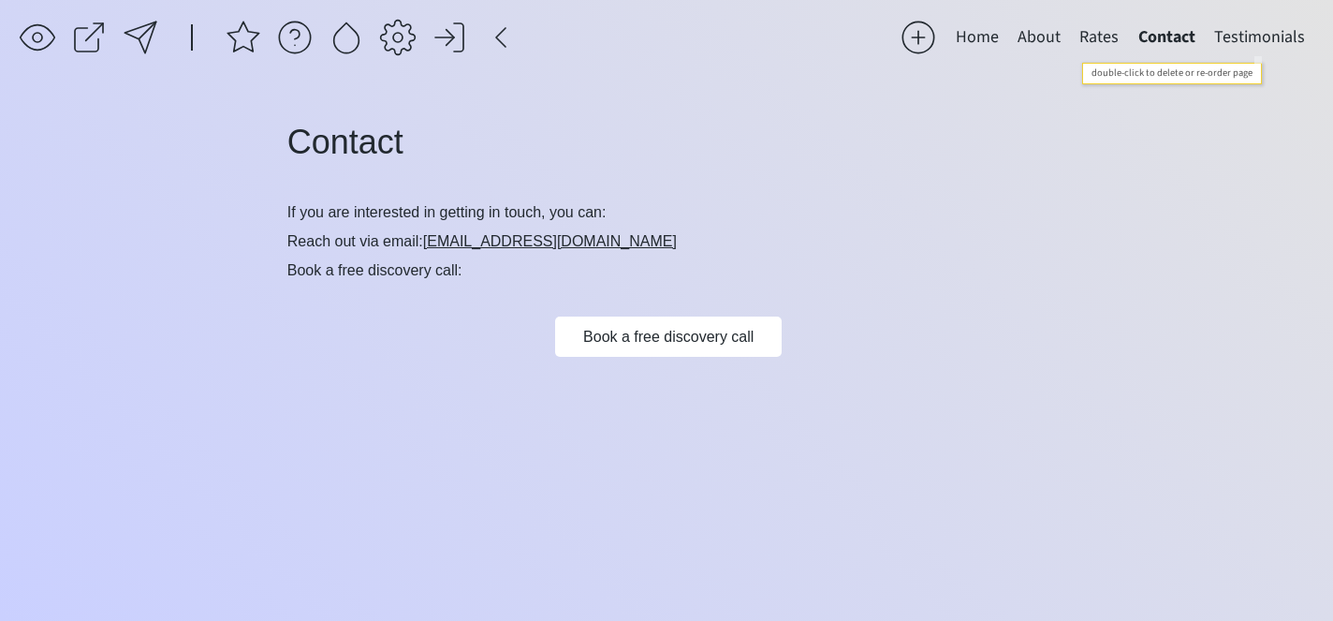
click at [1193, 37] on button "Testimonials" at bounding box center [1260, 37] width 110 height 37
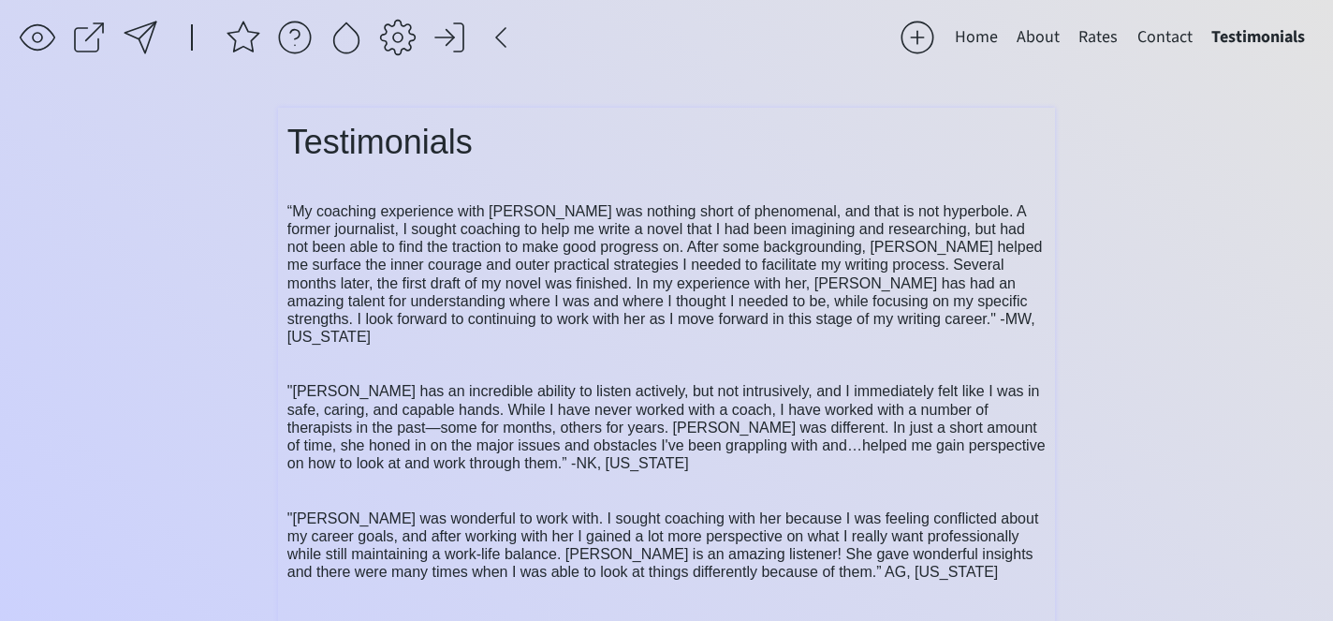
click at [453, 251] on span "“My coaching experience with Sarah was nothing short of phenomenal, and that is…" at bounding box center [665, 273] width 756 height 141
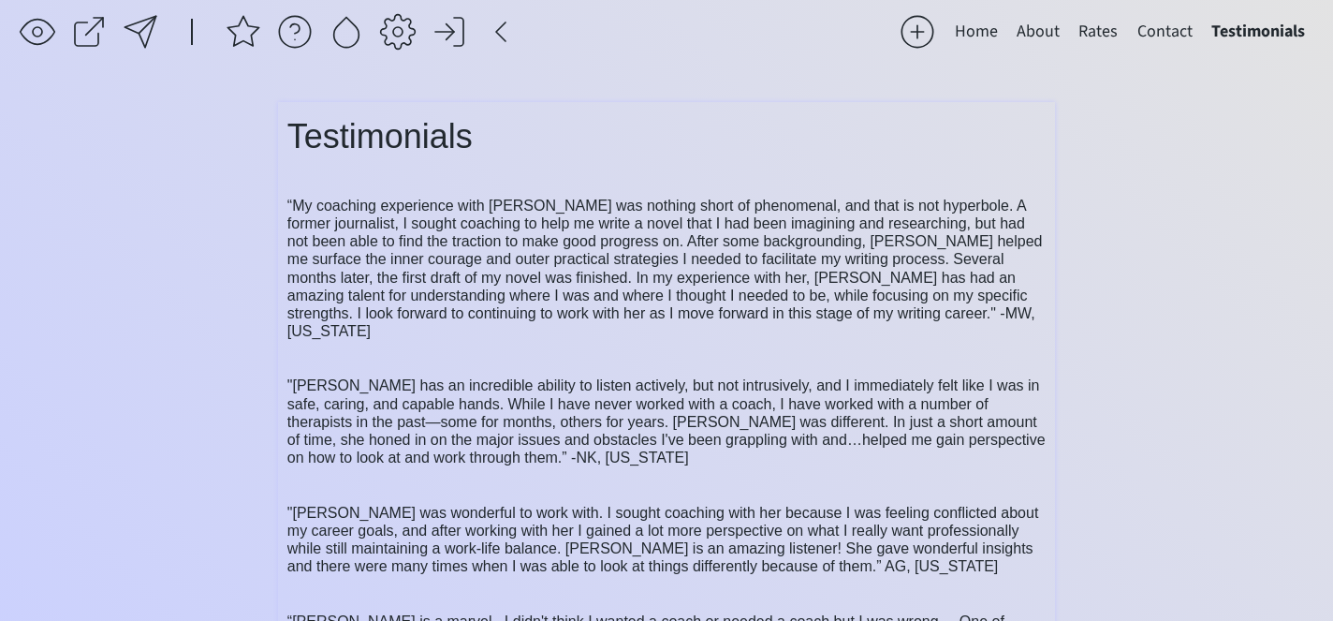
scroll to position [107, 0]
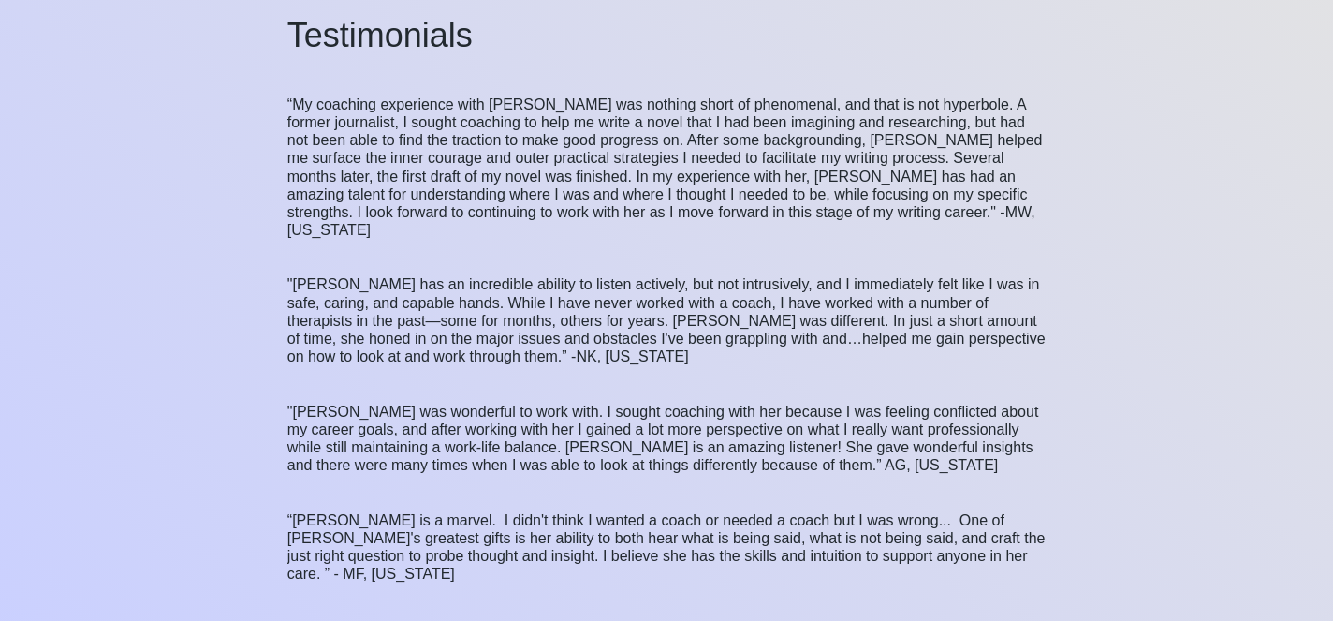
drag, startPoint x: 287, startPoint y: 204, endPoint x: 356, endPoint y: 664, distance: 464.9
click at [356, 514] on html "saving... Home About Rates Contact Testimonials click to upload a picture S A R…" at bounding box center [666, 203] width 1333 height 621
click at [333, 305] on span ""Sarah has an incredible ability to listen actively, but not intrusively, and I…" at bounding box center [666, 320] width 758 height 88
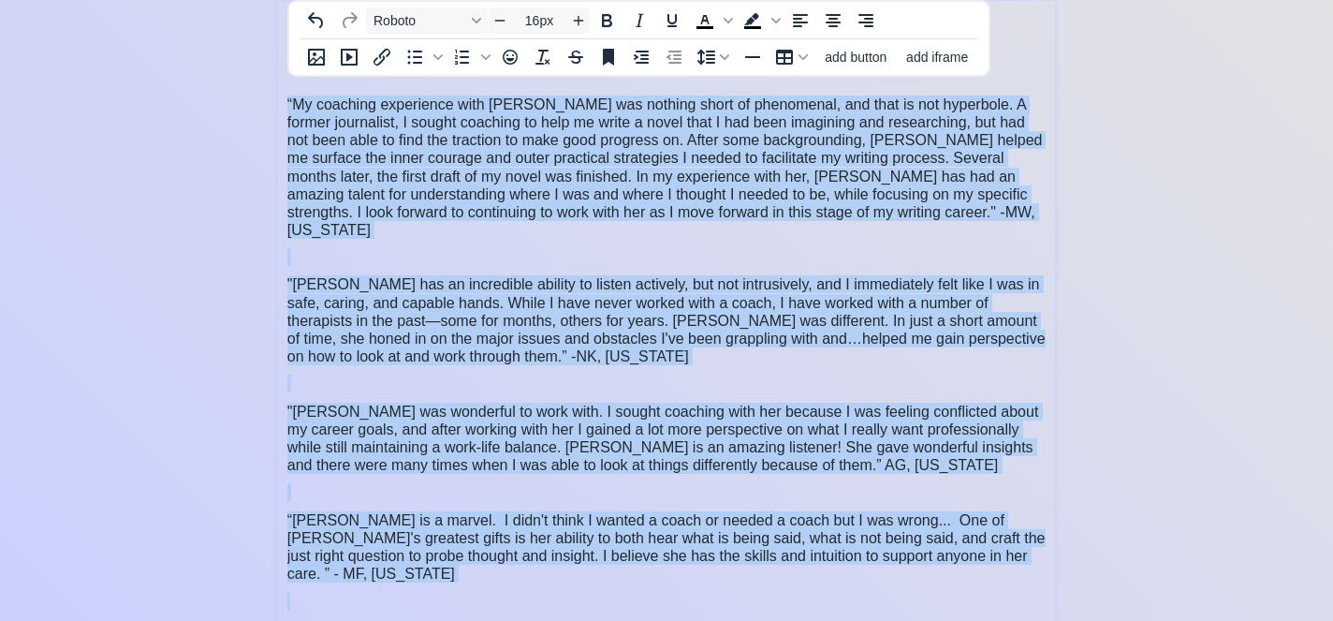
drag, startPoint x: 288, startPoint y: 99, endPoint x: 415, endPoint y: 596, distance: 513.0
click at [415, 596] on div "saving... Home About Rates Contact Testimonials click to upload a picture S A R…" at bounding box center [666, 275] width 1333 height 764
click at [725, 56] on icon "Line height" at bounding box center [724, 56] width 9 height 9
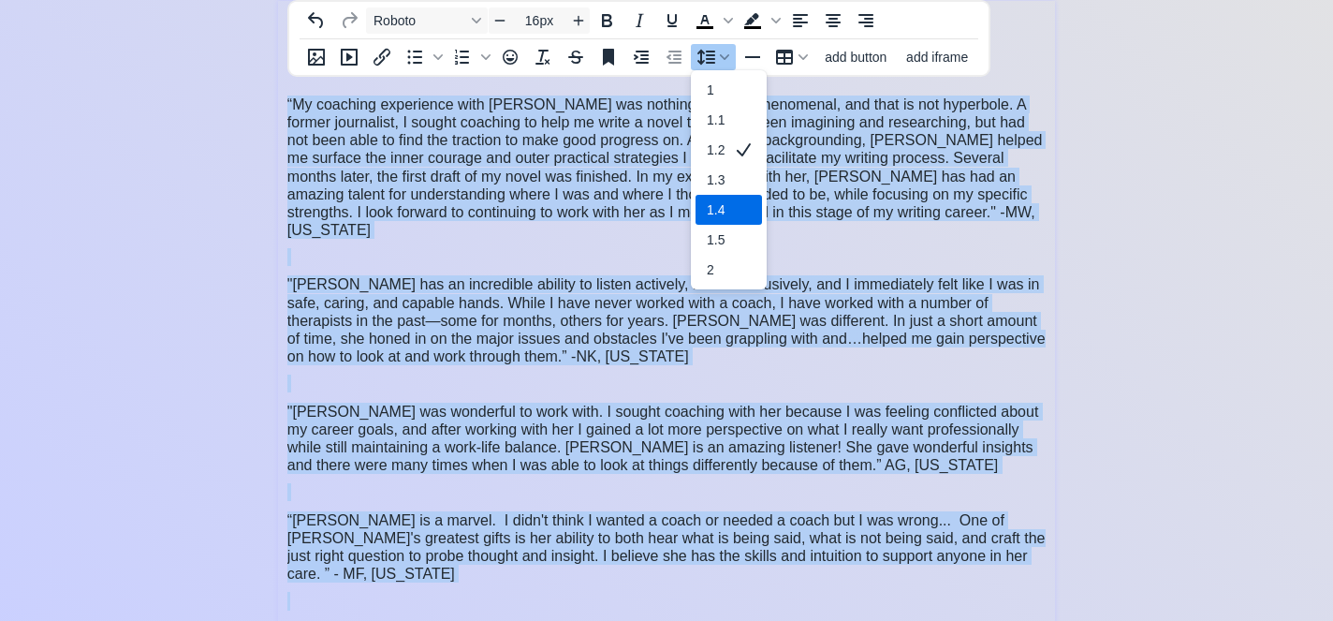
click at [726, 198] on div "1.4" at bounding box center [729, 210] width 66 height 30
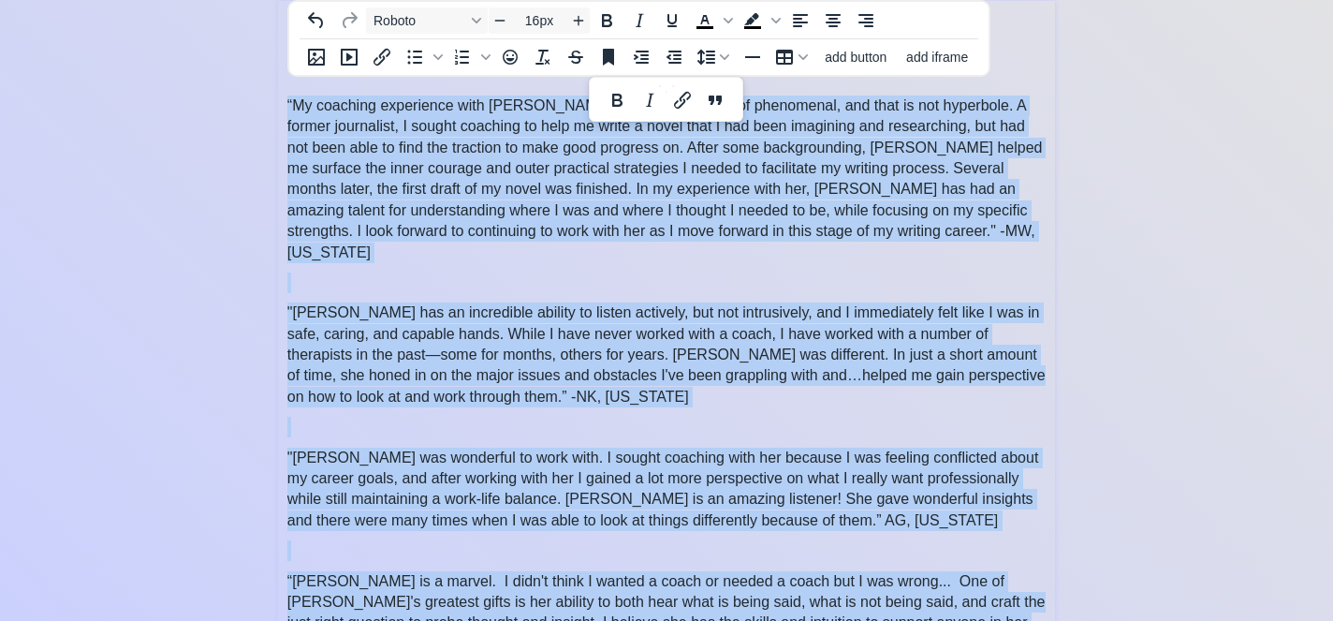
click at [672, 272] on p at bounding box center [666, 282] width 758 height 21
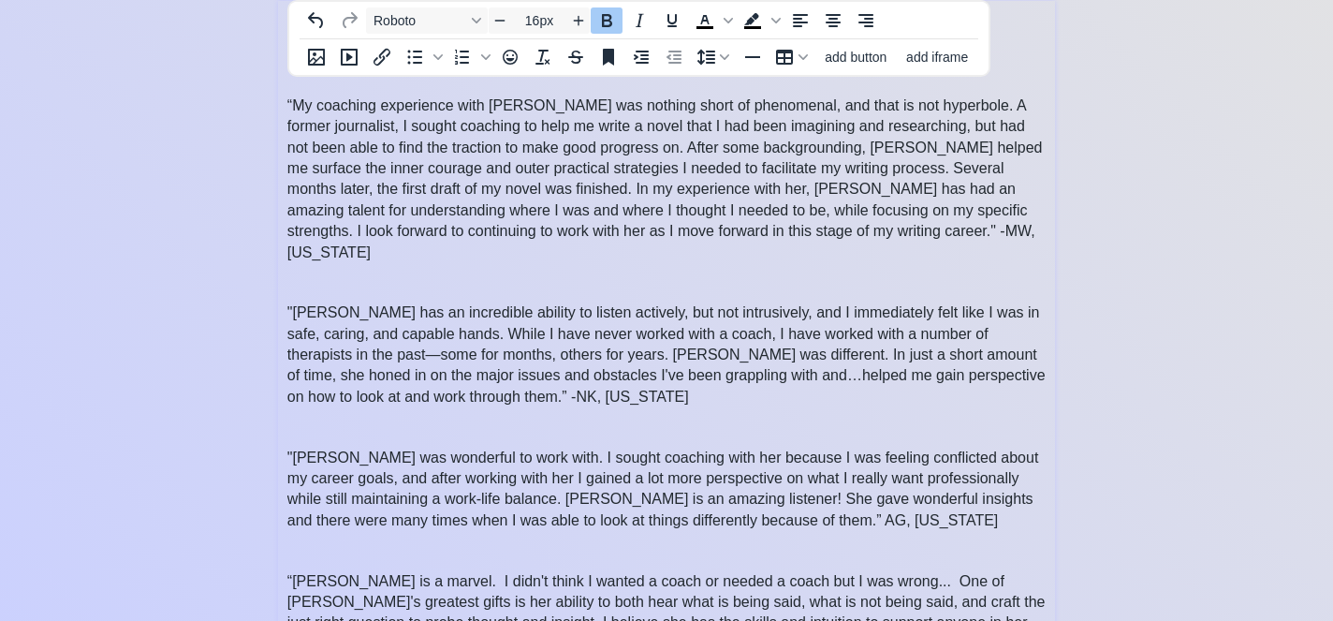
scroll to position [0, 0]
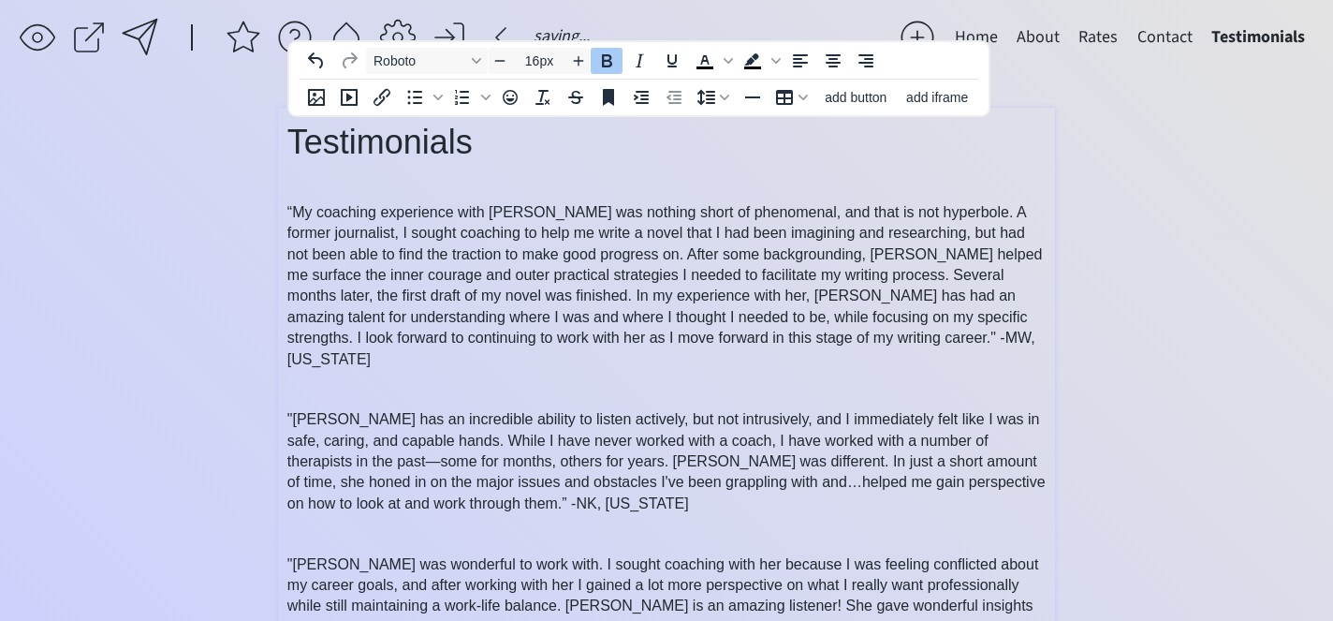
click at [658, 320] on span "“My coaching experience with Sarah was nothing short of phenomenal, and that is…" at bounding box center [665, 285] width 756 height 163
click at [658, 317] on span "“My coaching experience with Sarah was nothing short of phenomenal, and that is…" at bounding box center [665, 285] width 756 height 163
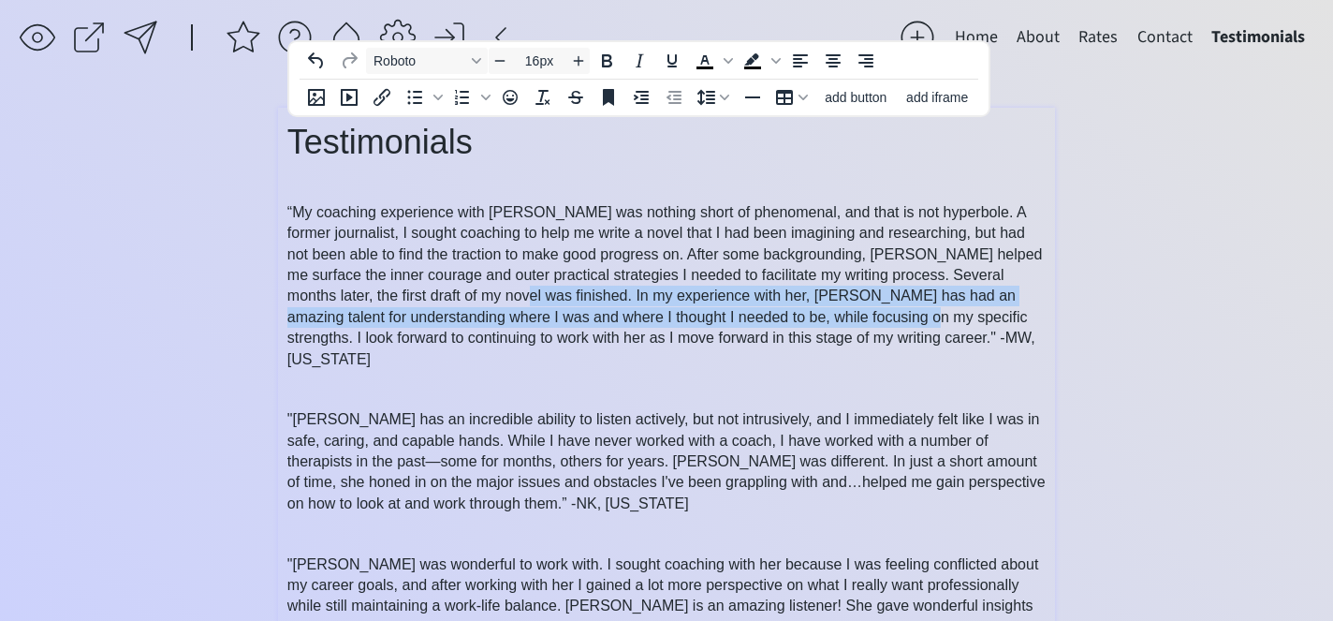
drag, startPoint x: 820, startPoint y: 315, endPoint x: 454, endPoint y: 292, distance: 366.8
click at [454, 292] on span "“My coaching experience with Sarah was nothing short of phenomenal, and that is…" at bounding box center [665, 285] width 756 height 163
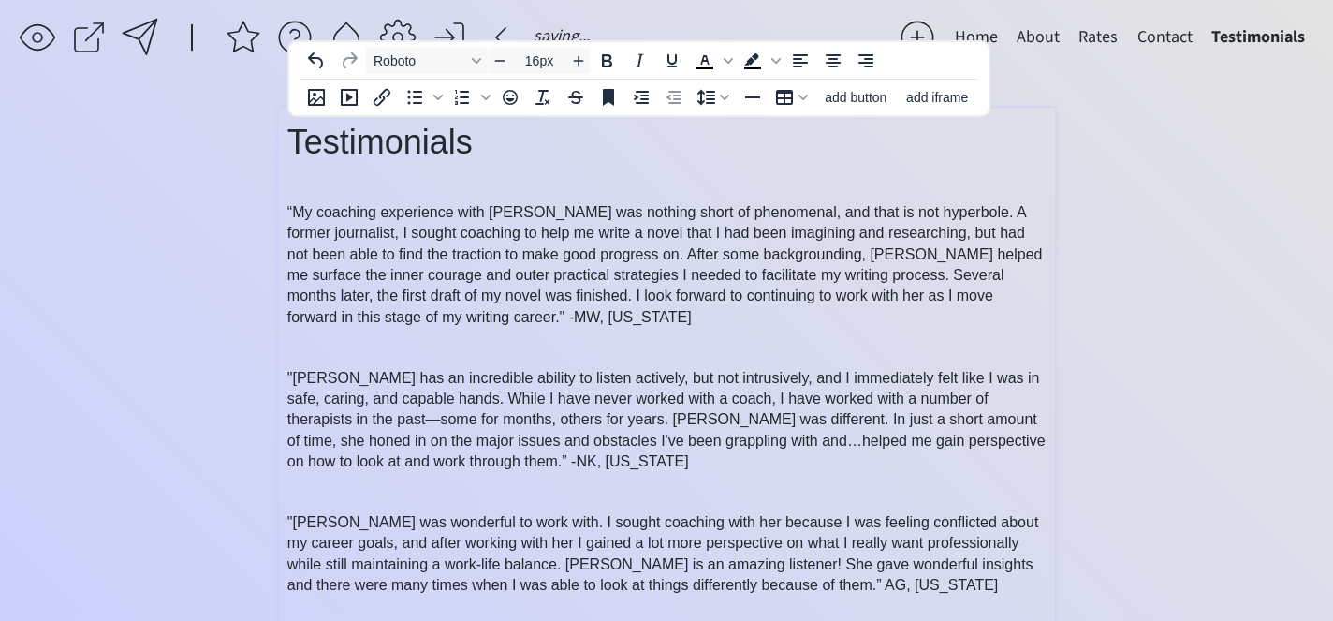
click at [446, 306] on p "“My coaching experience with [PERSON_NAME] was nothing short of phenomenal, and…" at bounding box center [666, 264] width 758 height 125
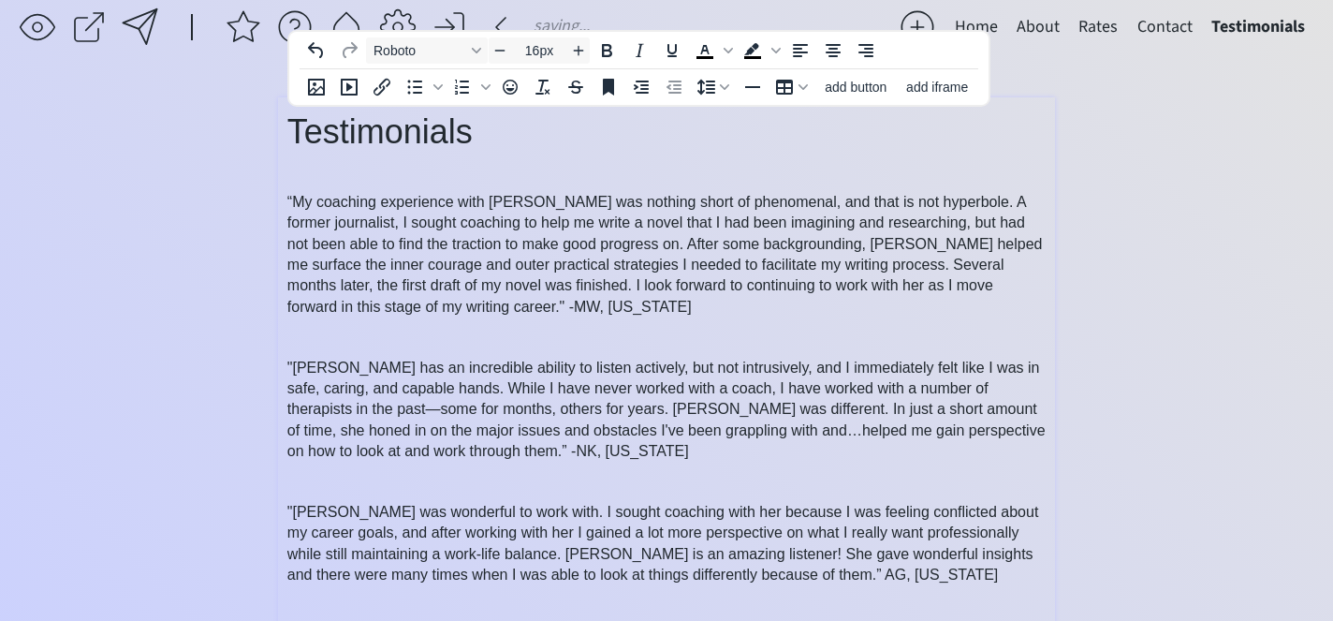
scroll to position [14, 0]
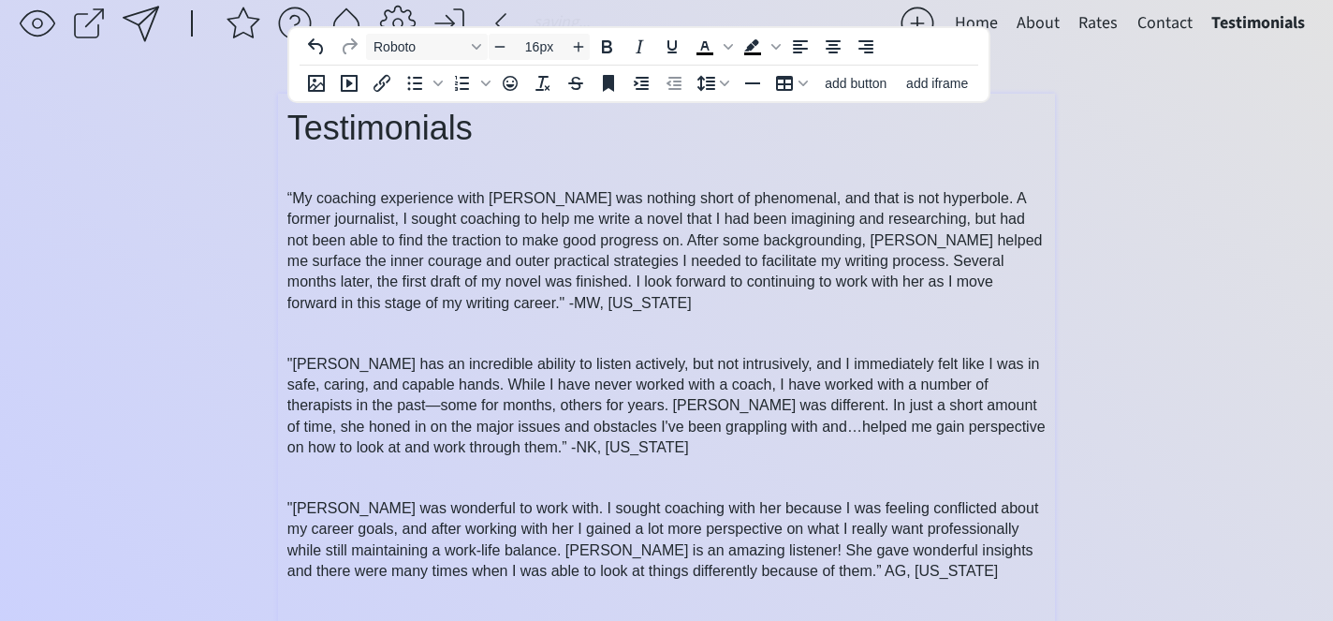
click at [425, 385] on span ""Sarah has an incredible ability to listen actively, but not intrusively, and I…" at bounding box center [666, 406] width 758 height 100
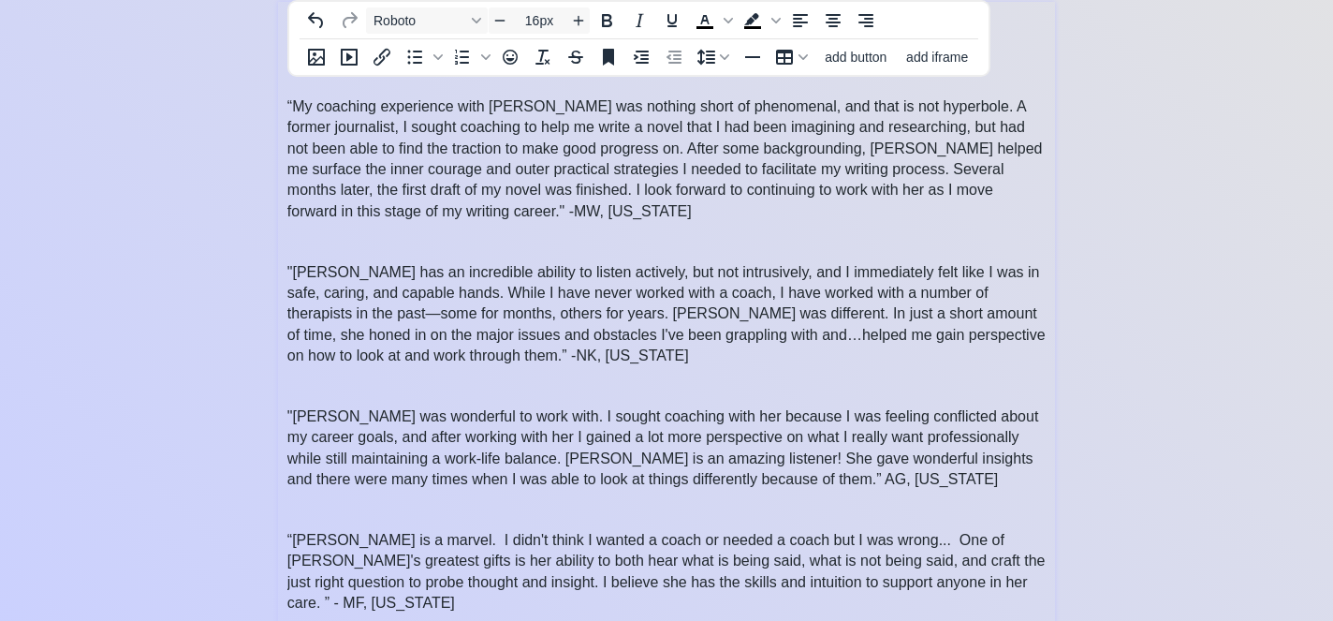
scroll to position [104, 0]
click at [671, 333] on span ""Sarah has an incredible ability to listen actively, but not intrusively, and I…" at bounding box center [666, 316] width 758 height 100
click at [725, 441] on span ""Sarah was wonderful to work with. I sought coaching with her because I was fee…" at bounding box center [663, 449] width 752 height 79
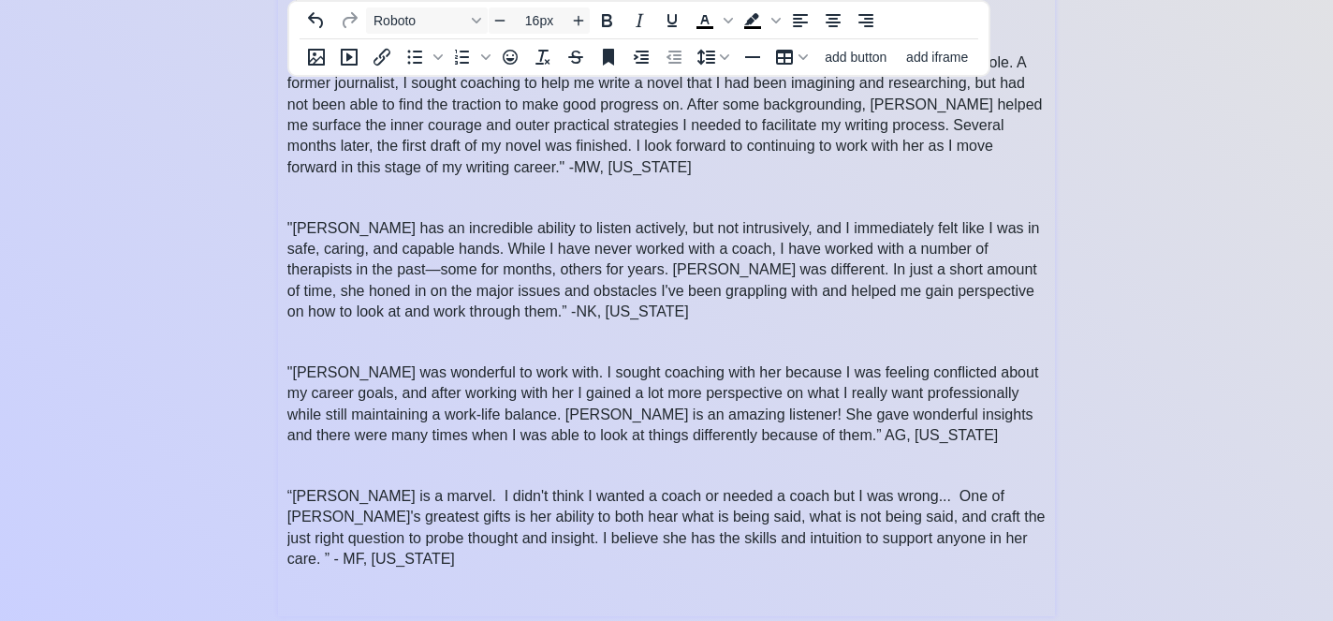
scroll to position [153, 0]
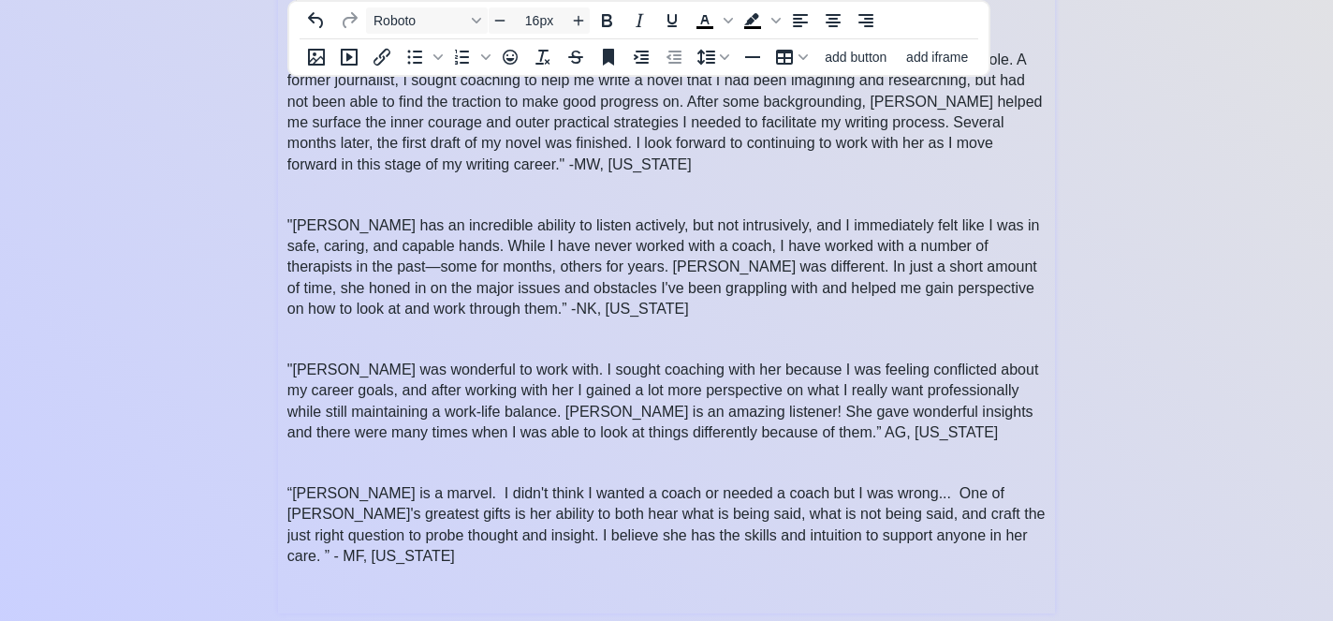
click at [696, 411] on span ""Sarah was wonderful to work with. I sought coaching with her because I was fee…" at bounding box center [663, 400] width 752 height 79
click at [517, 372] on span ""Sarah was wonderful to work with. I sought coaching with her because I was fee…" at bounding box center [663, 400] width 752 height 79
click at [698, 406] on span ""Sarah was wonderful to work with! I sought coaching with her because I was fee…" at bounding box center [663, 400] width 752 height 79
click at [741, 410] on span ""[PERSON_NAME] was wonderful to work with! I sought coaching with her because I…" at bounding box center [663, 400] width 752 height 79
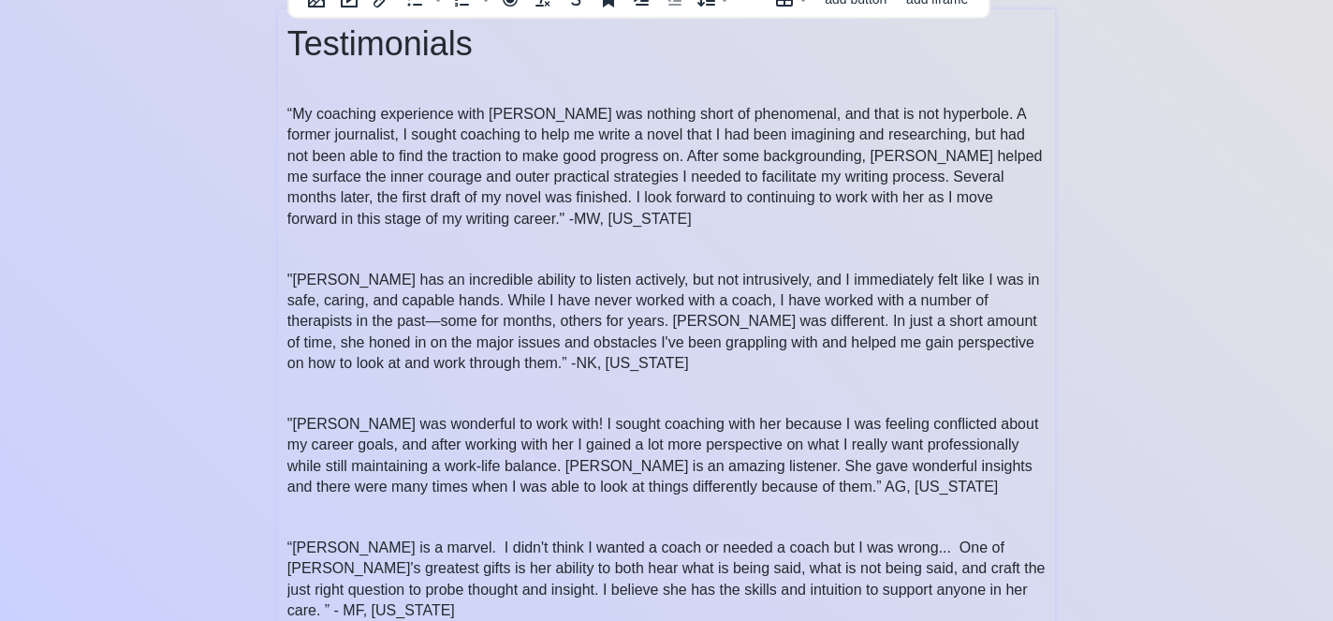
scroll to position [0, 0]
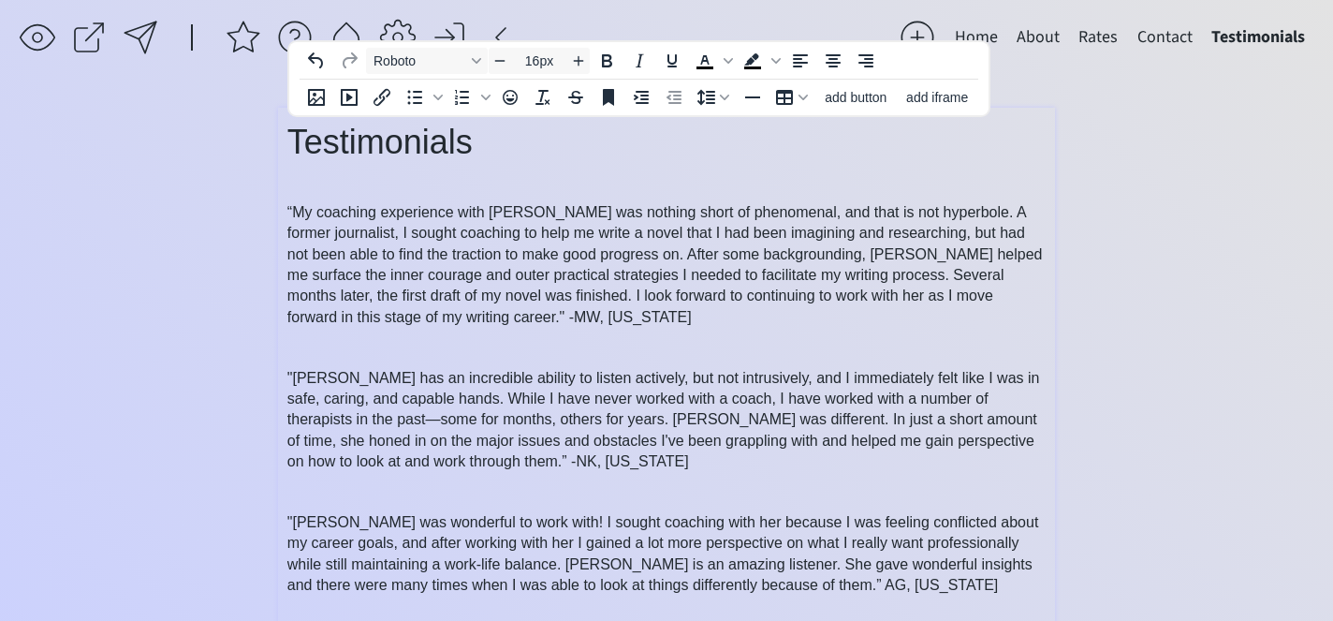
click at [698, 319] on p "“My coaching experience with [PERSON_NAME] was nothing short of phenomenal, and…" at bounding box center [666, 264] width 758 height 125
click at [510, 182] on p at bounding box center [666, 185] width 758 height 16
type input "16px"
click at [586, 217] on span "“My coaching experience with [PERSON_NAME] was nothing short of phenomenal, and…" at bounding box center [665, 264] width 756 height 121
click at [1179, 23] on button "Contact" at bounding box center [1165, 37] width 74 height 37
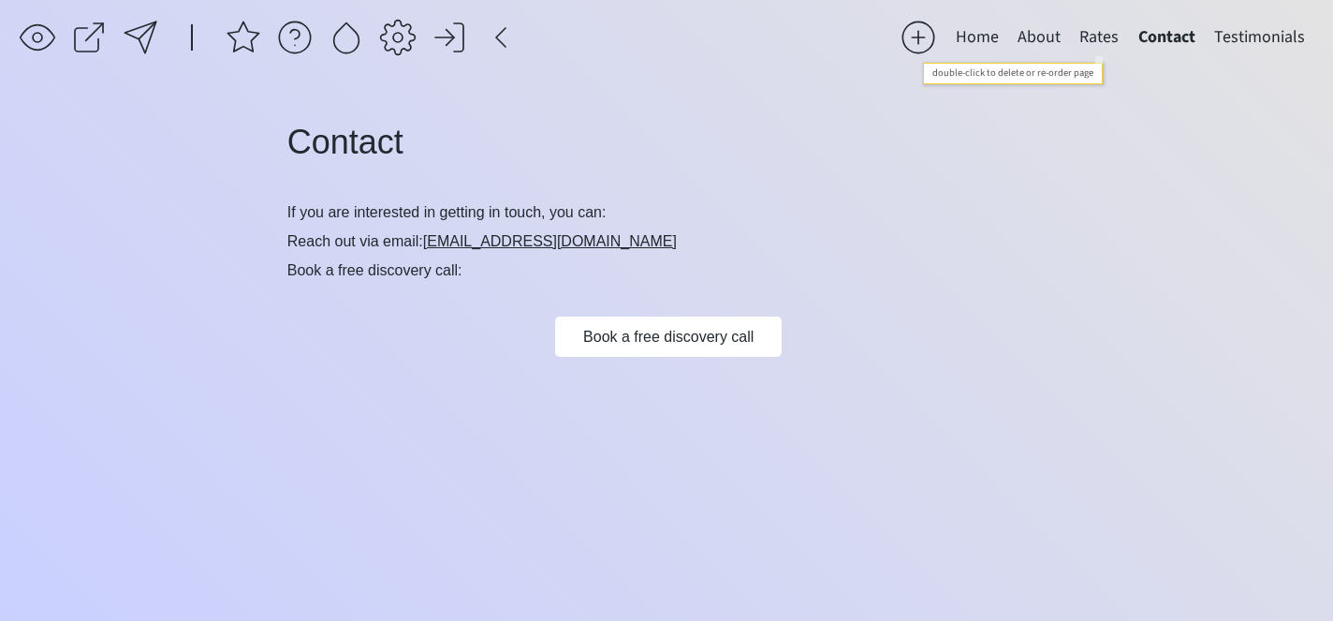
click at [1099, 39] on button "Rates" at bounding box center [1099, 37] width 58 height 37
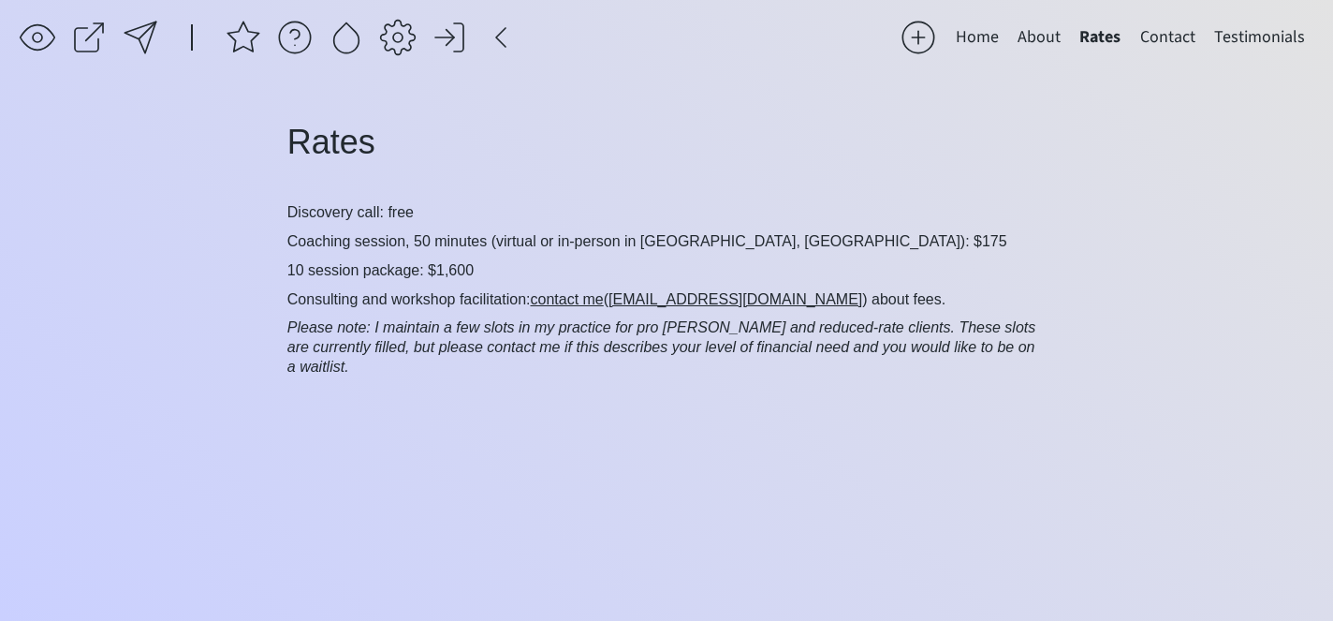
click at [1045, 40] on button "About" at bounding box center [1039, 37] width 62 height 37
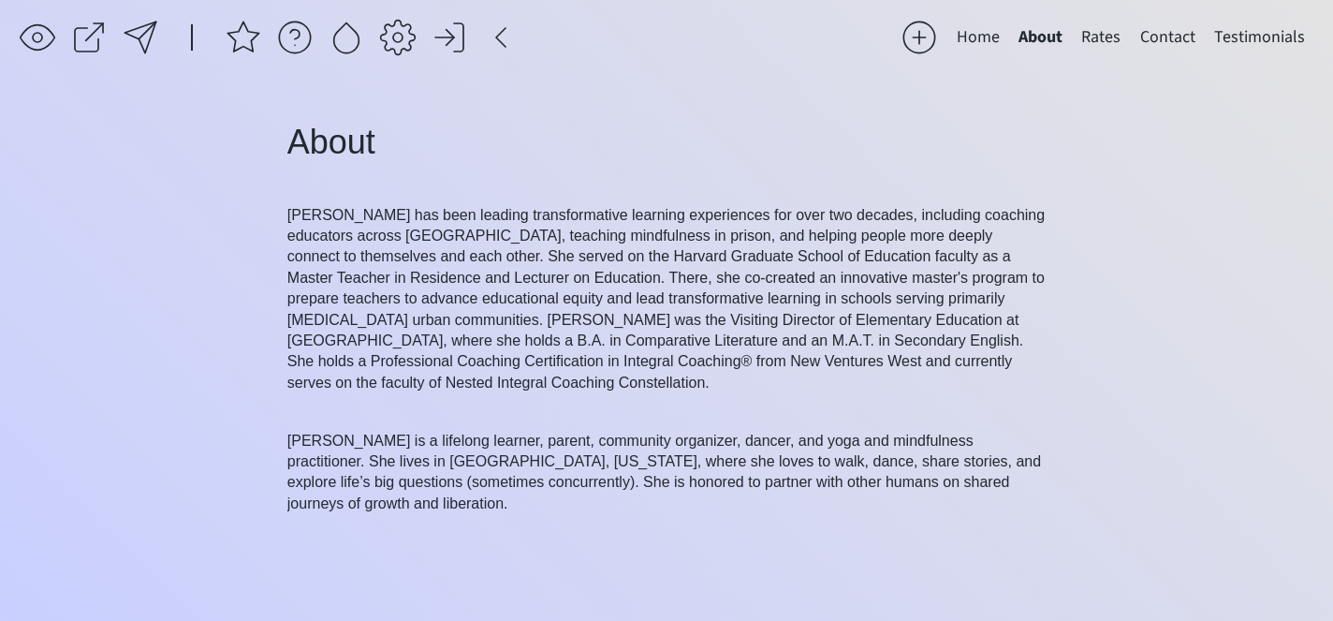
click at [984, 39] on button "Home" at bounding box center [979, 37] width 62 height 37
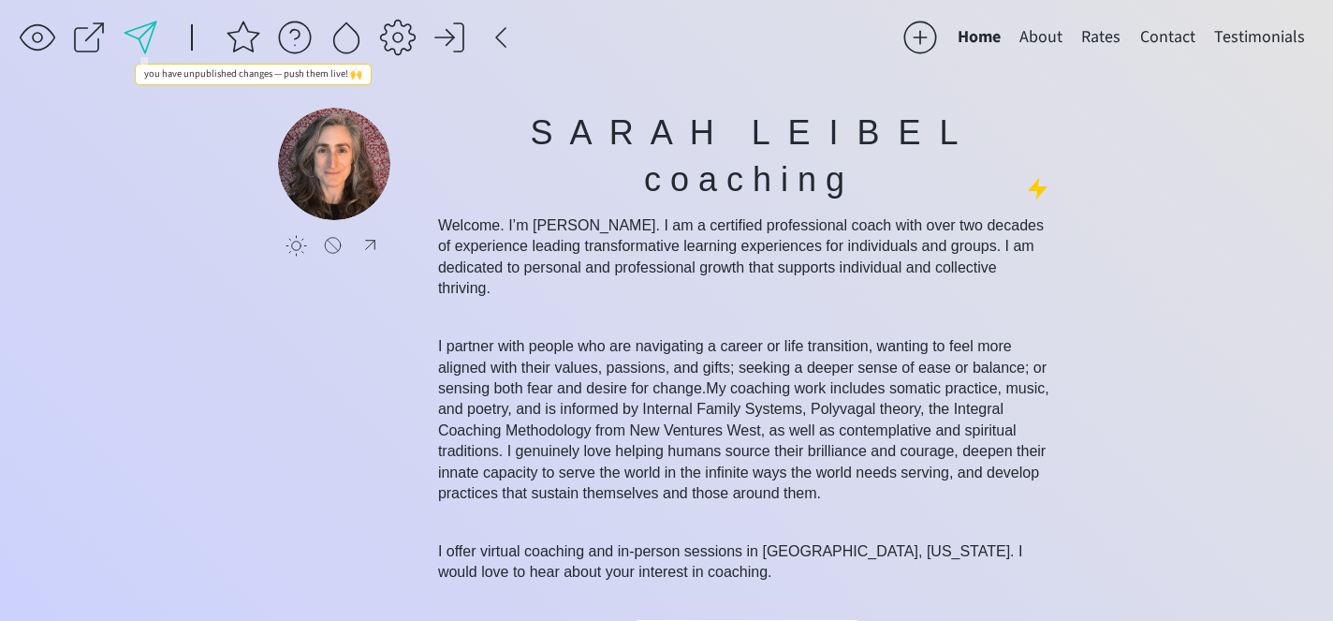
click at [143, 27] on div at bounding box center [140, 37] width 37 height 37
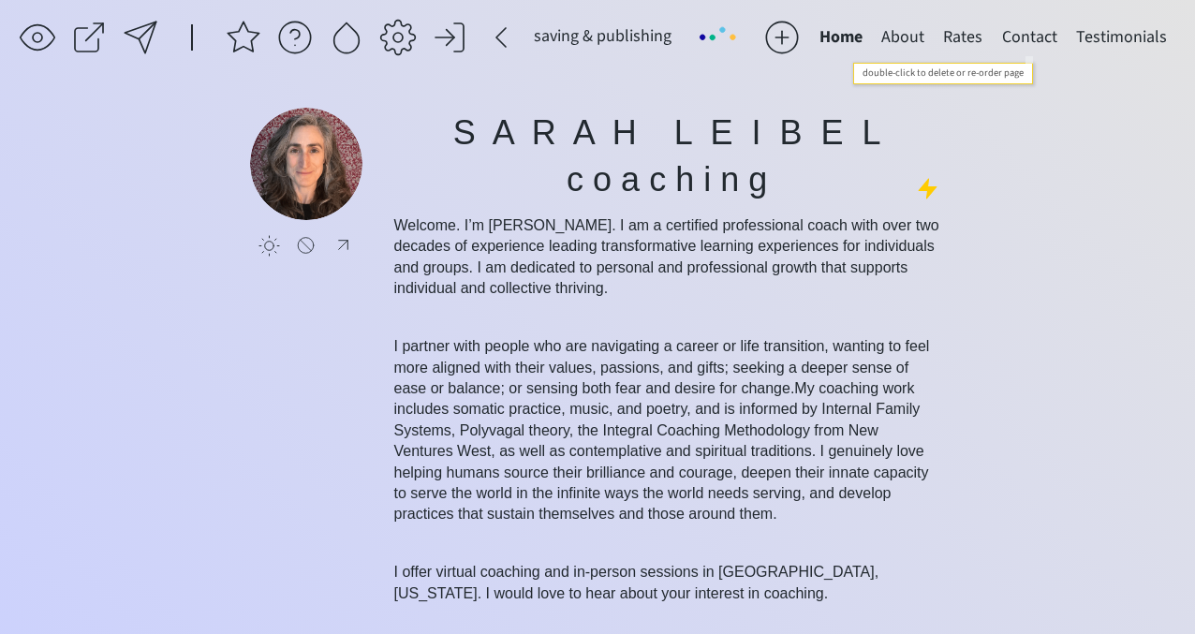
drag, startPoint x: 1032, startPoint y: 37, endPoint x: 1019, endPoint y: 37, distance: 13.1
click at [1019, 37] on button "Contact" at bounding box center [1029, 37] width 74 height 37
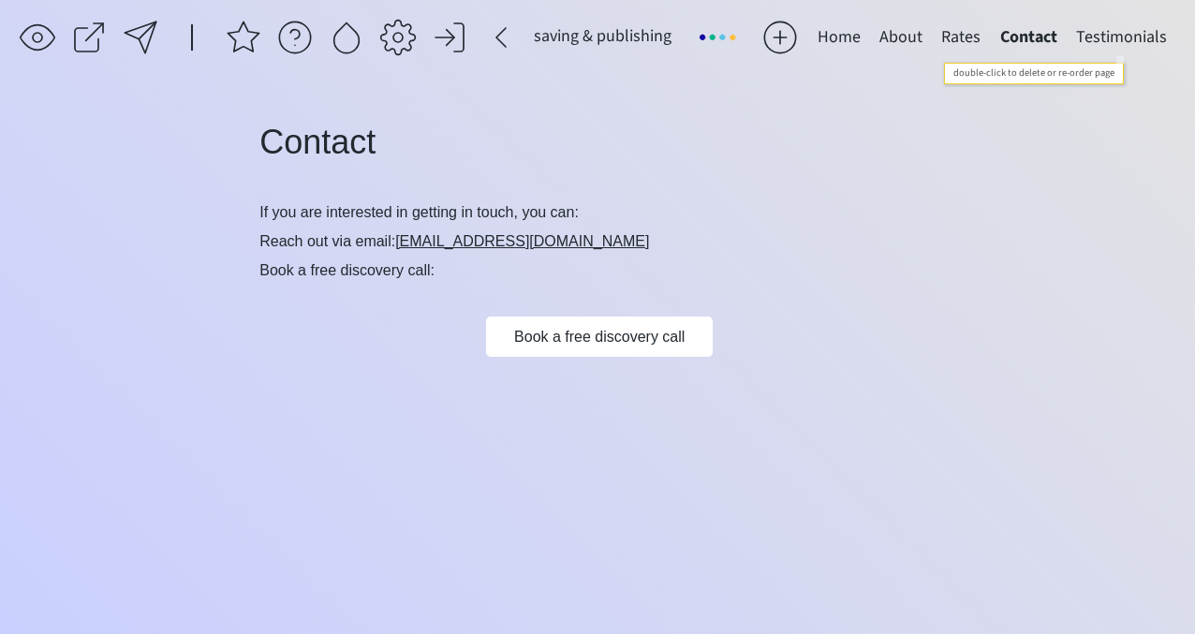
drag, startPoint x: 1018, startPoint y: 37, endPoint x: 1171, endPoint y: 34, distance: 153.6
click at [1171, 34] on div "About Rates Contact Testimonials" at bounding box center [1023, 42] width 306 height 47
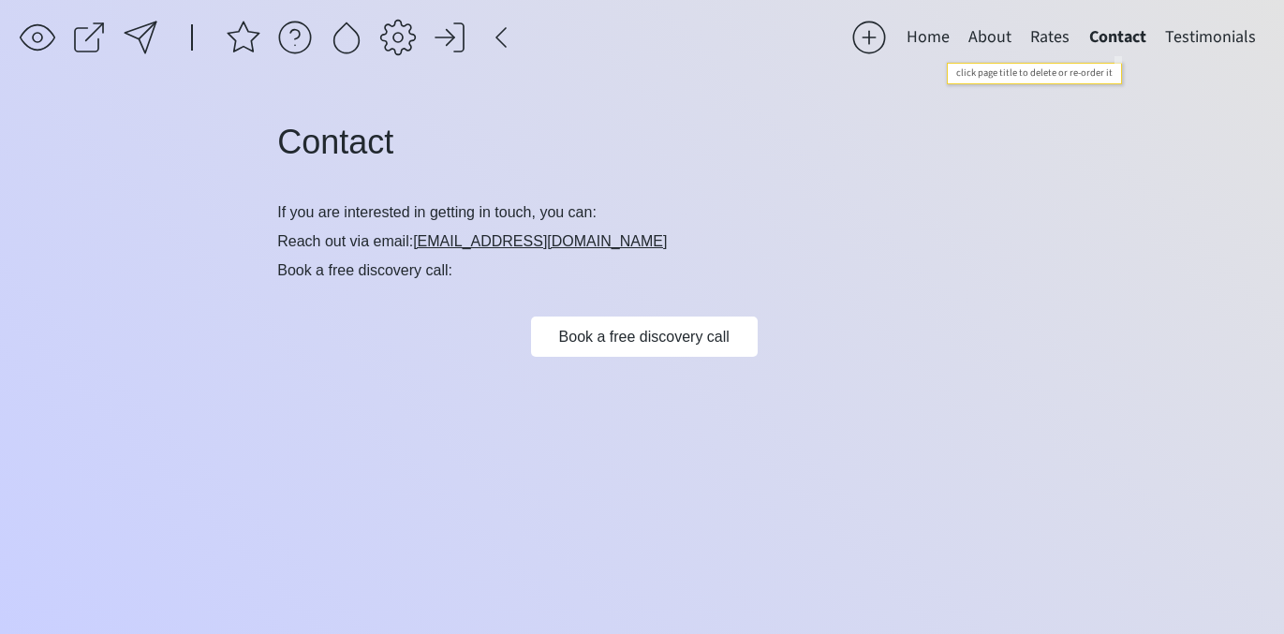
drag, startPoint x: 1101, startPoint y: 33, endPoint x: 1125, endPoint y: 36, distance: 24.5
click at [1125, 36] on button "Contact" at bounding box center [1118, 37] width 76 height 37
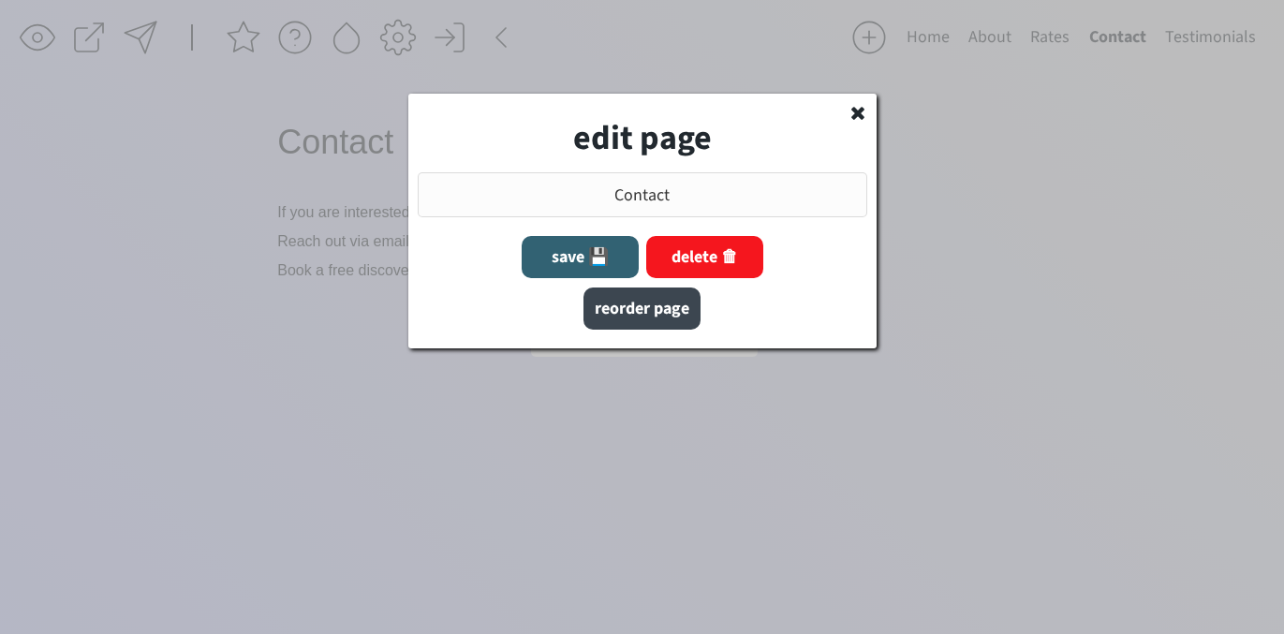
click at [649, 302] on button "reorder page" at bounding box center [641, 308] width 117 height 42
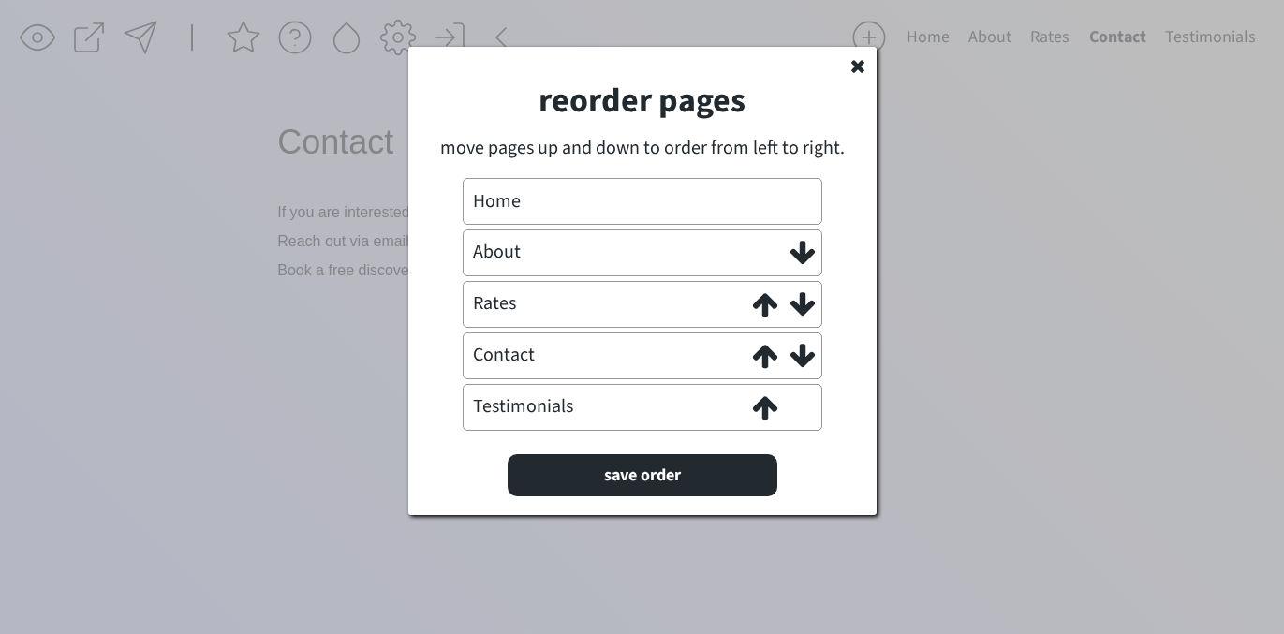
click at [801, 361] on use at bounding box center [801, 355] width 24 height 23
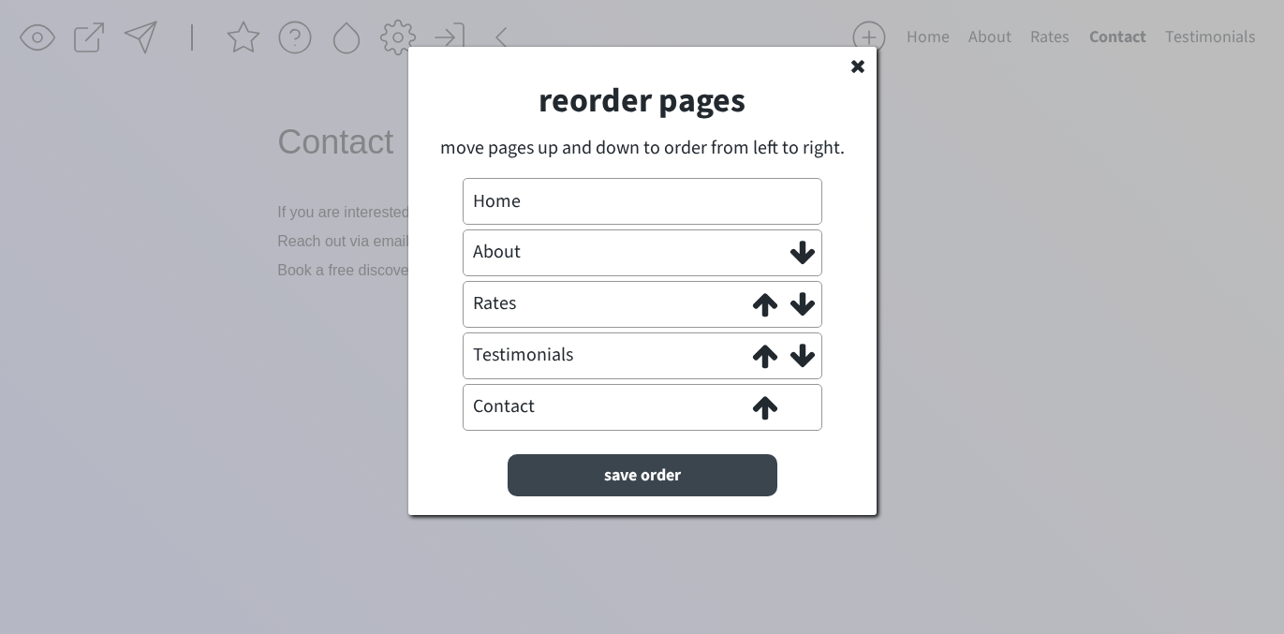
click at [636, 475] on button "save order" at bounding box center [642, 475] width 270 height 42
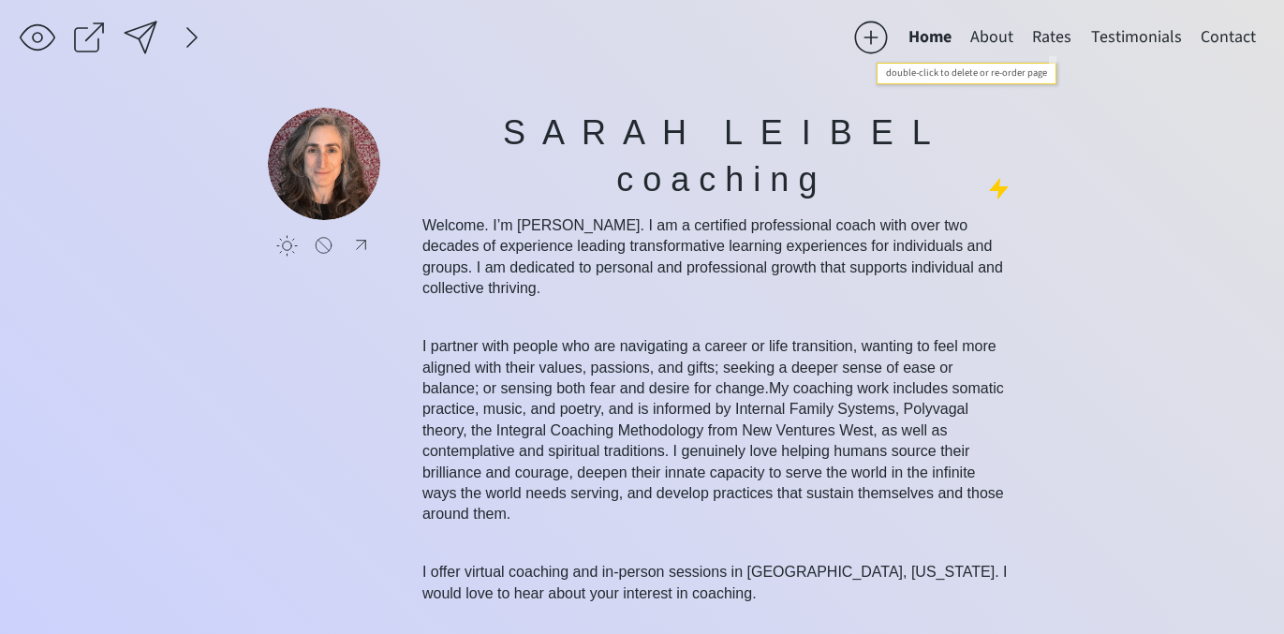
click at [1057, 37] on button "Rates" at bounding box center [1051, 37] width 58 height 37
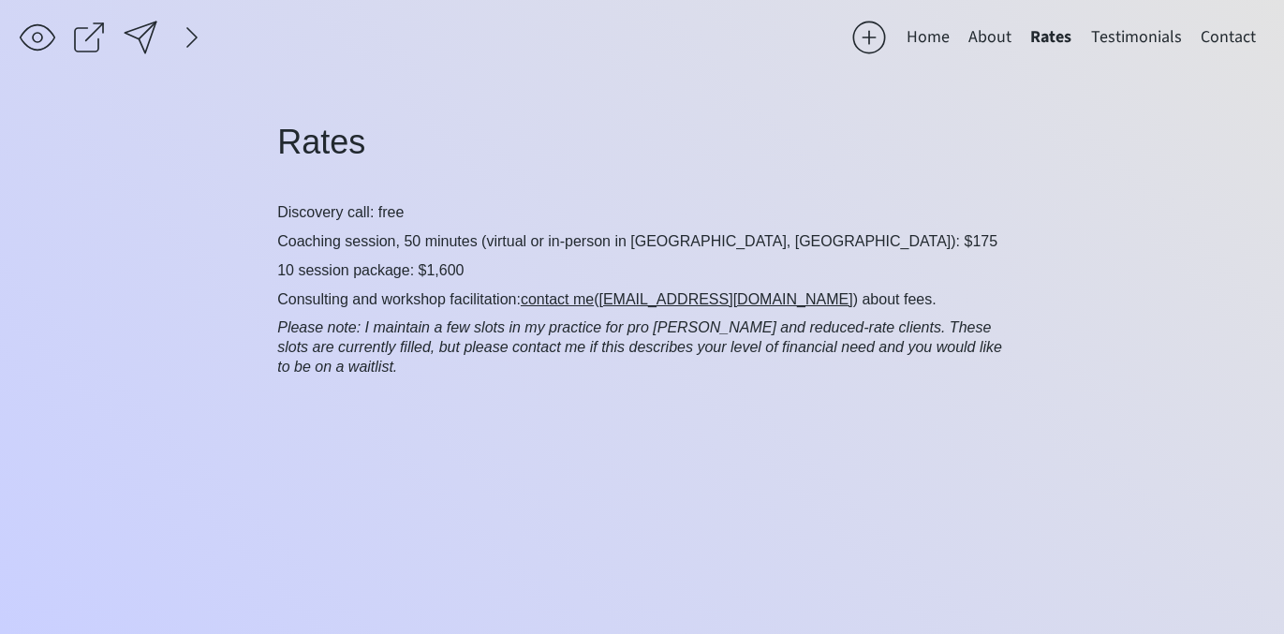
click at [1058, 36] on button "Rates" at bounding box center [1051, 37] width 60 height 37
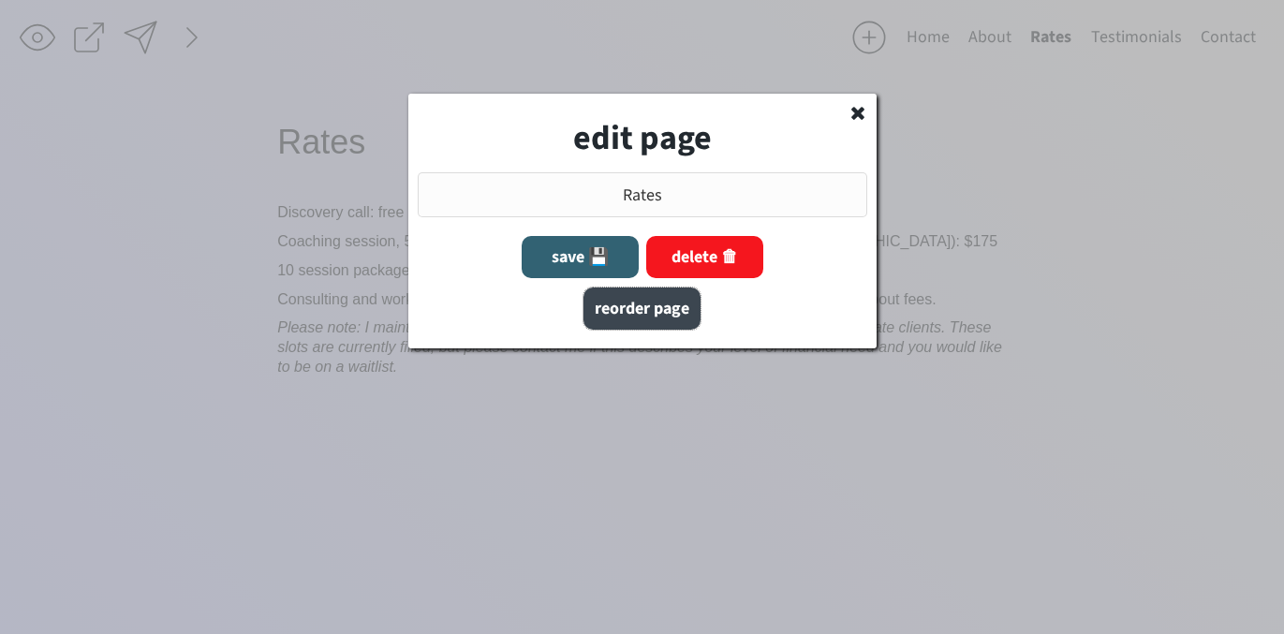
click at [635, 309] on button "reorder page" at bounding box center [641, 308] width 117 height 42
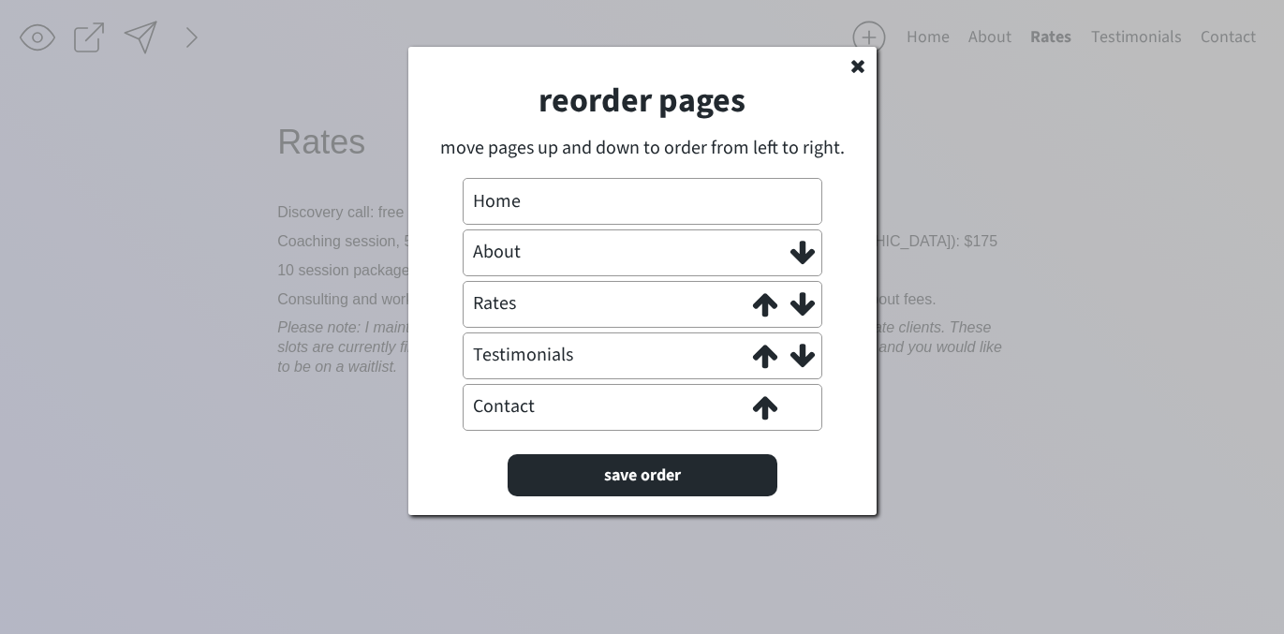
click at [799, 304] on use at bounding box center [801, 303] width 24 height 23
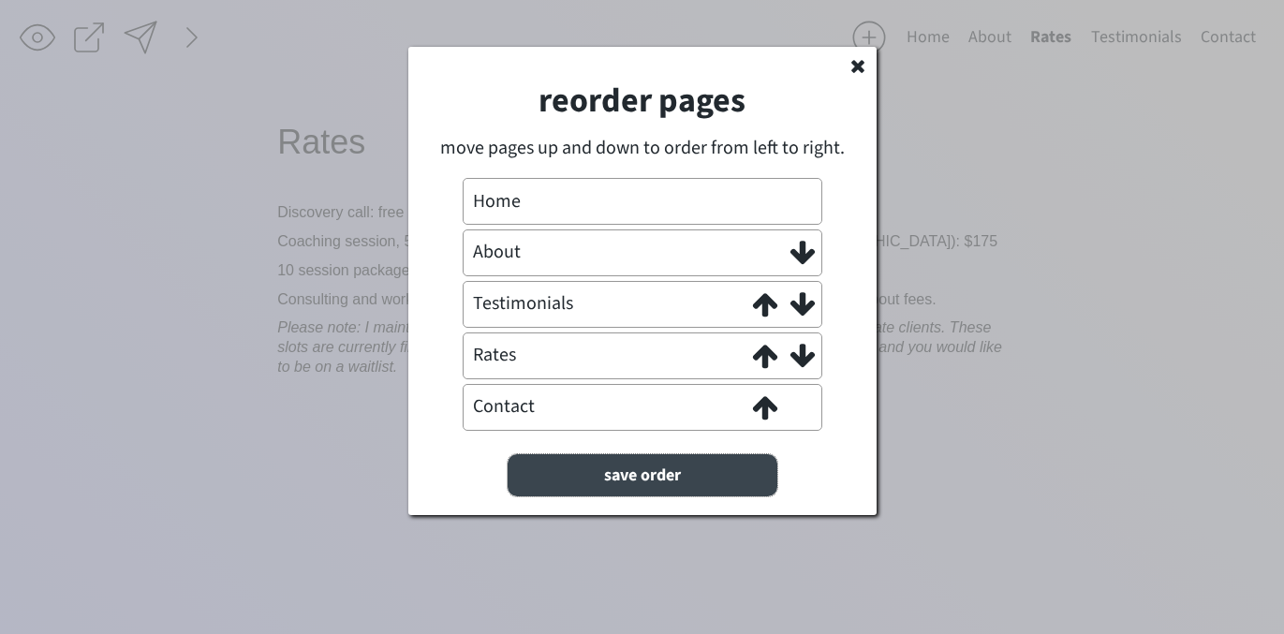
click at [638, 470] on button "save order" at bounding box center [642, 475] width 270 height 42
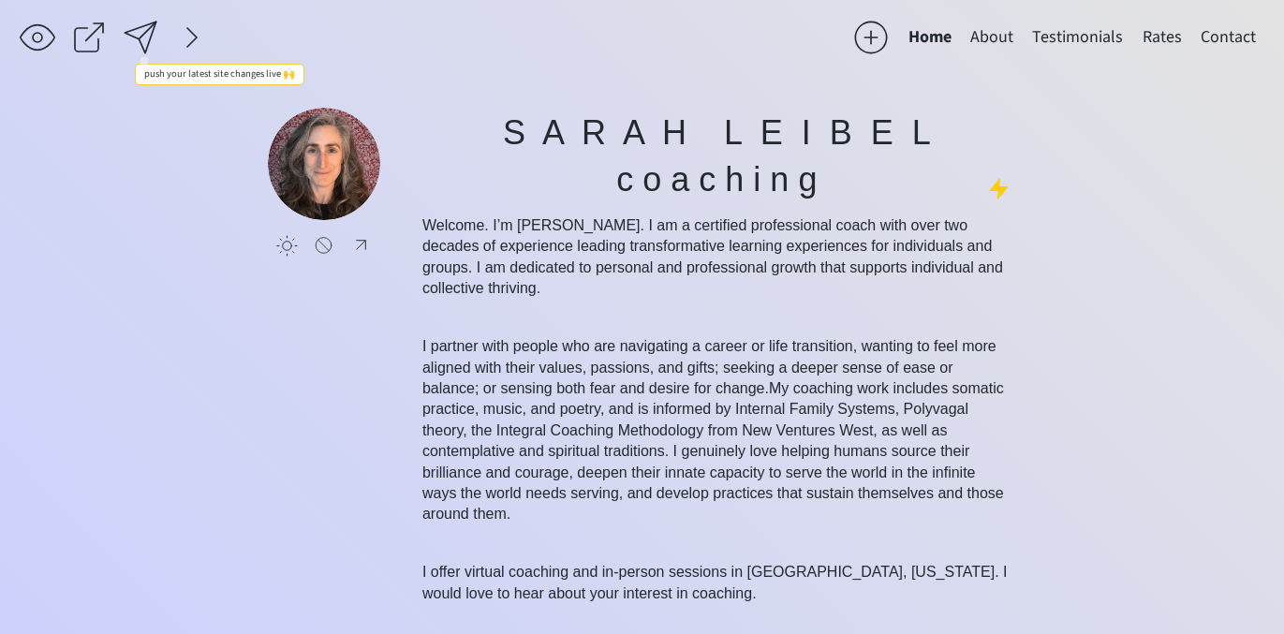
click at [140, 30] on div at bounding box center [140, 37] width 37 height 37
click at [1090, 30] on button "Testimonials" at bounding box center [1077, 37] width 110 height 37
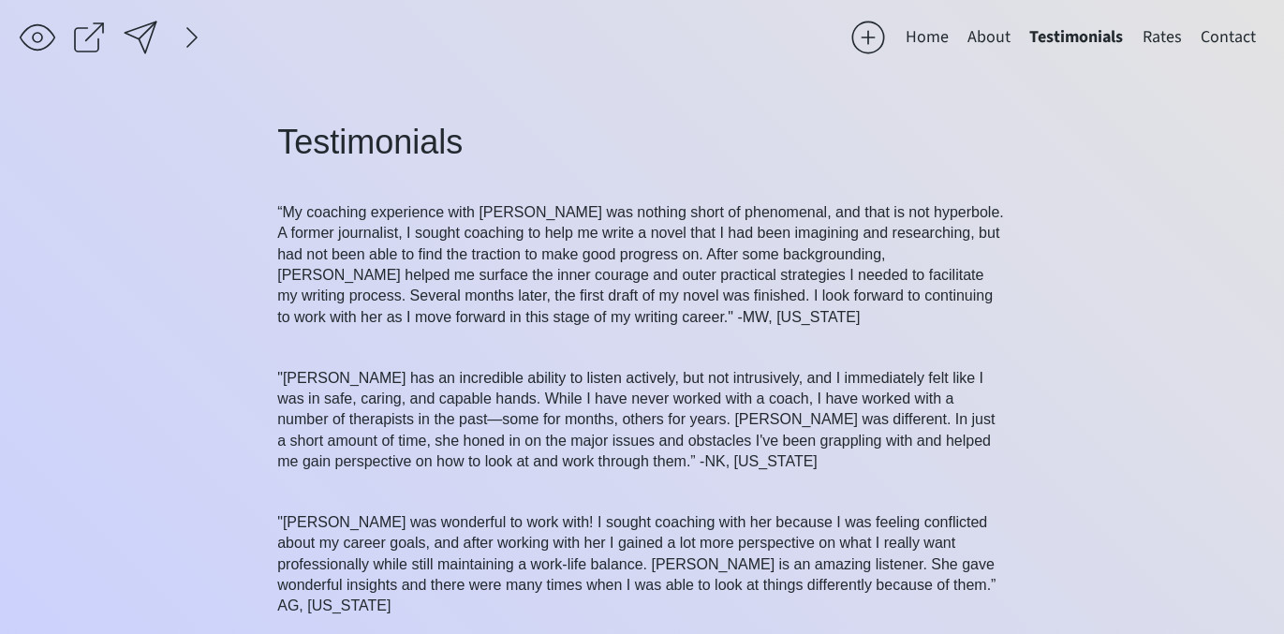
click at [928, 37] on button "Home" at bounding box center [927, 37] width 62 height 37
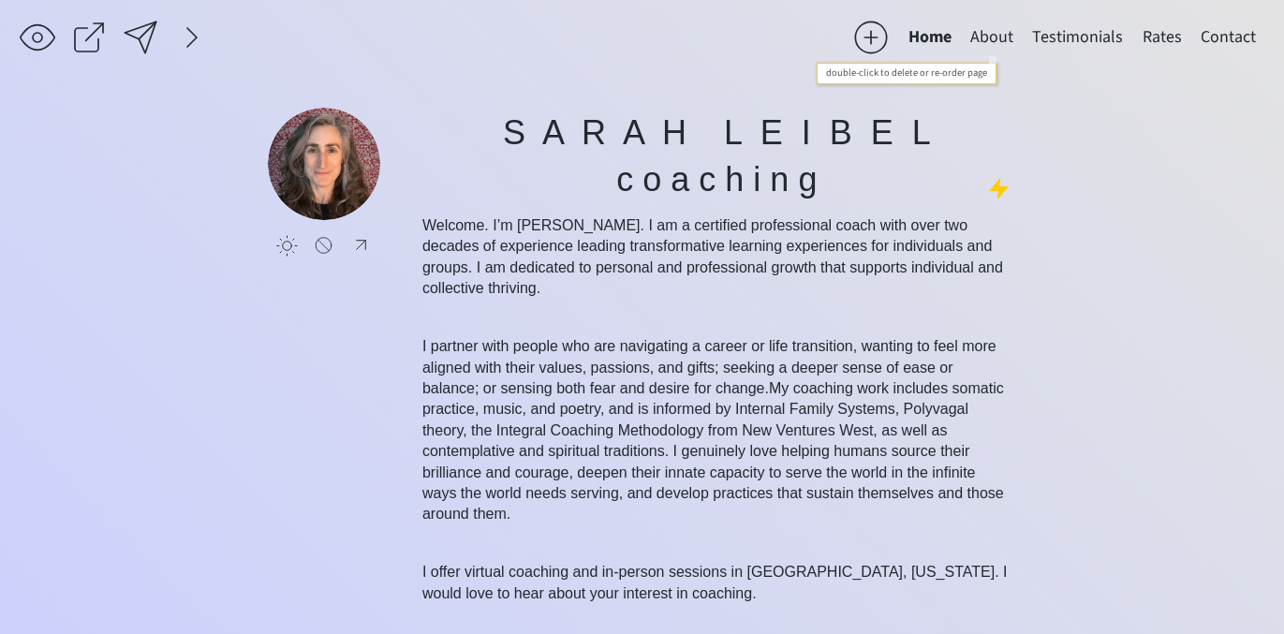
click at [977, 33] on button "About" at bounding box center [992, 37] width 62 height 37
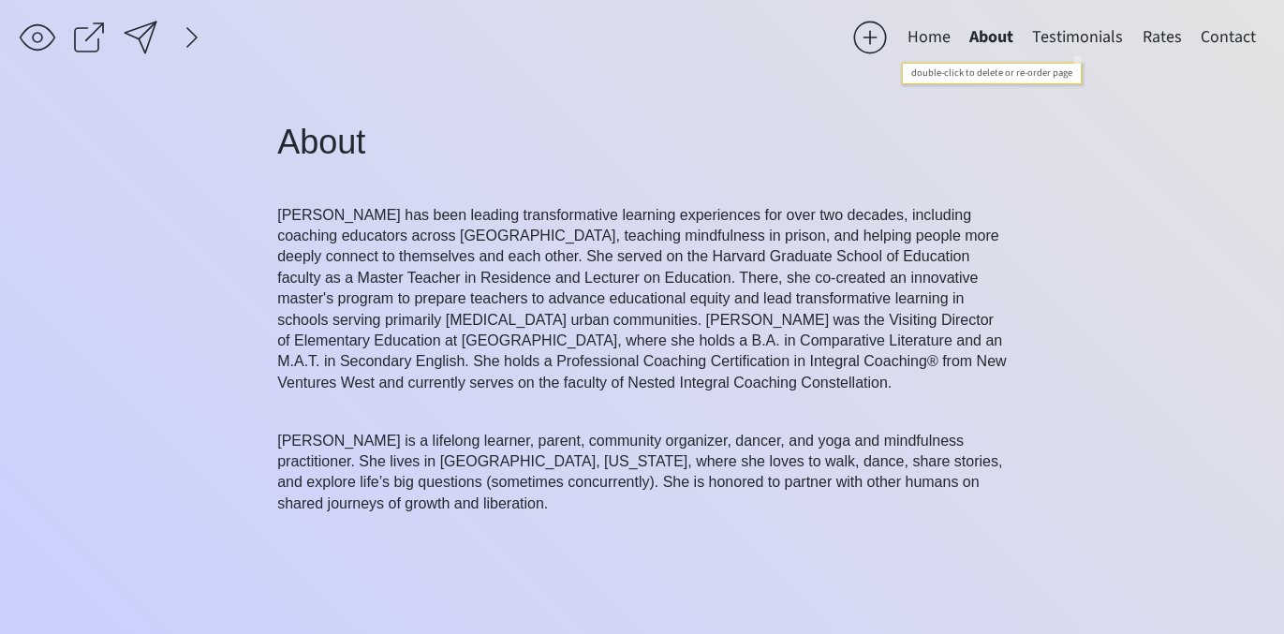
click at [1046, 31] on button "Testimonials" at bounding box center [1077, 37] width 110 height 37
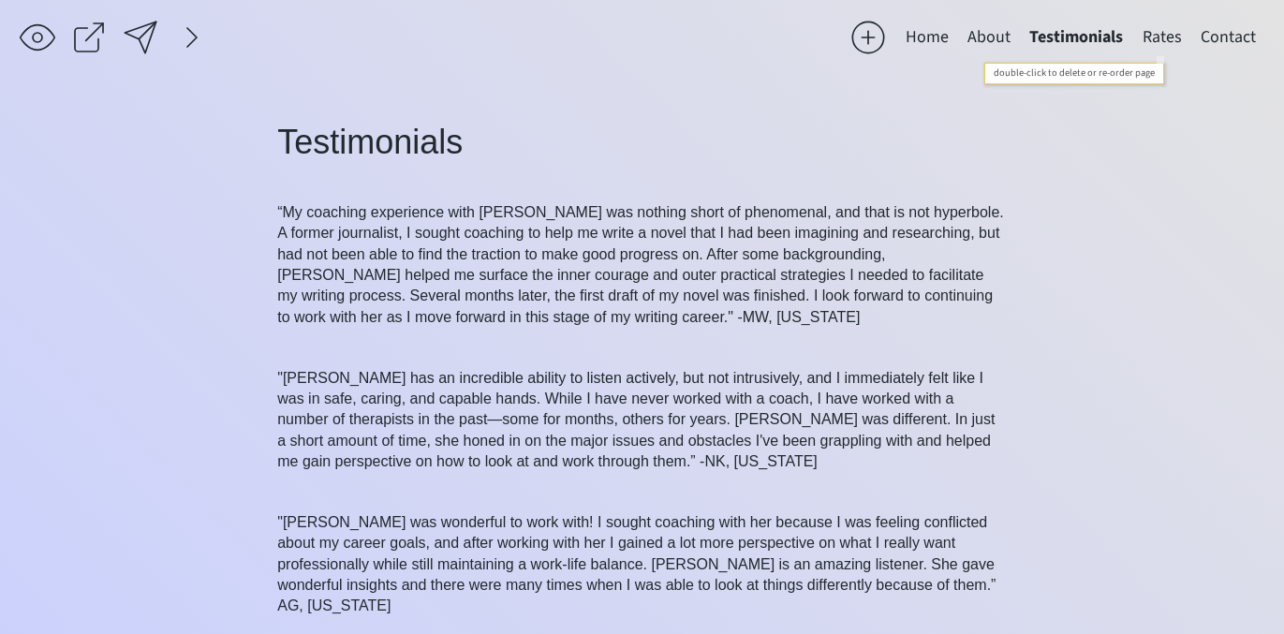
click at [1154, 35] on button "Rates" at bounding box center [1162, 37] width 58 height 37
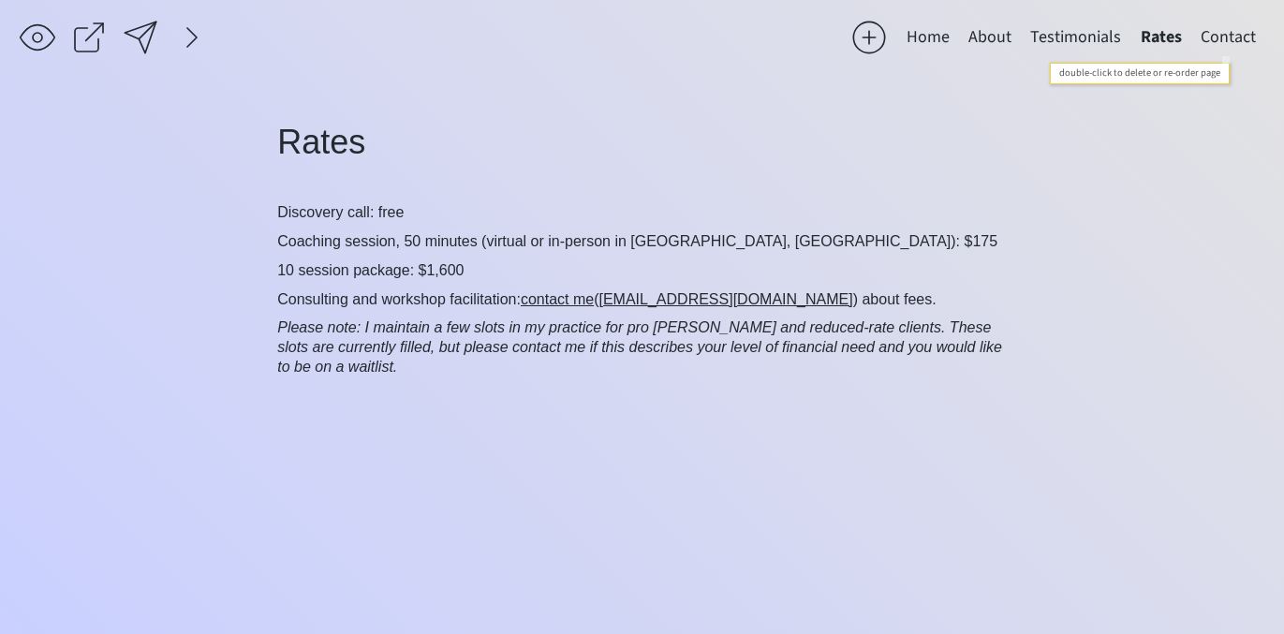
click at [1214, 38] on button "Contact" at bounding box center [1228, 37] width 74 height 37
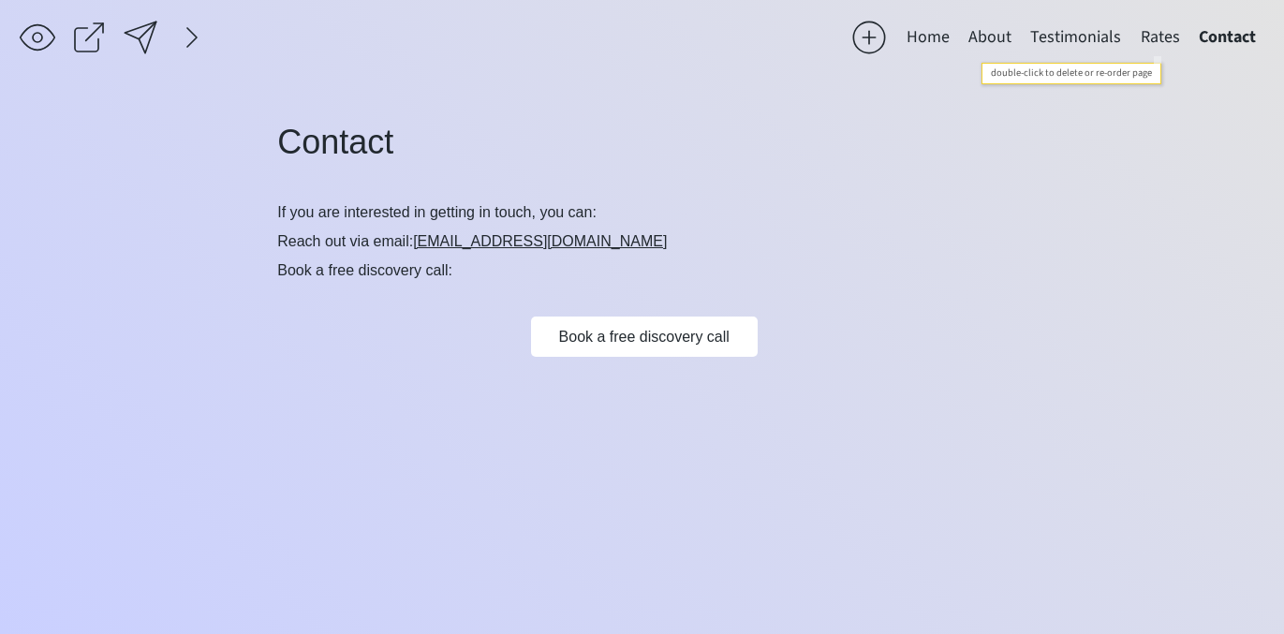
click at [1145, 40] on button "Rates" at bounding box center [1160, 37] width 58 height 37
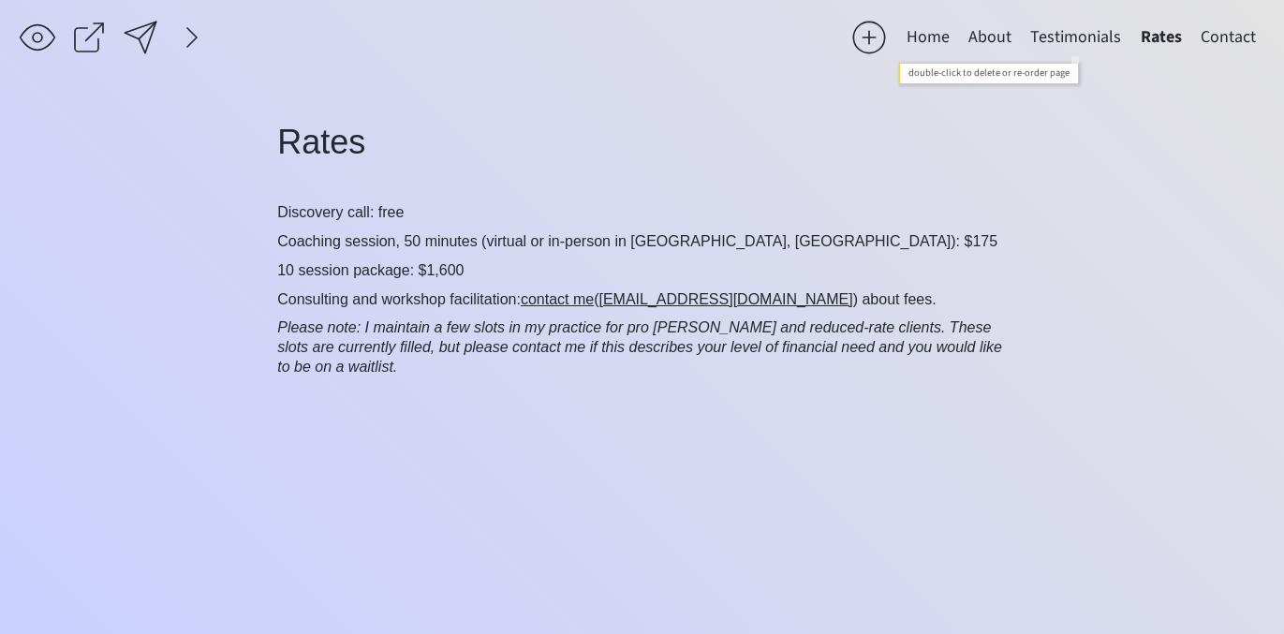
click at [1057, 47] on button "Testimonials" at bounding box center [1076, 37] width 110 height 37
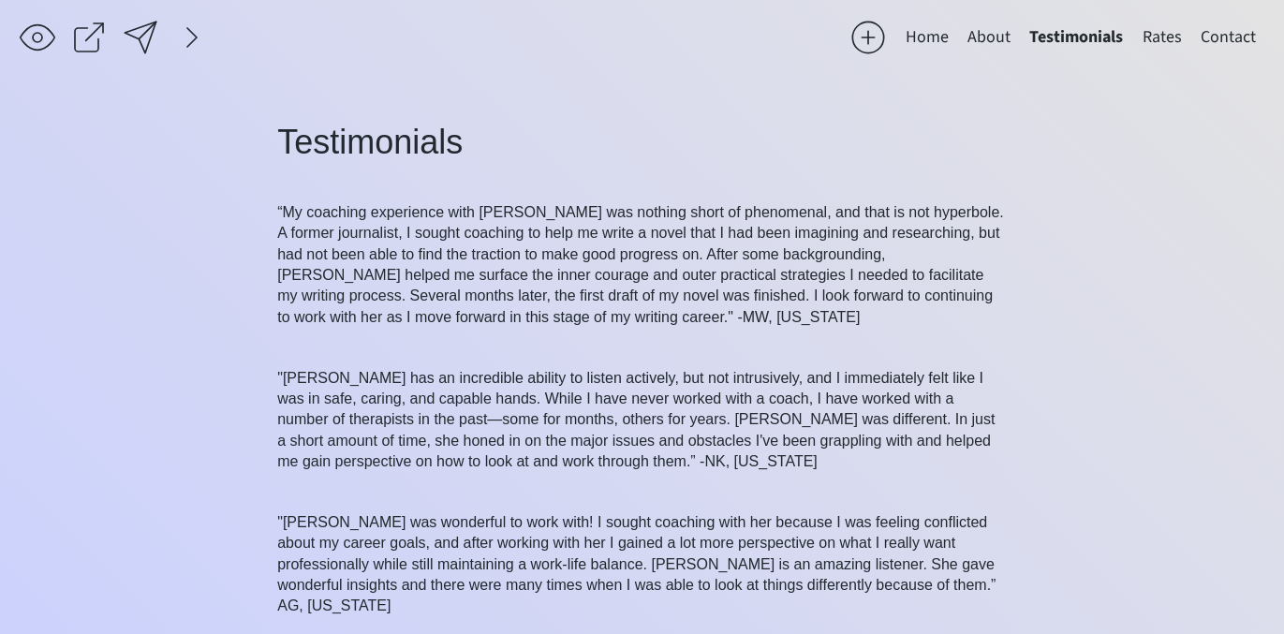
click at [987, 42] on button "About" at bounding box center [989, 37] width 62 height 37
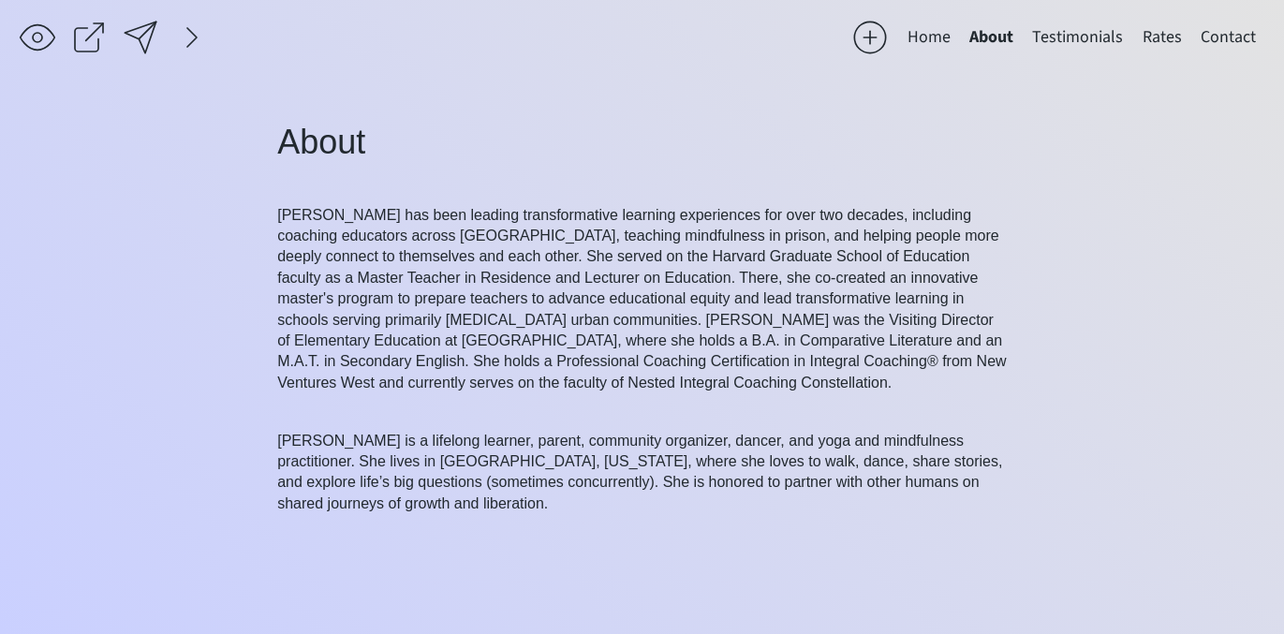
click at [932, 37] on button "Home" at bounding box center [929, 37] width 62 height 37
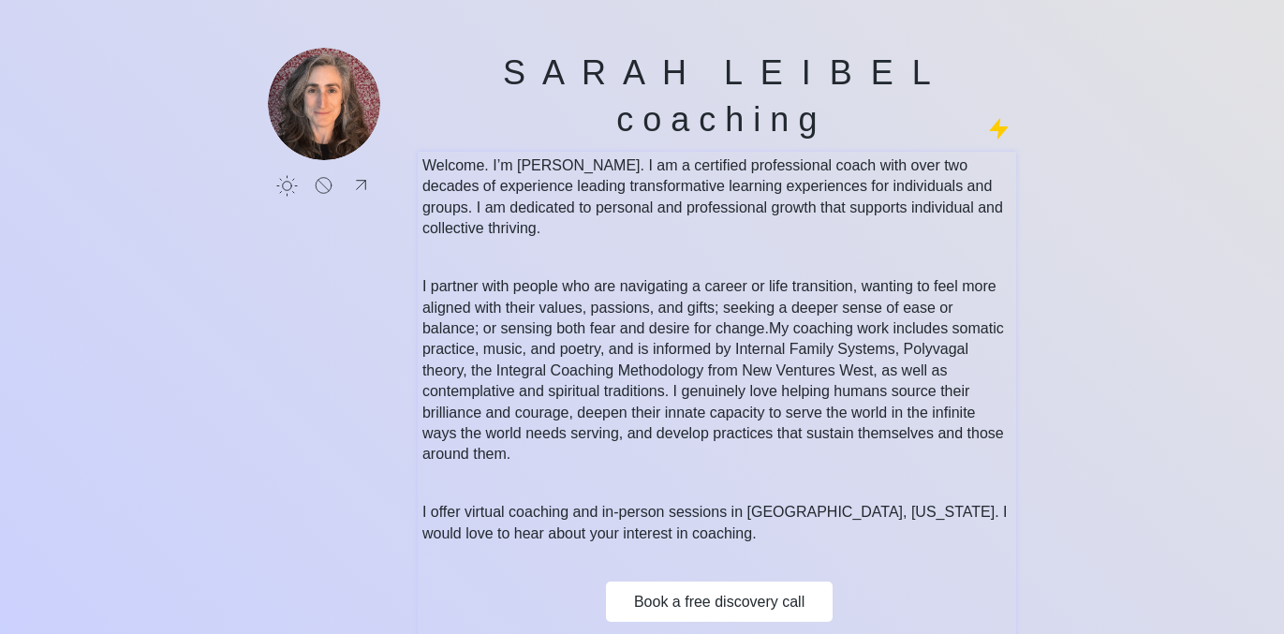
scroll to position [68, 0]
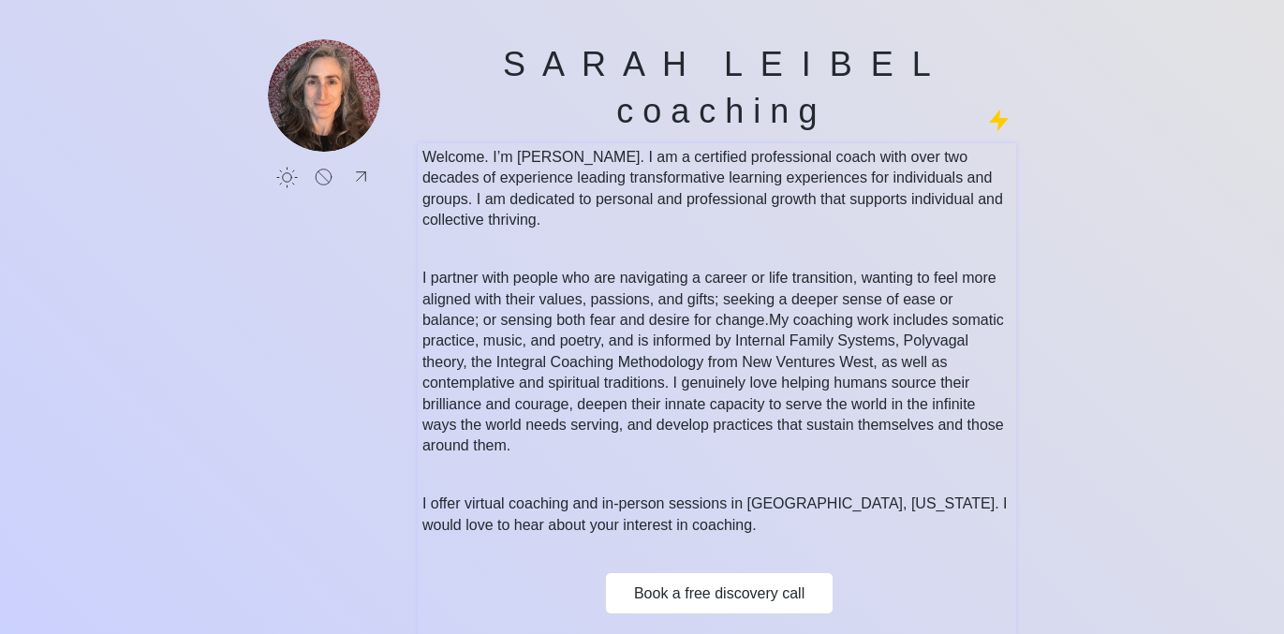
click at [607, 419] on span "My coaching work includes somatic practice, music, and poetry, and is informed …" at bounding box center [712, 382] width 581 height 141
drag, startPoint x: 419, startPoint y: 272, endPoint x: 466, endPoint y: 427, distance: 161.4
click at [466, 427] on div "Welcome. I’m Sarah. I am a certified professional coach with over two decades o…" at bounding box center [717, 410] width 598 height 534
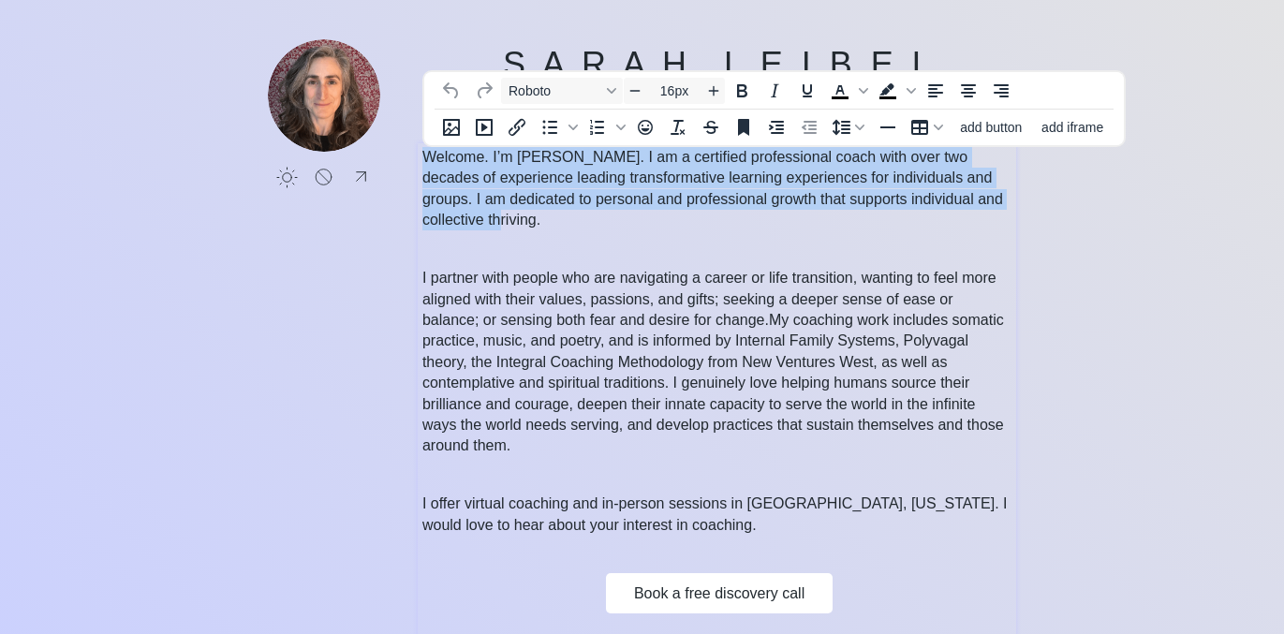
click at [481, 437] on span "My coaching work includes somatic practice, music, and poetry, and is informed …" at bounding box center [712, 382] width 581 height 141
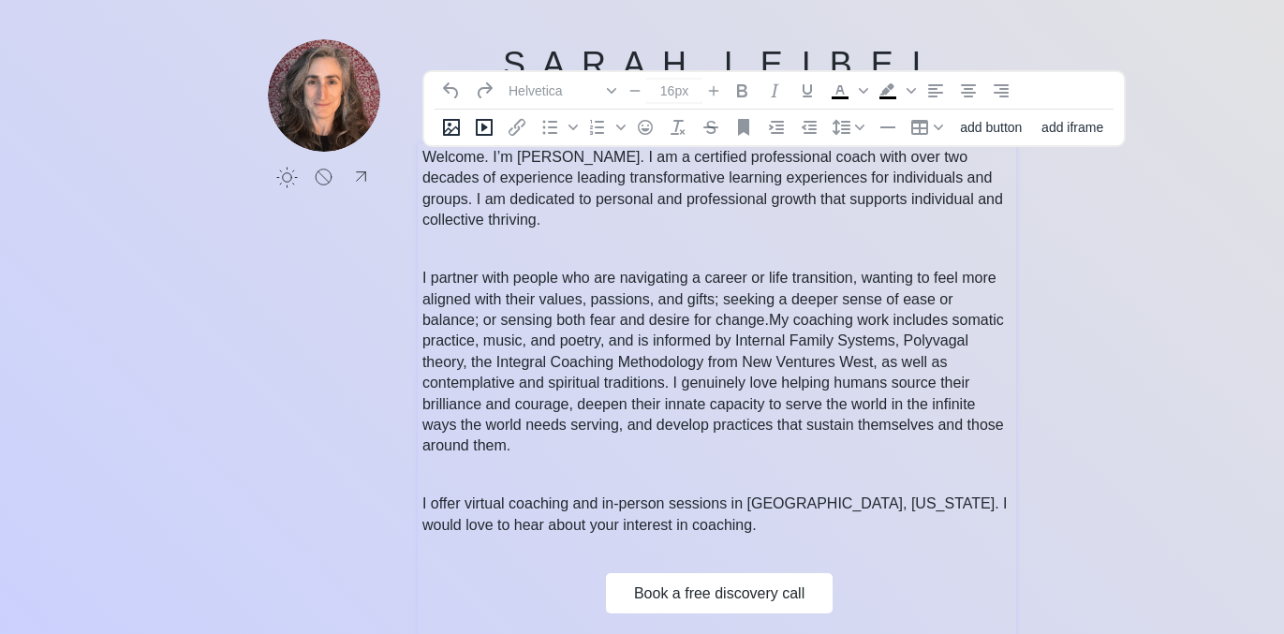
click at [512, 450] on span "My coaching work includes somatic practice, music, and poetry, and is informed …" at bounding box center [712, 382] width 581 height 141
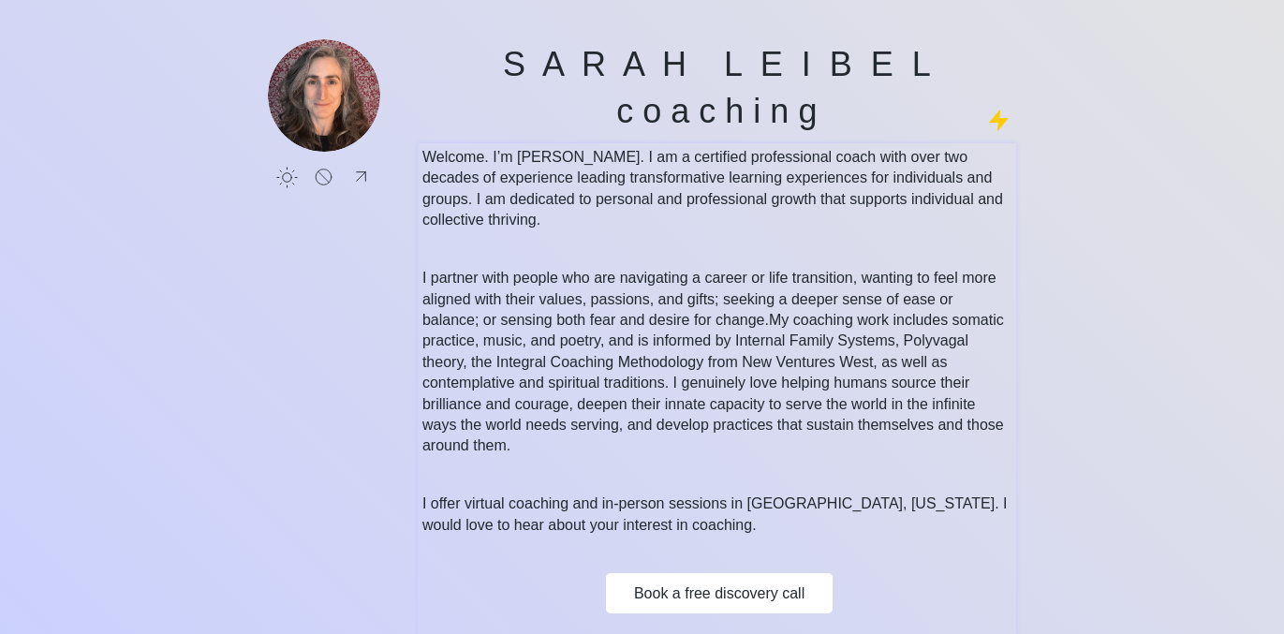
click at [419, 274] on div "Welcome. I’m Sarah. I am a certified professional coach with over two decades o…" at bounding box center [717, 410] width 598 height 534
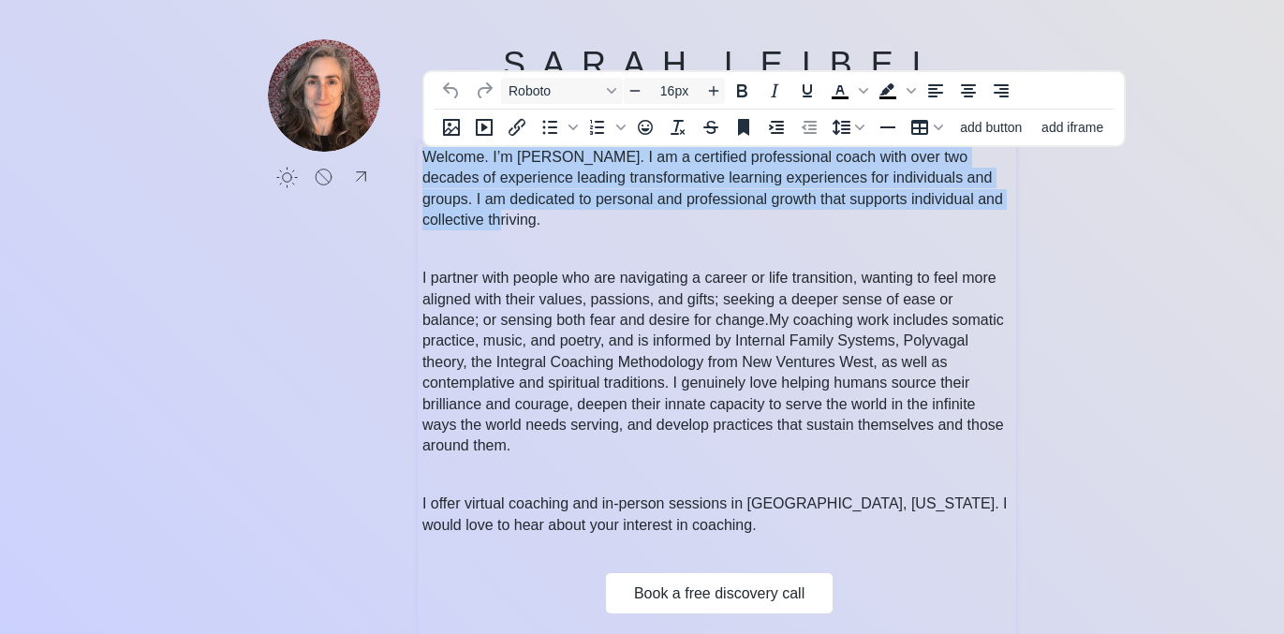
click at [424, 275] on span "I partner with people who are navigating a career or life transition, wanting t…" at bounding box center [709, 299] width 574 height 58
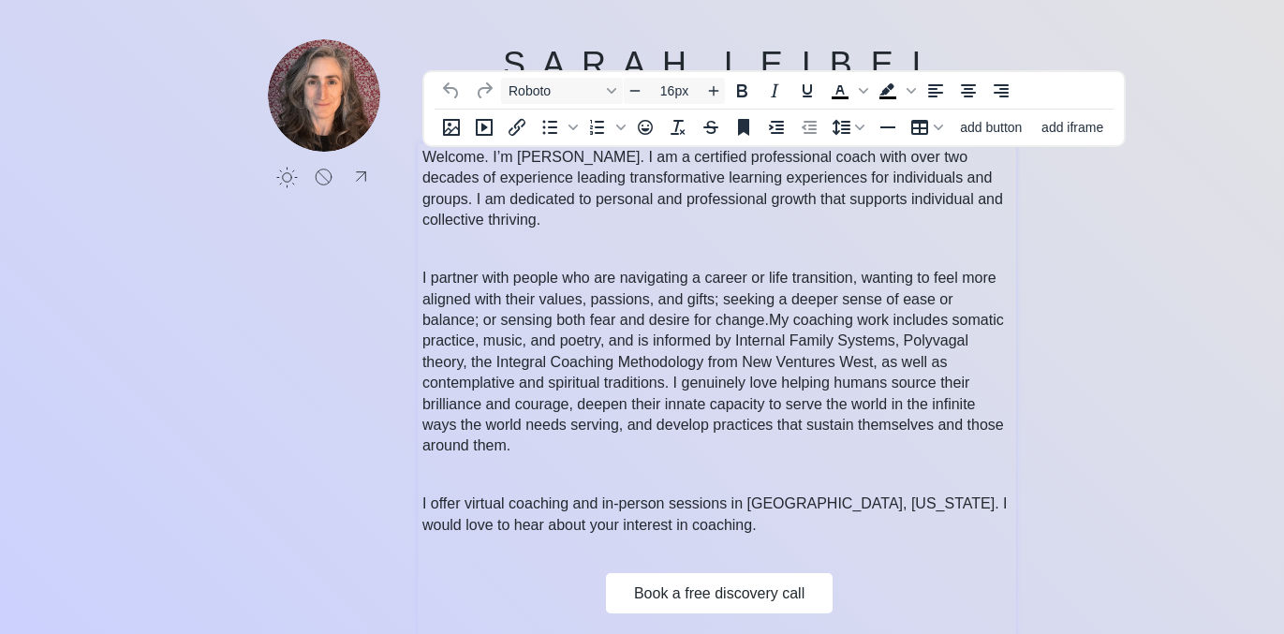
click at [434, 275] on span "I partner with people who are navigating a career or life transition, wanting t…" at bounding box center [709, 299] width 574 height 58
click at [454, 295] on span "I partner with people who are navigating a career or life transition, wanting t…" at bounding box center [709, 299] width 574 height 58
click at [422, 276] on span "I partner with people who are navigating a career or life transition, wanting t…" at bounding box center [709, 299] width 574 height 58
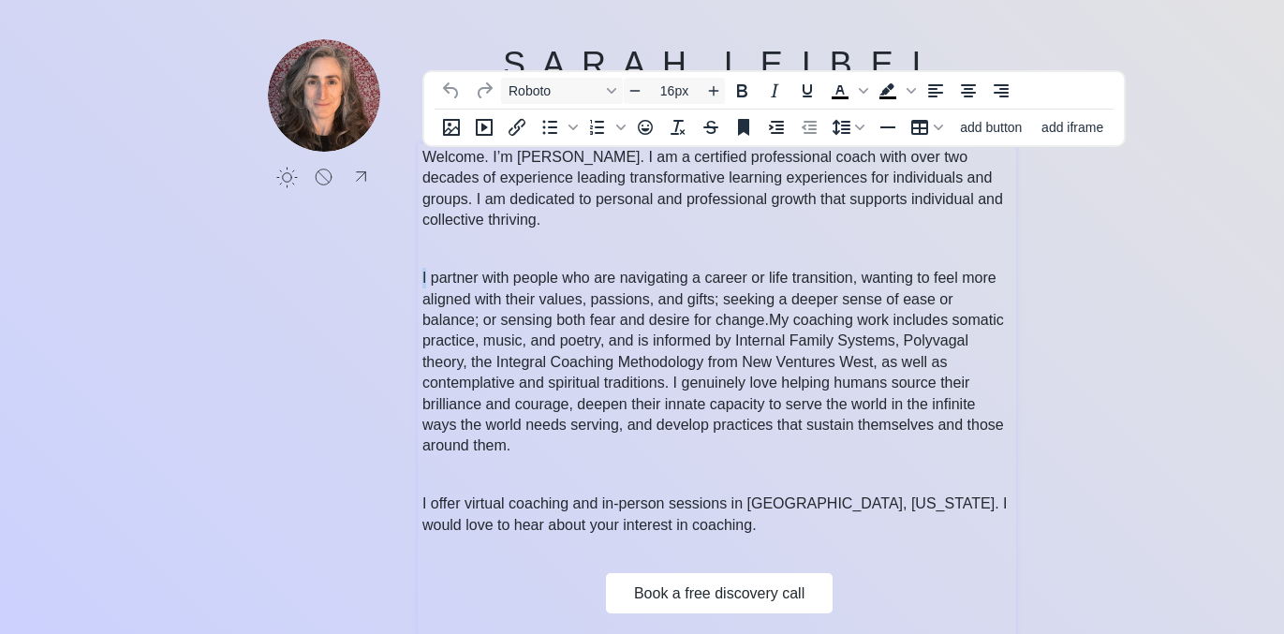
click at [422, 276] on span "I partner with people who are navigating a career or life transition, wanting t…" at bounding box center [709, 299] width 574 height 58
click at [422, 277] on span "I partner with people who are navigating a career or life transition, wanting t…" at bounding box center [709, 299] width 574 height 58
type input "14px"
click at [580, 253] on p at bounding box center [717, 250] width 590 height 19
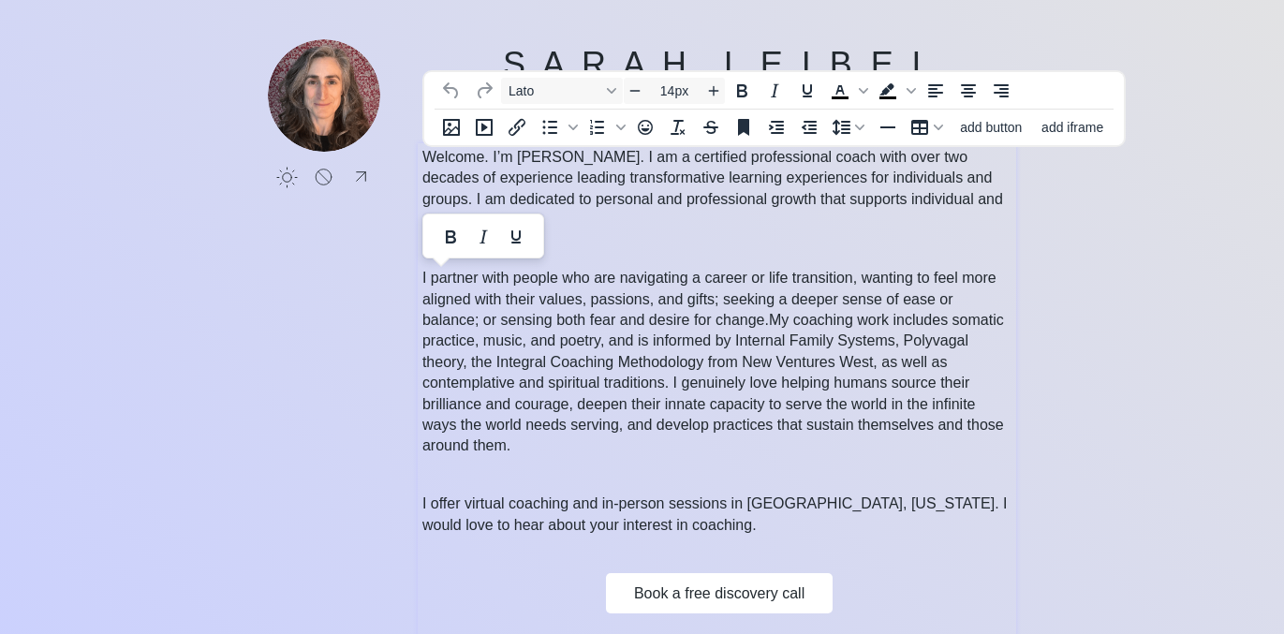
drag, startPoint x: 442, startPoint y: 252, endPoint x: 519, endPoint y: 451, distance: 213.7
click at [519, 451] on div "Welcome. I’m Sarah. I am a certified professional coach with over two decades o…" at bounding box center [717, 405] width 590 height 517
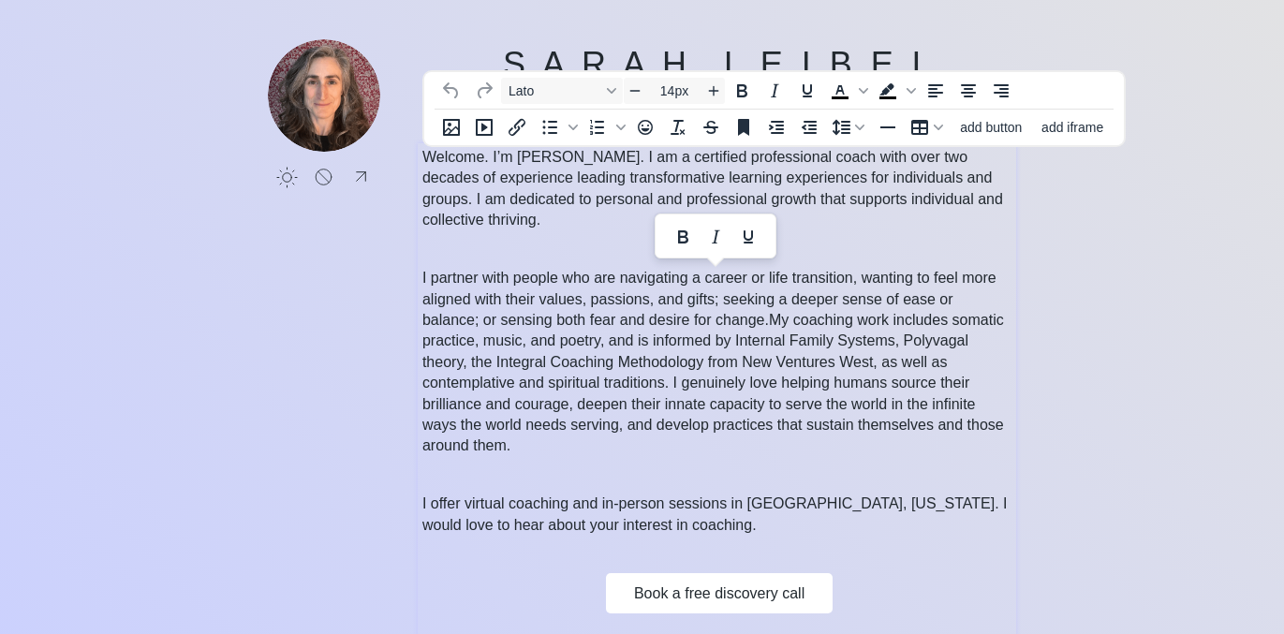
copy div "I partner with people who are navigating a career or life transition, wanting t…"
